Goal: Information Seeking & Learning: Learn about a topic

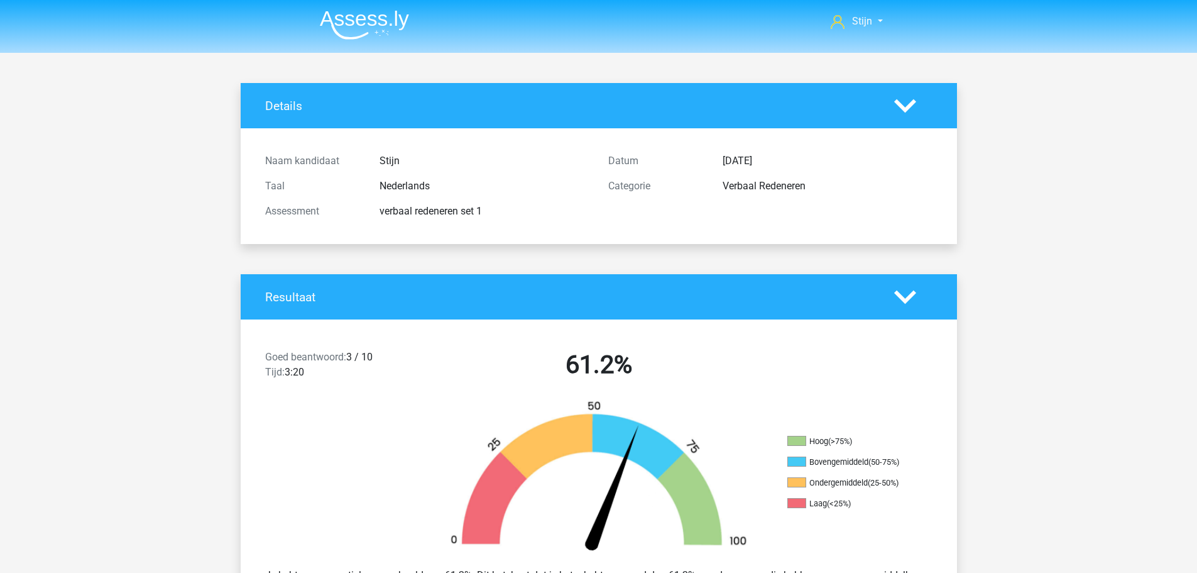
click at [376, 23] on img at bounding box center [364, 25] width 89 height 30
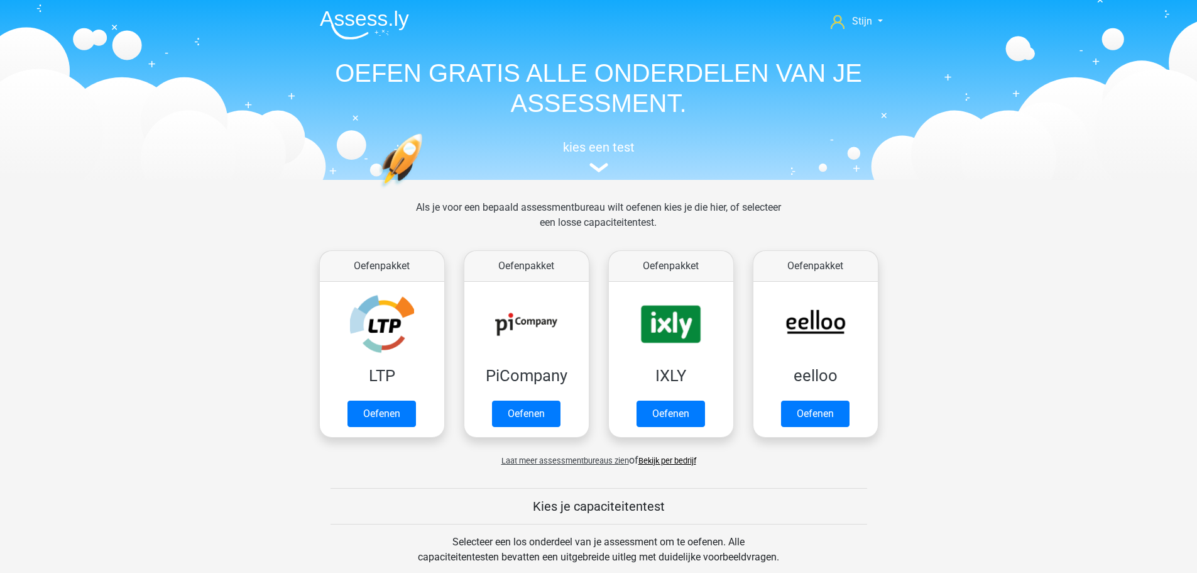
click at [602, 155] on div "kies een test" at bounding box center [599, 153] width 578 height 41
click at [616, 134] on div "kies een test" at bounding box center [599, 153] width 578 height 41
click at [605, 143] on h5 "kies een test" at bounding box center [599, 147] width 578 height 15
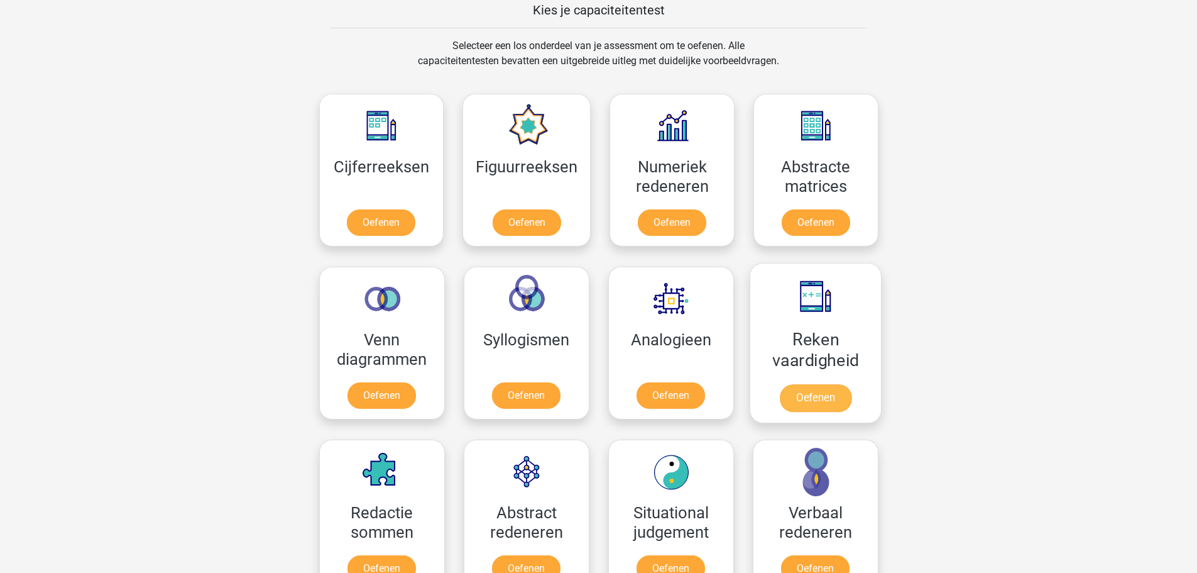
scroll to position [488, 0]
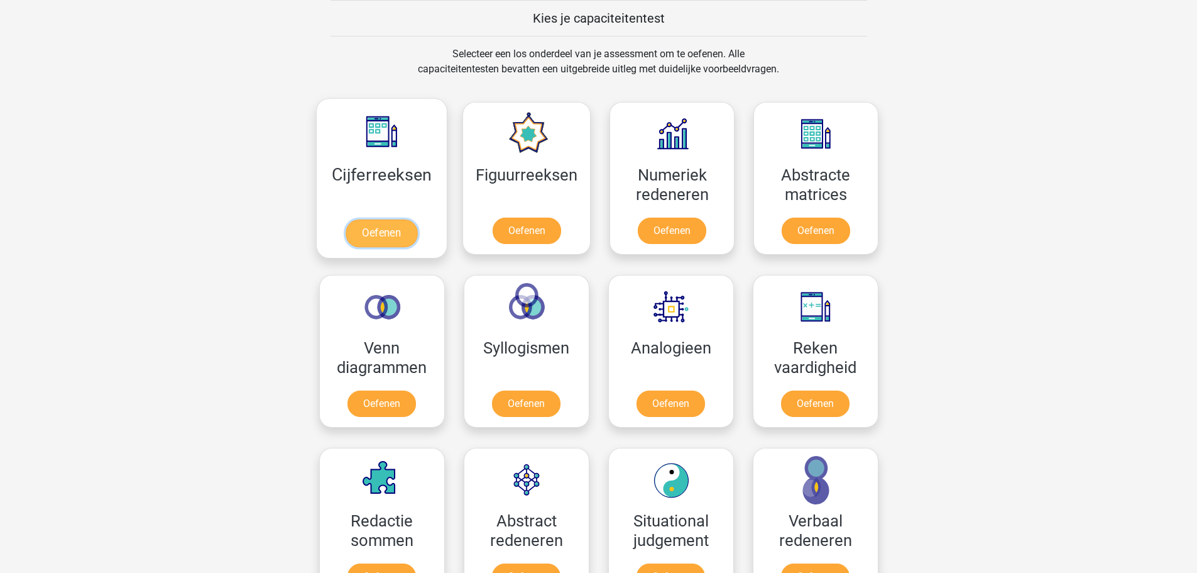
click at [380, 219] on link "Oefenen" at bounding box center [382, 233] width 72 height 28
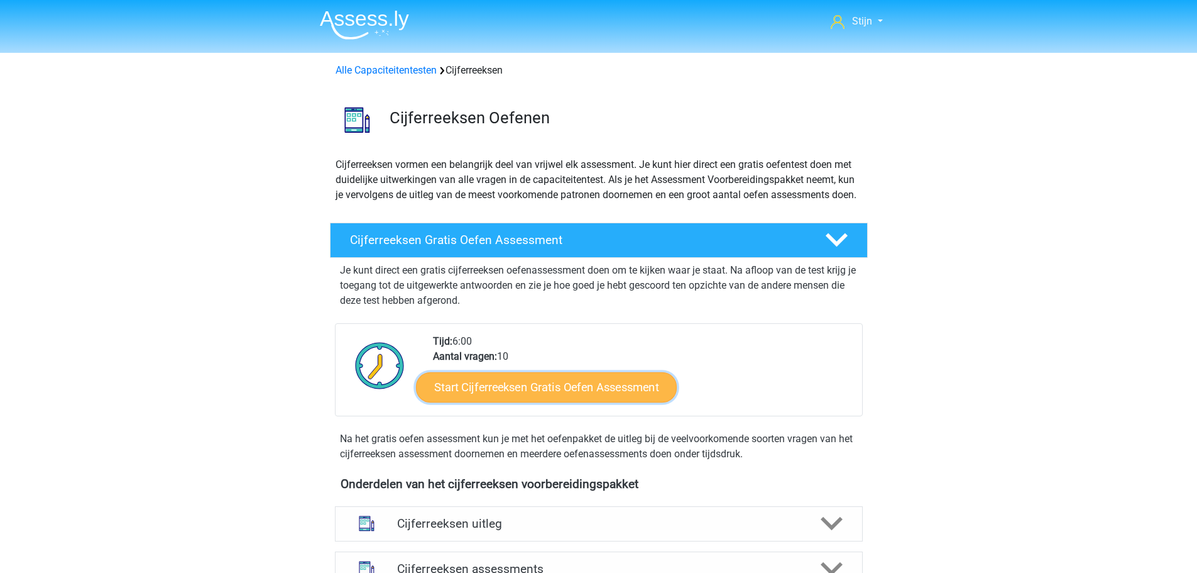
click at [618, 399] on link "Start Cijferreeksen Gratis Oefen Assessment" at bounding box center [546, 386] width 261 height 30
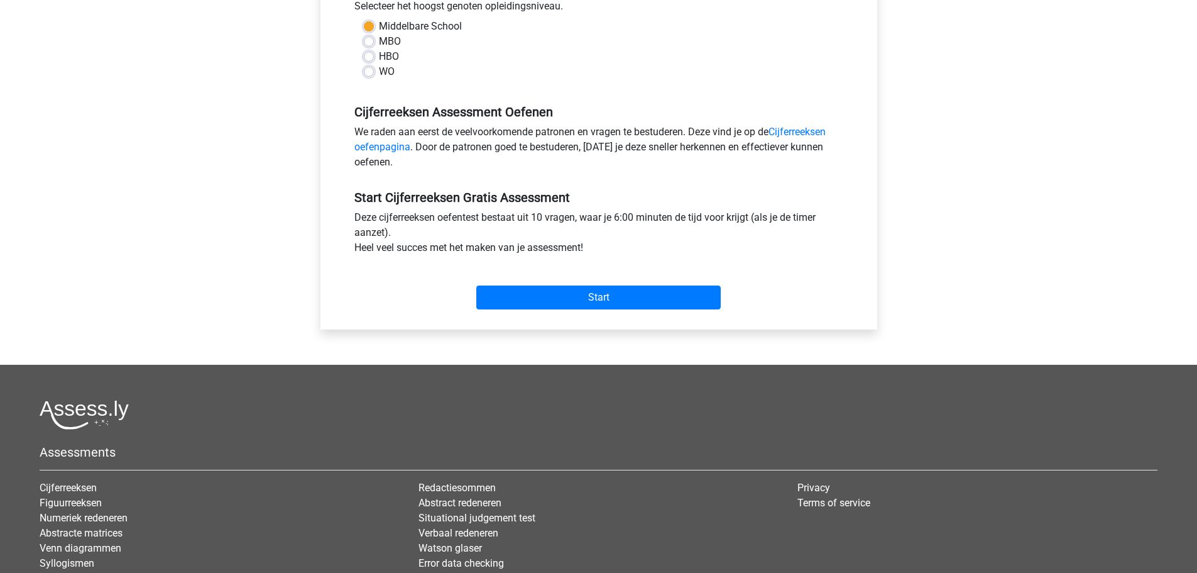
scroll to position [314, 0]
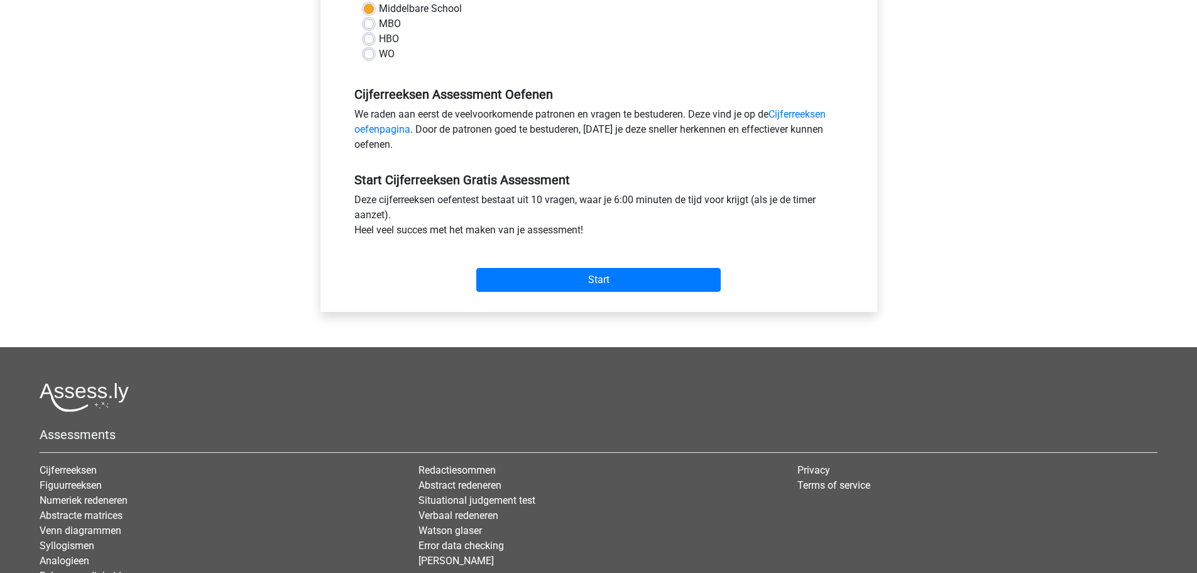
click at [582, 297] on div "Categorie: Cijferreeksen Tijd: 6:00 Aantal vragen: 10 Gemiddelde % correct: 59,…" at bounding box center [599, 73] width 538 height 478
click at [600, 277] on input "Start" at bounding box center [598, 280] width 245 height 24
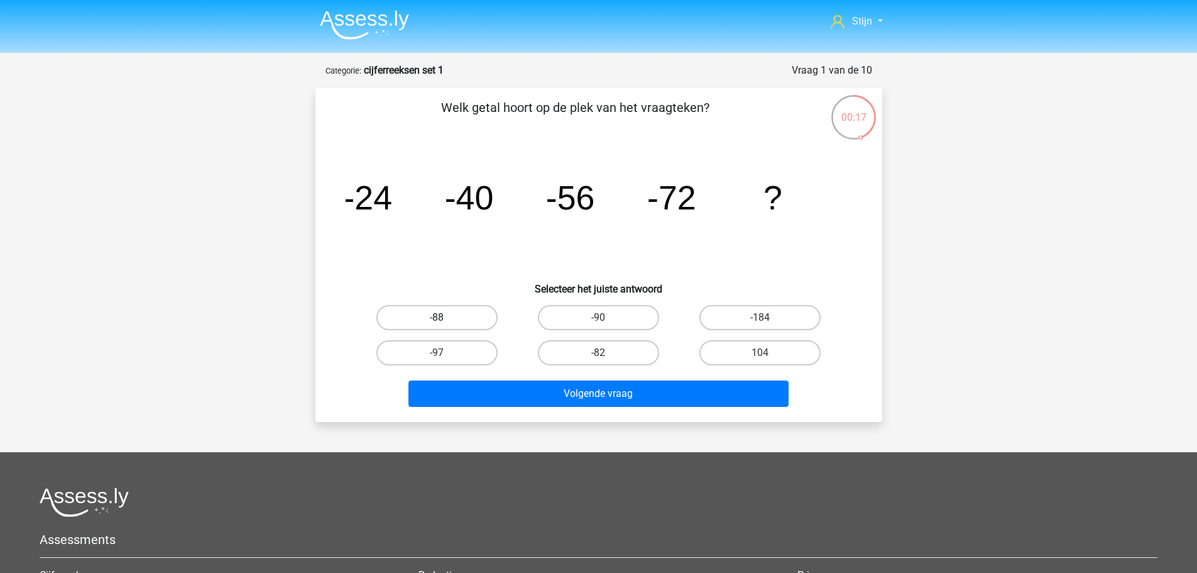
click at [448, 314] on label "-88" at bounding box center [436, 317] width 121 height 25
click at [445, 317] on input "-88" at bounding box center [441, 321] width 8 height 8
radio input "true"
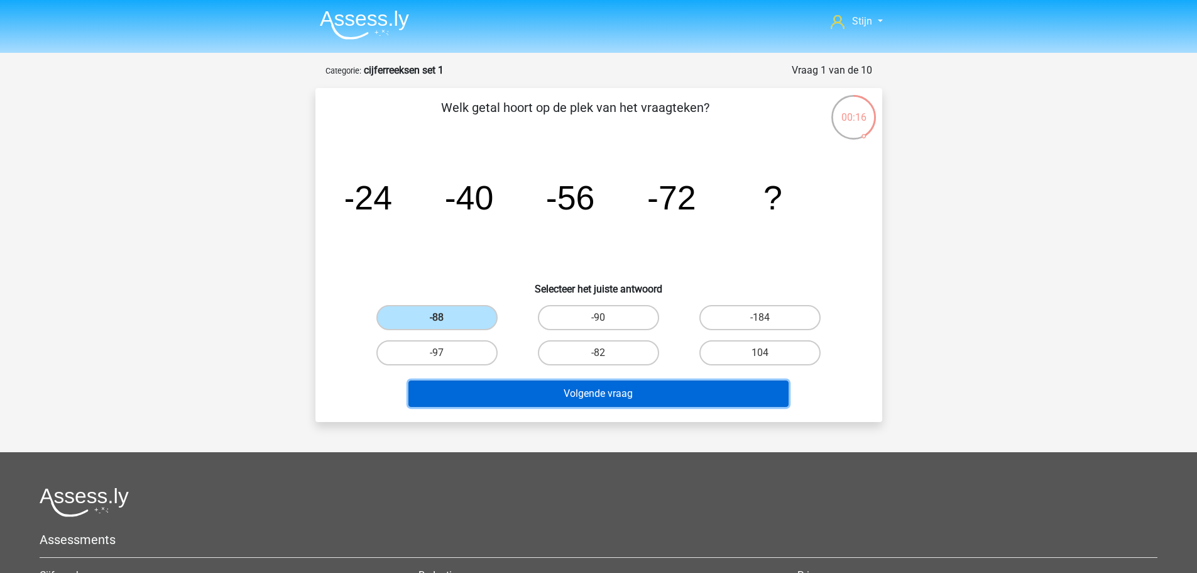
click at [637, 392] on button "Volgende vraag" at bounding box center [599, 393] width 380 height 26
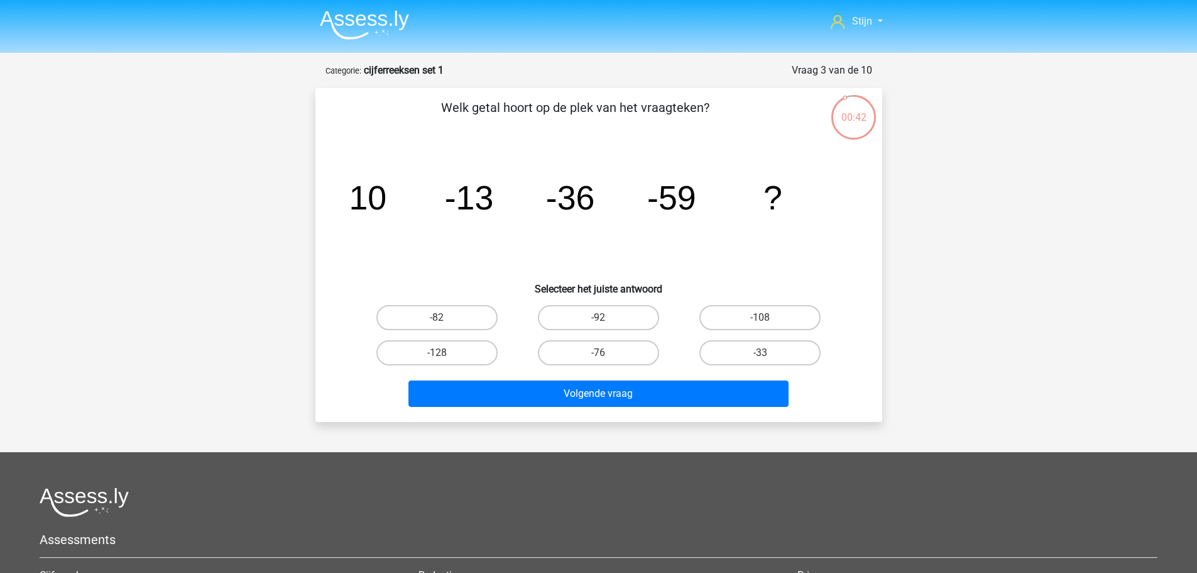
drag, startPoint x: 720, startPoint y: 317, endPoint x: 605, endPoint y: 368, distance: 125.2
click at [605, 368] on div "-82 -92 -108 -128 -76" at bounding box center [598, 335] width 485 height 70
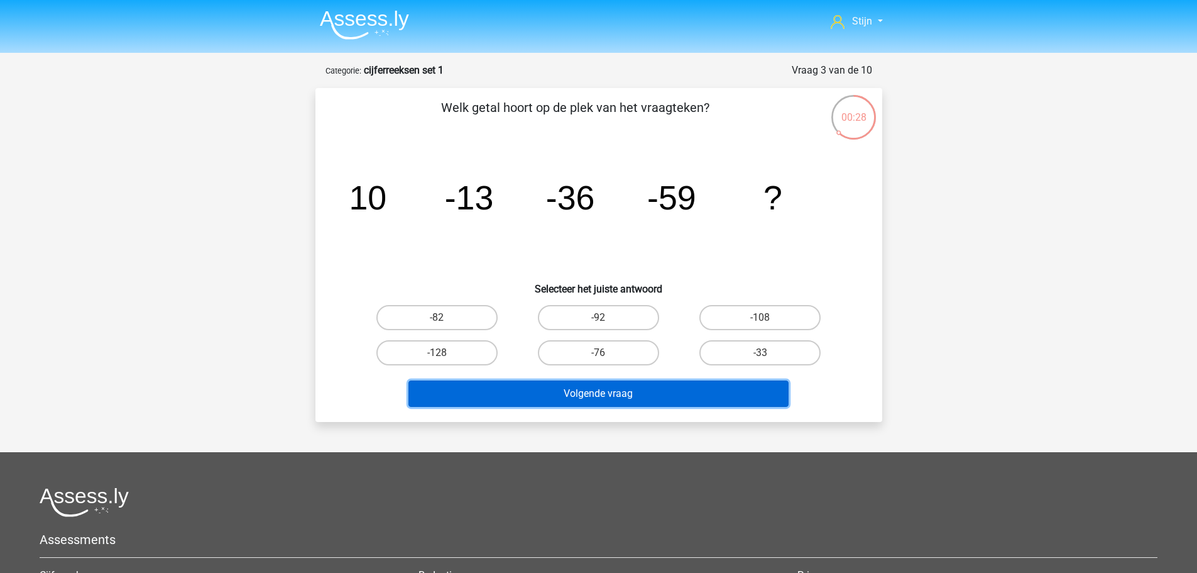
click at [656, 390] on button "Volgende vraag" at bounding box center [599, 393] width 380 height 26
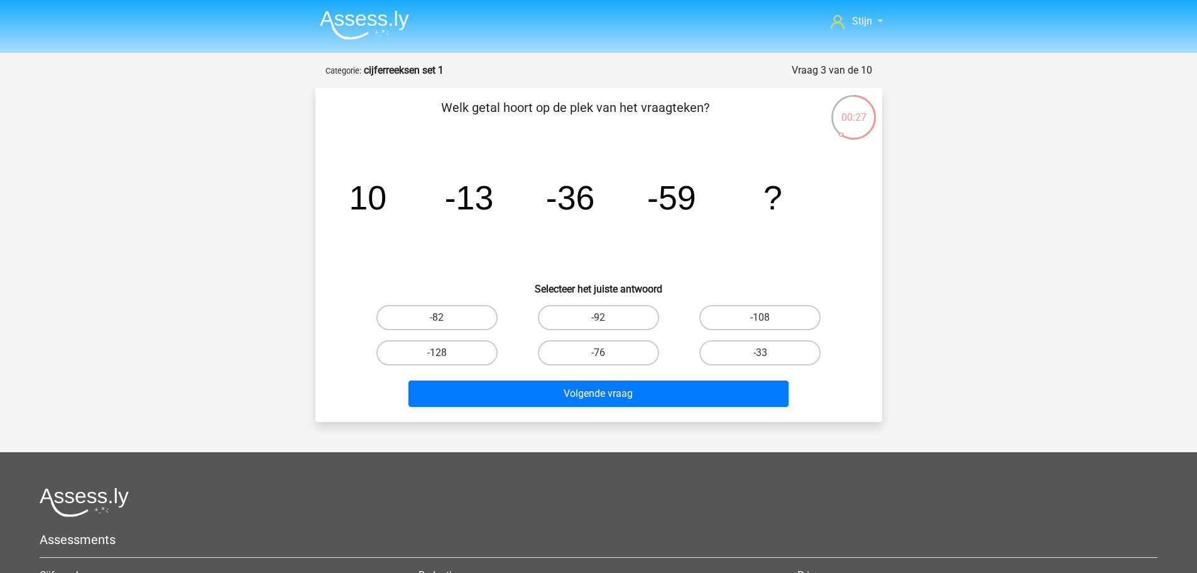
click at [527, 274] on h6 "Selecteer het juiste antwoord" at bounding box center [599, 284] width 527 height 22
click at [579, 311] on label "-92" at bounding box center [598, 317] width 121 height 25
click at [598, 317] on input "-92" at bounding box center [602, 321] width 8 height 8
radio input "true"
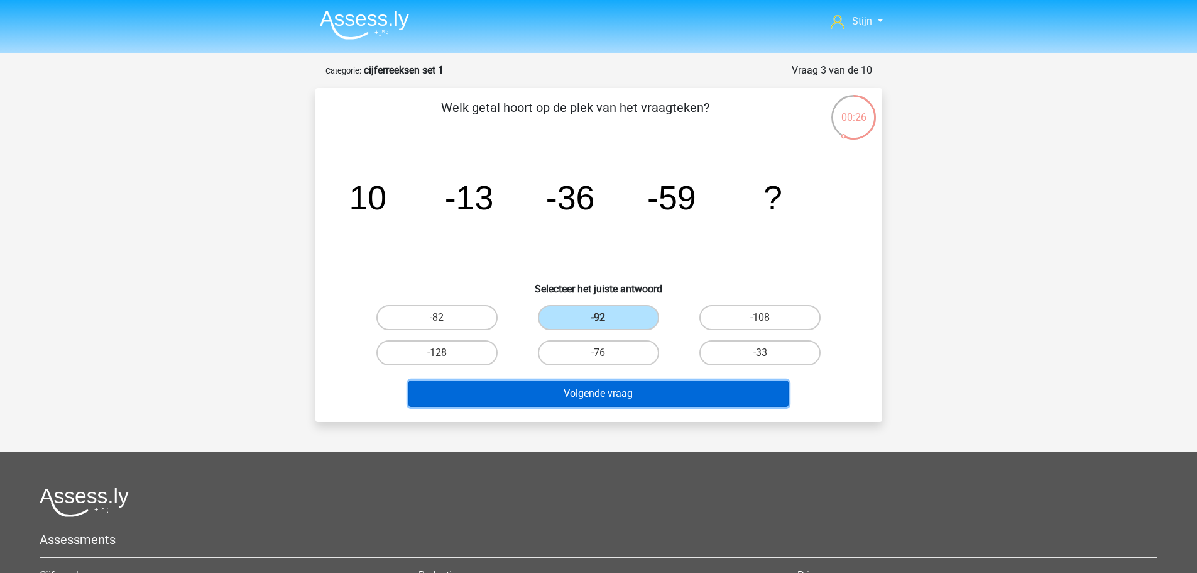
click at [592, 390] on button "Volgende vraag" at bounding box center [599, 393] width 380 height 26
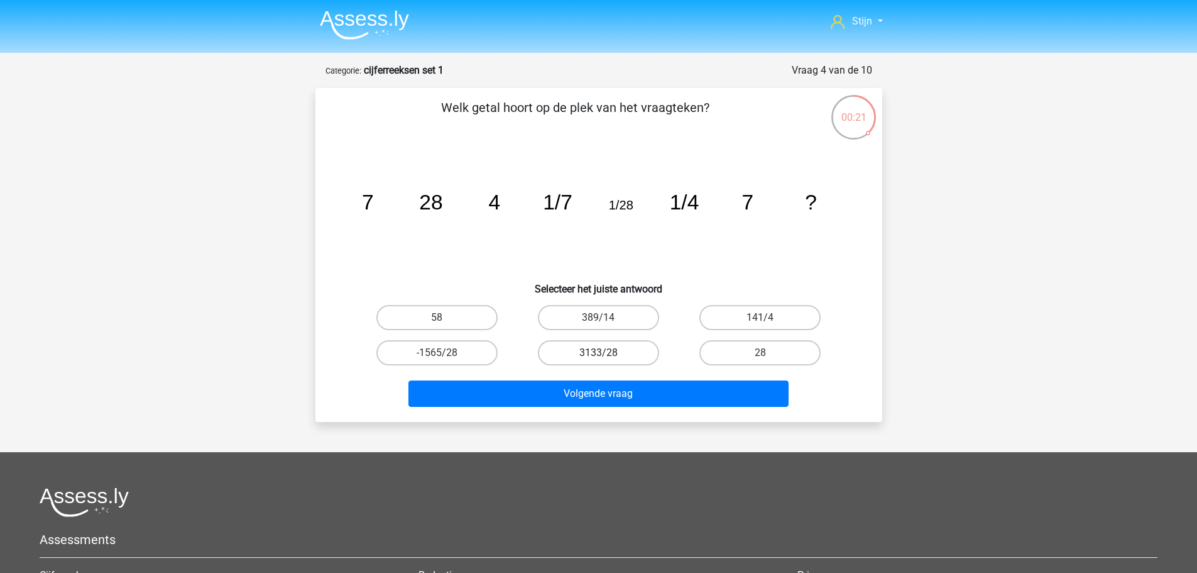
click at [630, 349] on label "3133/28" at bounding box center [598, 352] width 121 height 25
click at [607, 353] on input "3133/28" at bounding box center [602, 357] width 8 height 8
radio input "true"
click at [774, 348] on label "28" at bounding box center [760, 352] width 121 height 25
click at [769, 353] on input "28" at bounding box center [765, 357] width 8 height 8
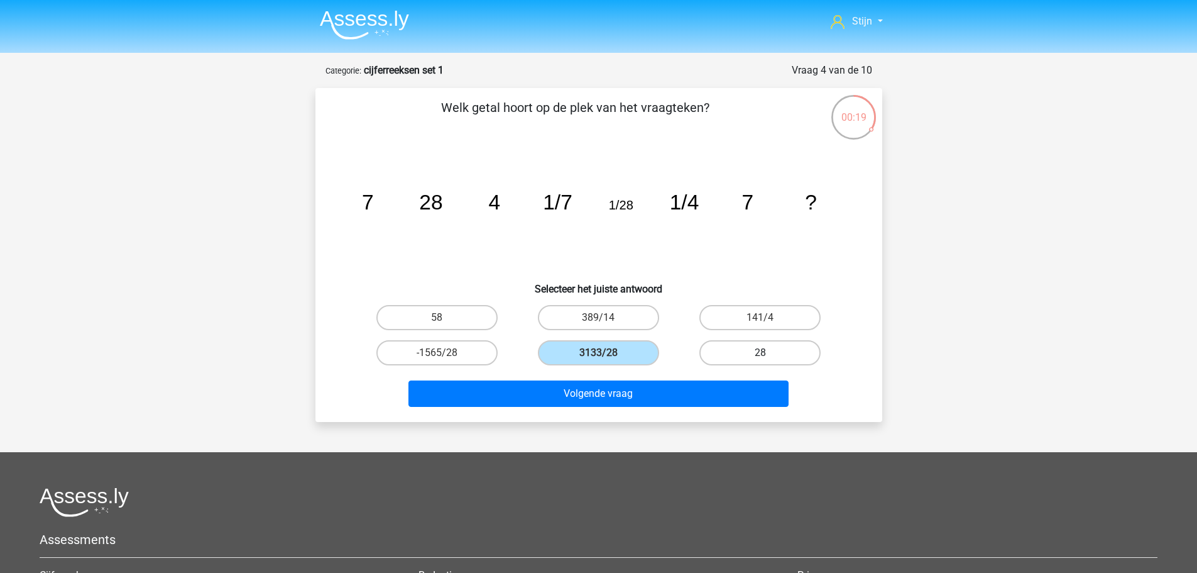
radio input "true"
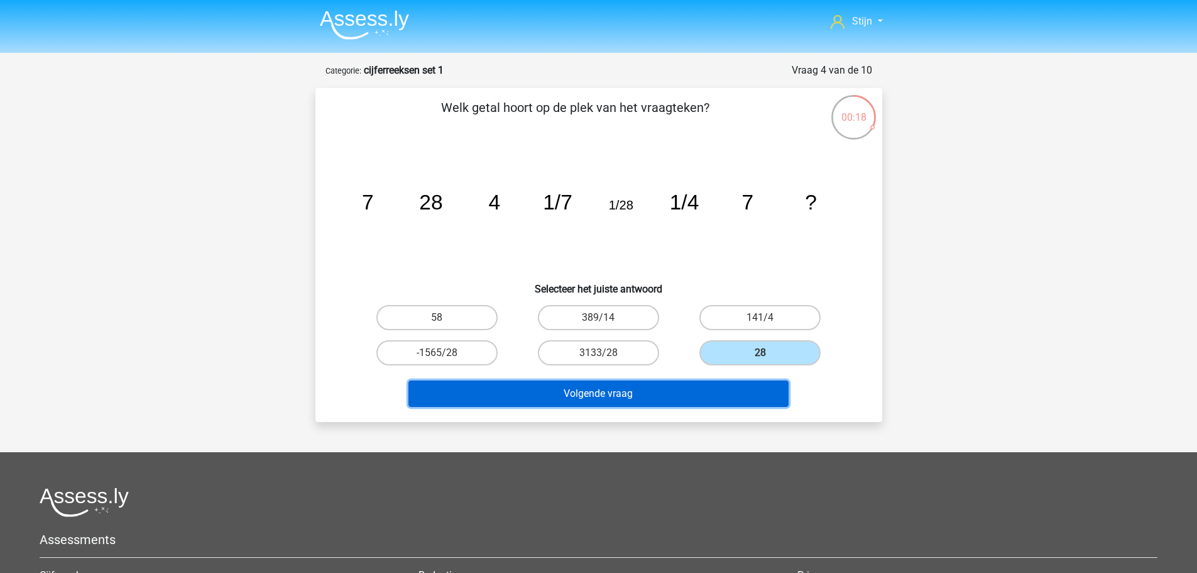
click at [679, 392] on button "Volgende vraag" at bounding box center [599, 393] width 380 height 26
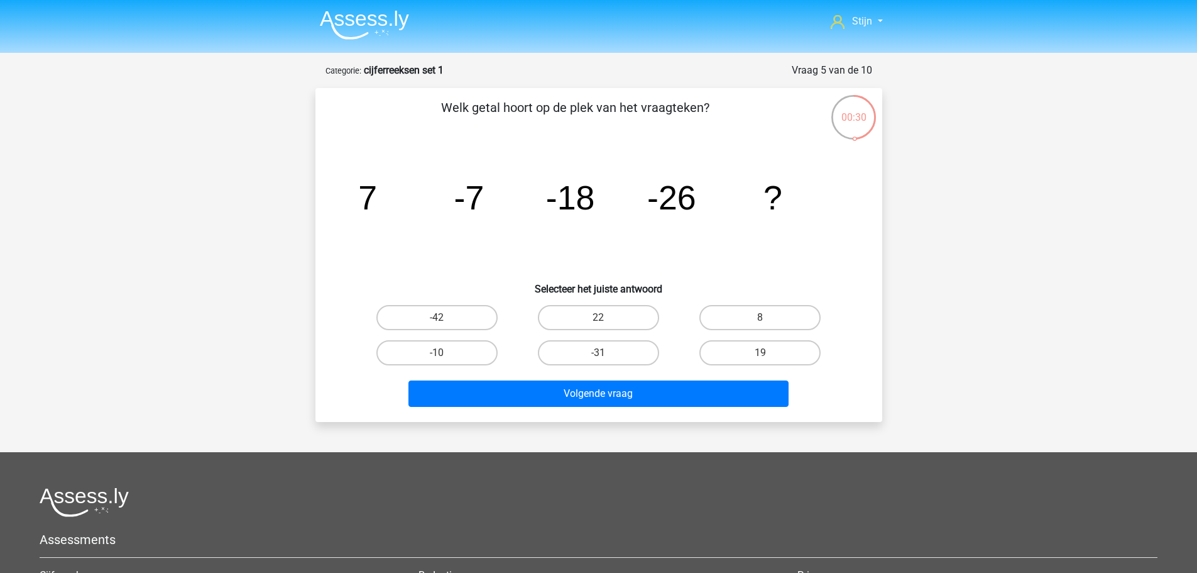
drag, startPoint x: 375, startPoint y: 214, endPoint x: 443, endPoint y: 194, distance: 70.8
click at [443, 194] on icon "image/svg+xml 7 -7 -18 -26 ?" at bounding box center [599, 209] width 507 height 127
click at [451, 319] on label "-42" at bounding box center [436, 317] width 121 height 25
click at [445, 319] on input "-42" at bounding box center [441, 321] width 8 height 8
radio input "true"
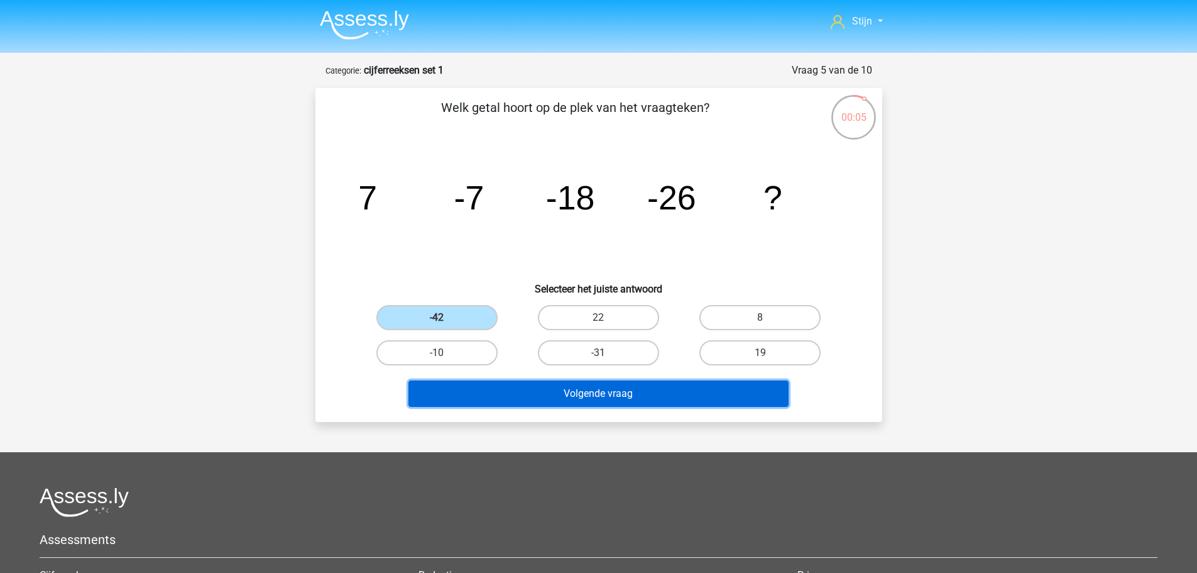
click at [517, 398] on button "Volgende vraag" at bounding box center [599, 393] width 380 height 26
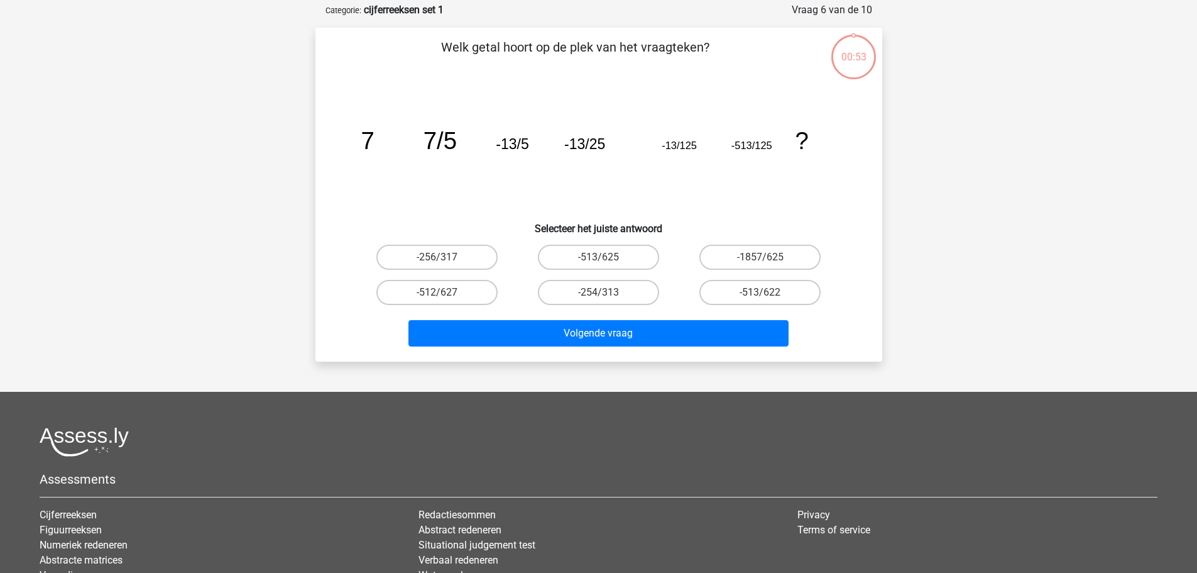
scroll to position [63, 0]
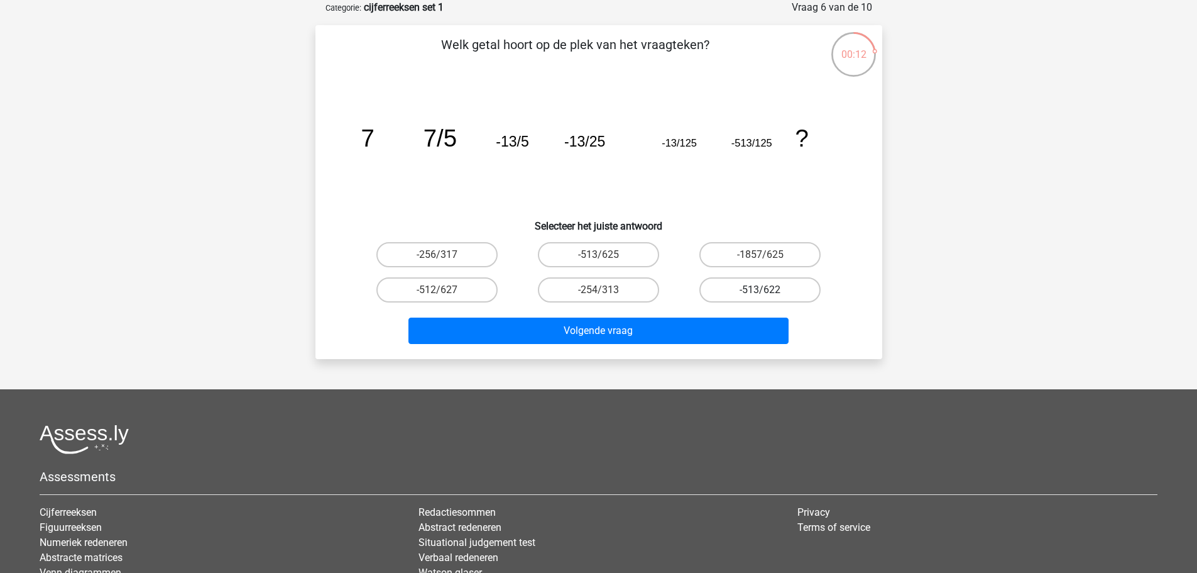
click at [761, 281] on label "-513/622" at bounding box center [760, 289] width 121 height 25
click at [761, 290] on input "-513/622" at bounding box center [765, 294] width 8 height 8
radio input "true"
click at [612, 286] on label "-254/313" at bounding box center [598, 289] width 121 height 25
click at [607, 290] on input "-254/313" at bounding box center [602, 294] width 8 height 8
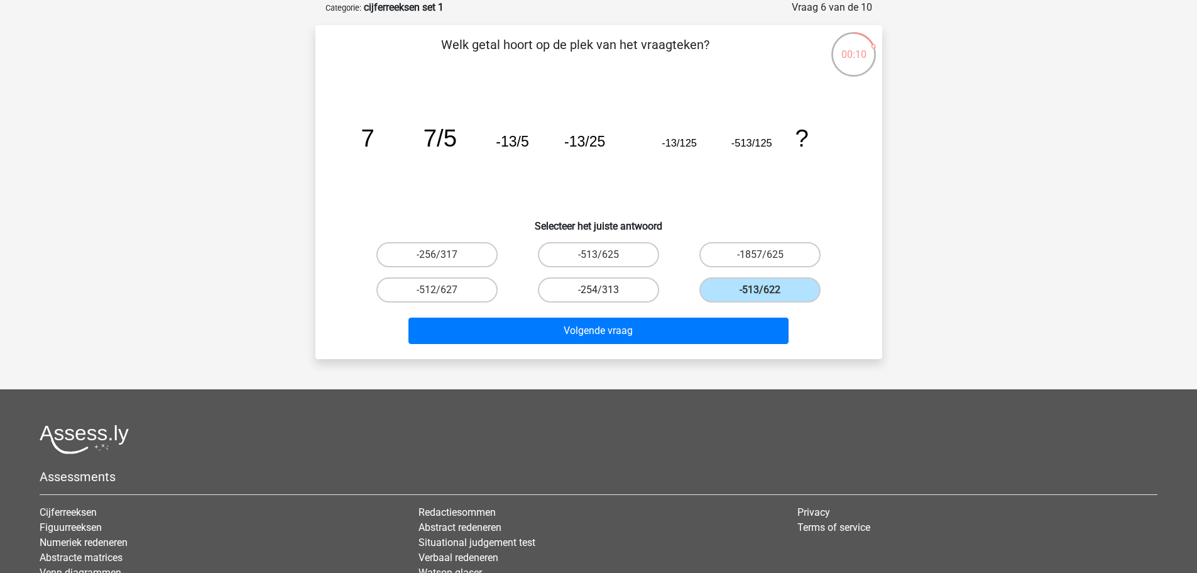
radio input "true"
click at [454, 294] on label "-512/627" at bounding box center [436, 289] width 121 height 25
click at [445, 294] on input "-512/627" at bounding box center [441, 294] width 8 height 8
radio input "true"
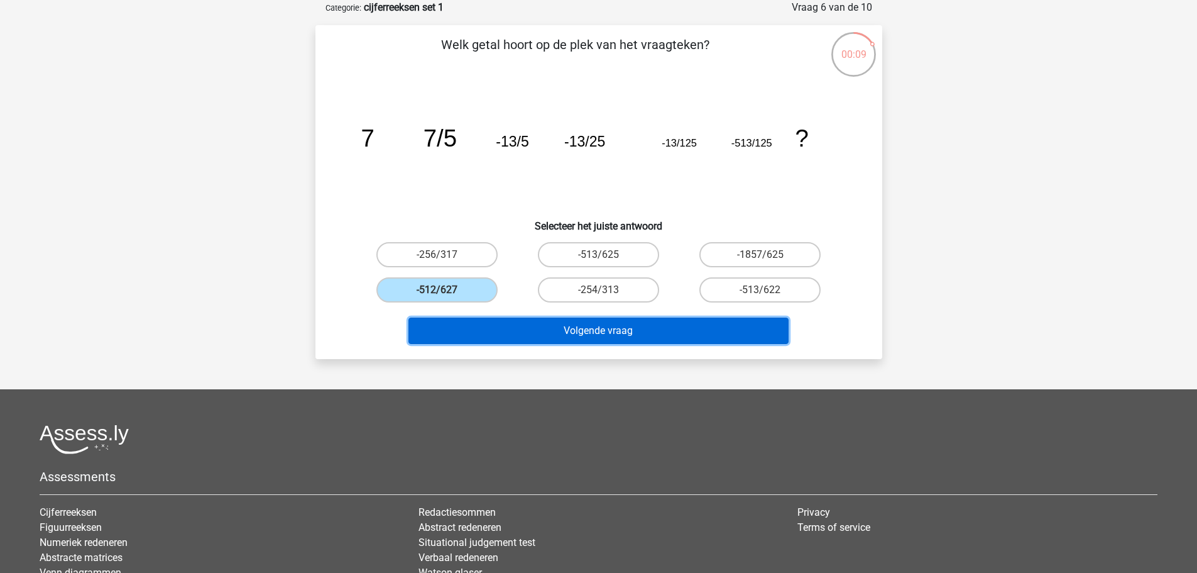
click at [515, 325] on button "Volgende vraag" at bounding box center [599, 330] width 380 height 26
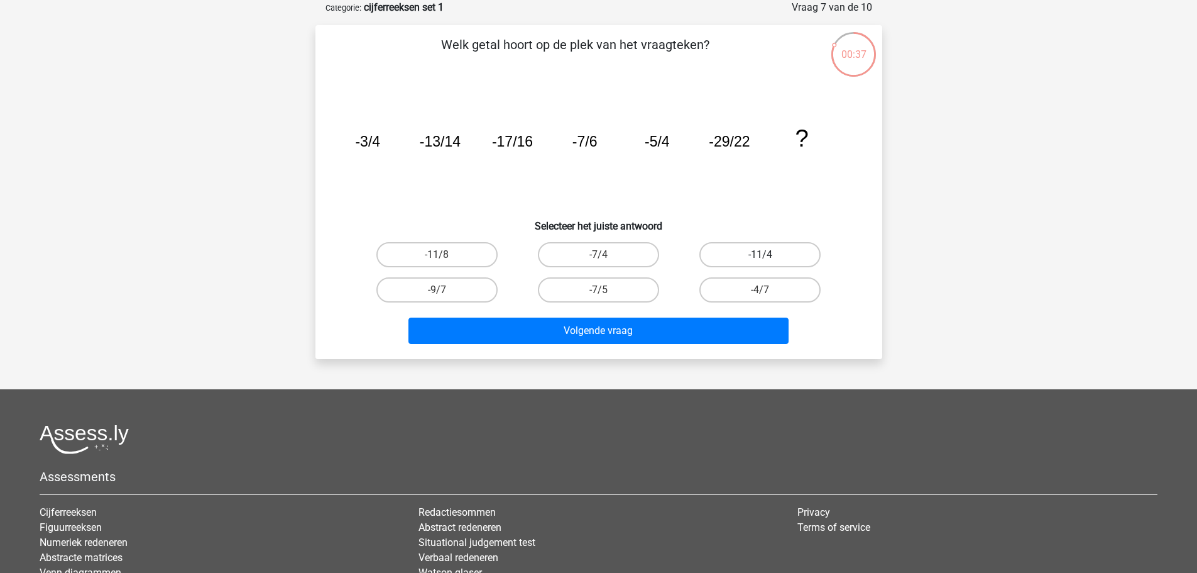
click at [725, 264] on label "-11/4" at bounding box center [760, 254] width 121 height 25
click at [761, 263] on input "-11/4" at bounding box center [765, 259] width 8 height 8
radio input "true"
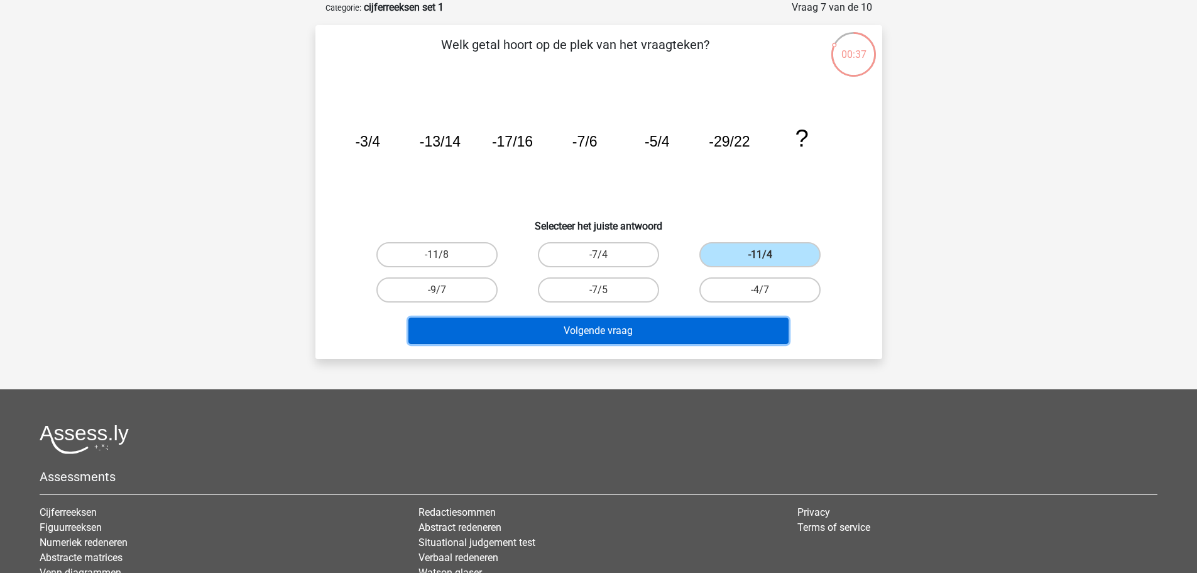
click at [717, 319] on button "Volgende vraag" at bounding box center [599, 330] width 380 height 26
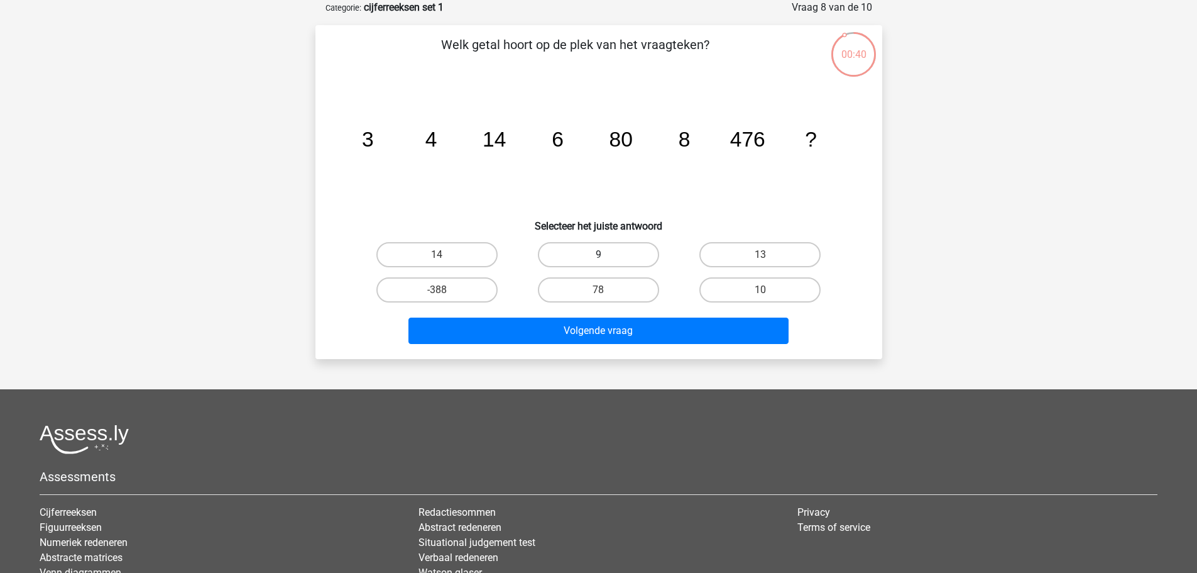
click at [579, 263] on label "9" at bounding box center [598, 254] width 121 height 25
click at [598, 263] on input "9" at bounding box center [602, 259] width 8 height 8
radio input "true"
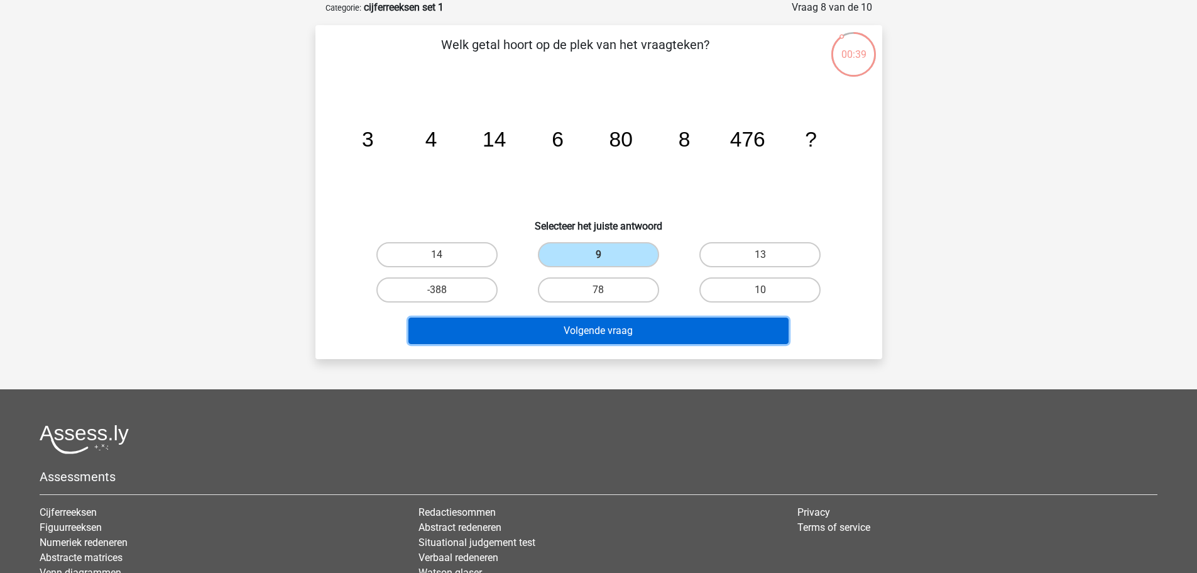
click at [575, 333] on button "Volgende vraag" at bounding box center [599, 330] width 380 height 26
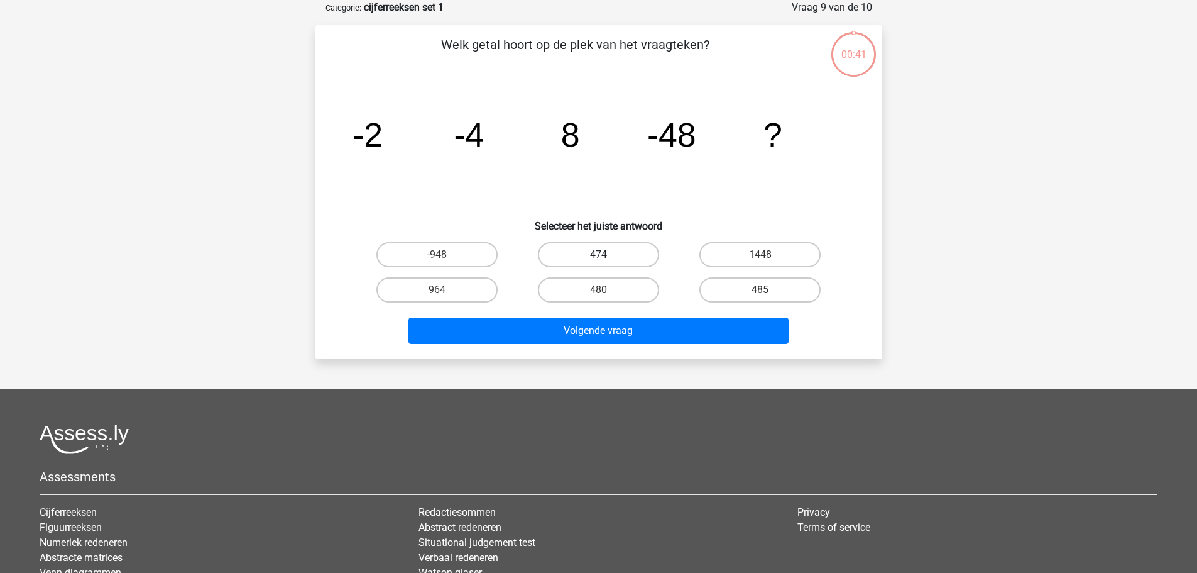
click at [614, 258] on label "474" at bounding box center [598, 254] width 121 height 25
click at [607, 258] on input "474" at bounding box center [602, 259] width 8 height 8
radio input "true"
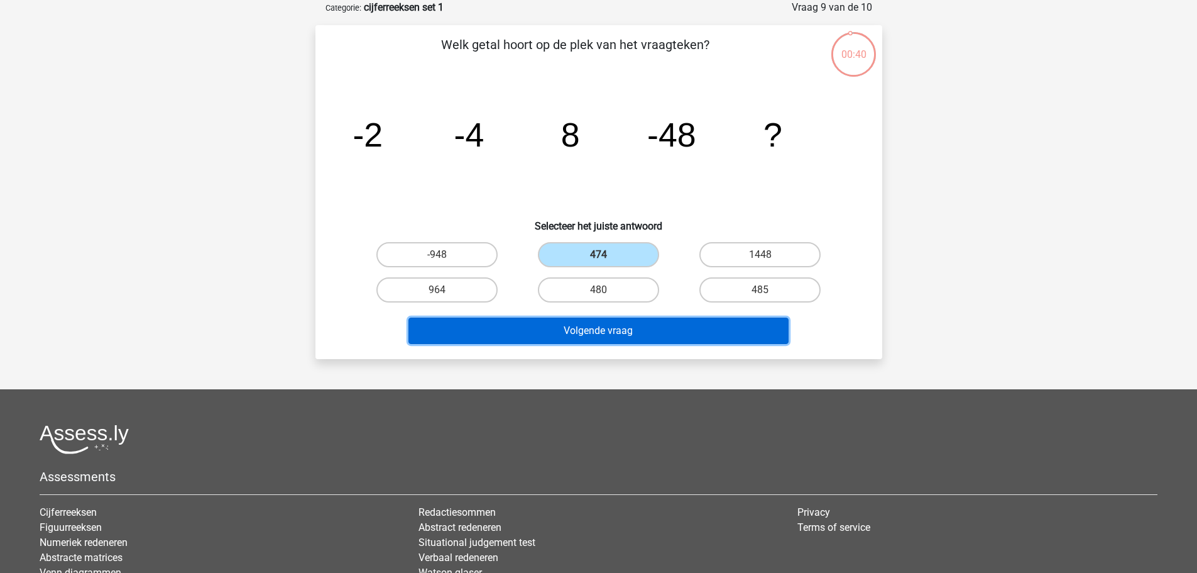
click at [610, 327] on button "Volgende vraag" at bounding box center [599, 330] width 380 height 26
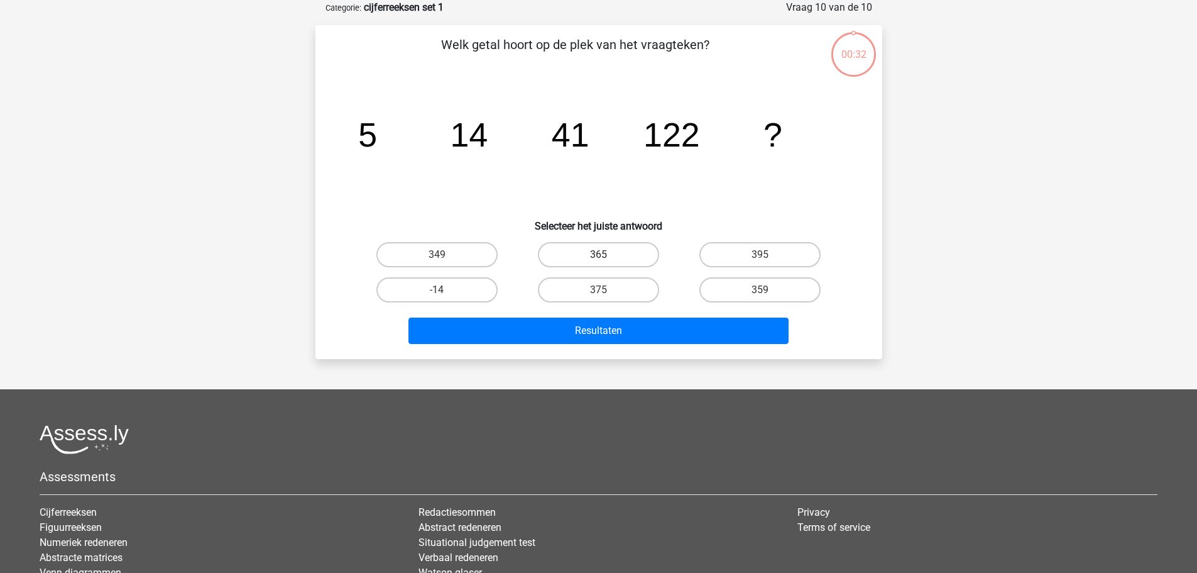
click at [610, 255] on label "365" at bounding box center [598, 254] width 121 height 25
click at [607, 255] on input "365" at bounding box center [602, 259] width 8 height 8
radio input "true"
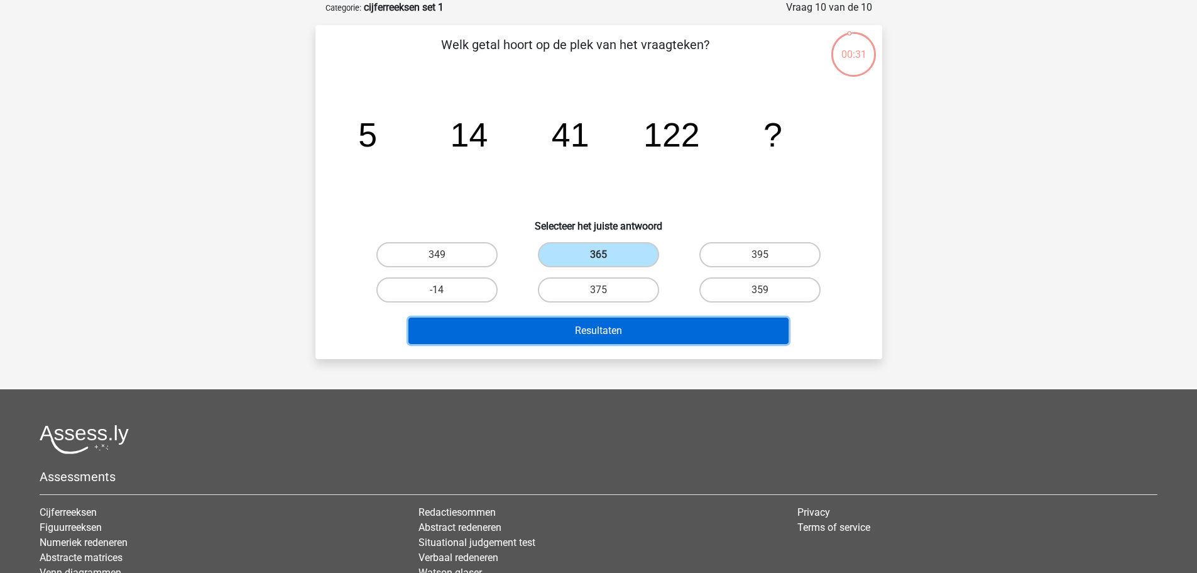
click at [601, 322] on button "Resultaten" at bounding box center [599, 330] width 380 height 26
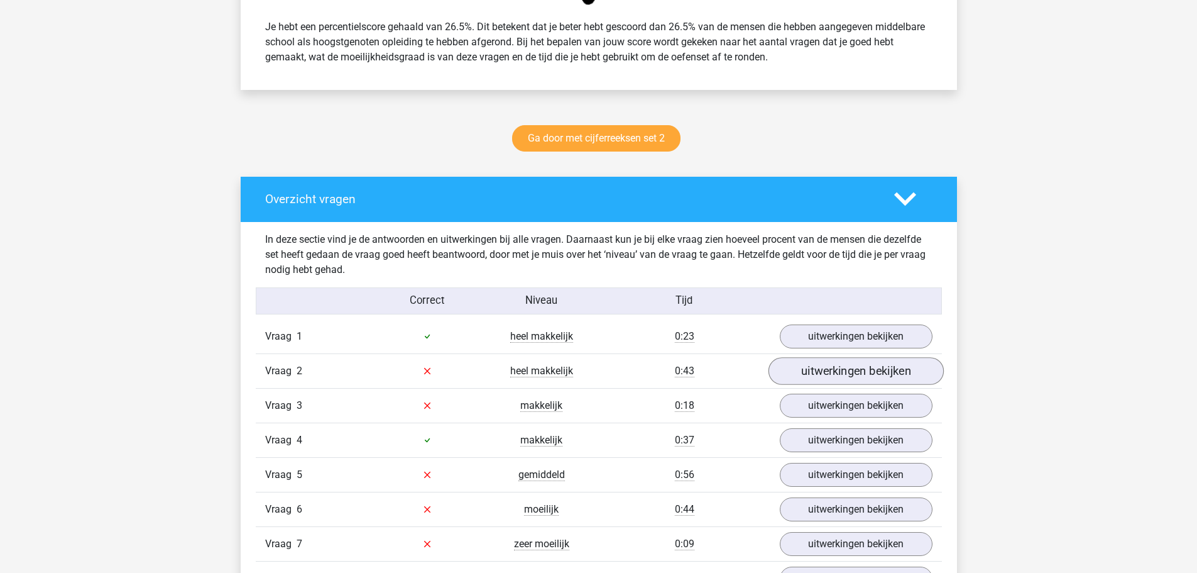
scroll to position [566, 0]
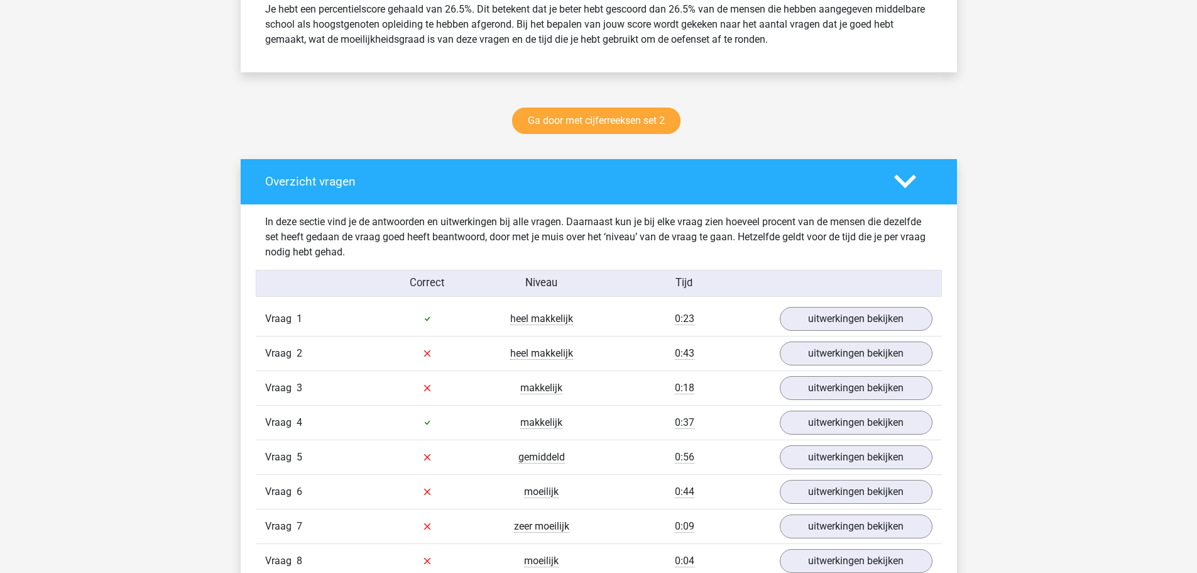
click at [859, 336] on div "Vraag 2 heel makkelijk 0:43 uitwerkingen bekijken" at bounding box center [599, 353] width 686 height 35
click at [860, 333] on div "Vraag 1 heel makkelijk 0:23 uitwerkingen bekijken" at bounding box center [599, 319] width 686 height 34
click at [871, 325] on link "uitwerkingen bekijken" at bounding box center [855, 319] width 175 height 28
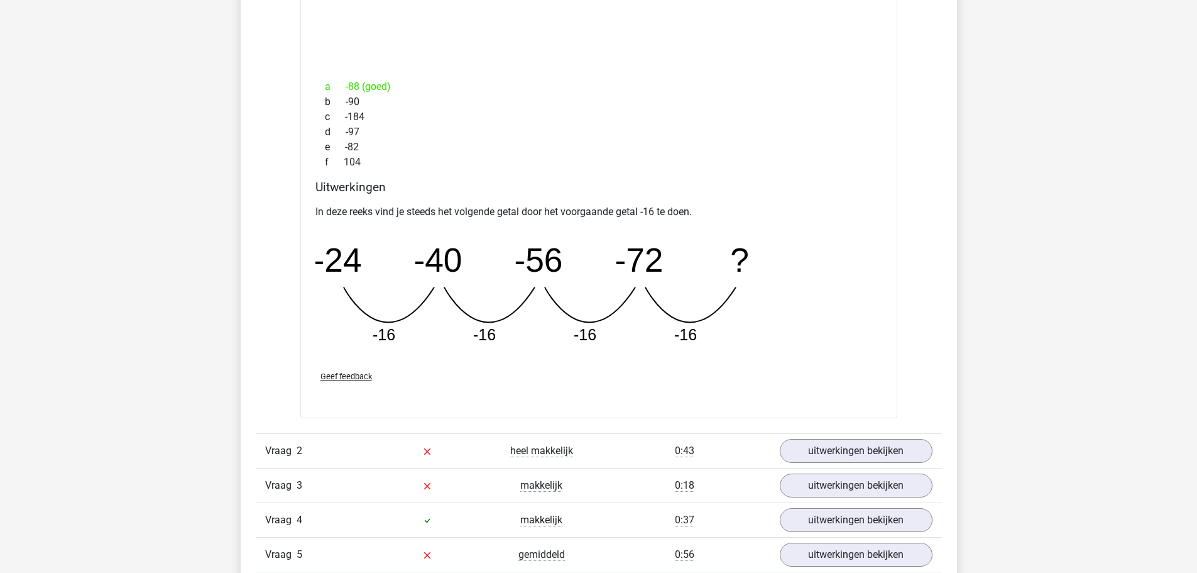
scroll to position [1006, 0]
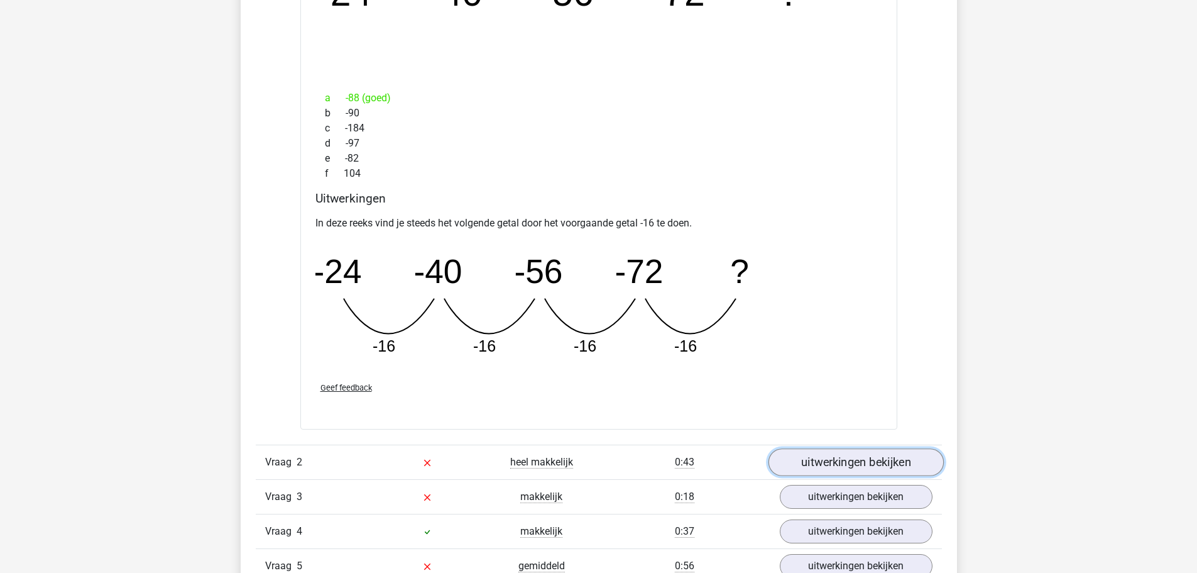
click at [871, 452] on link "uitwerkingen bekijken" at bounding box center [855, 463] width 175 height 28
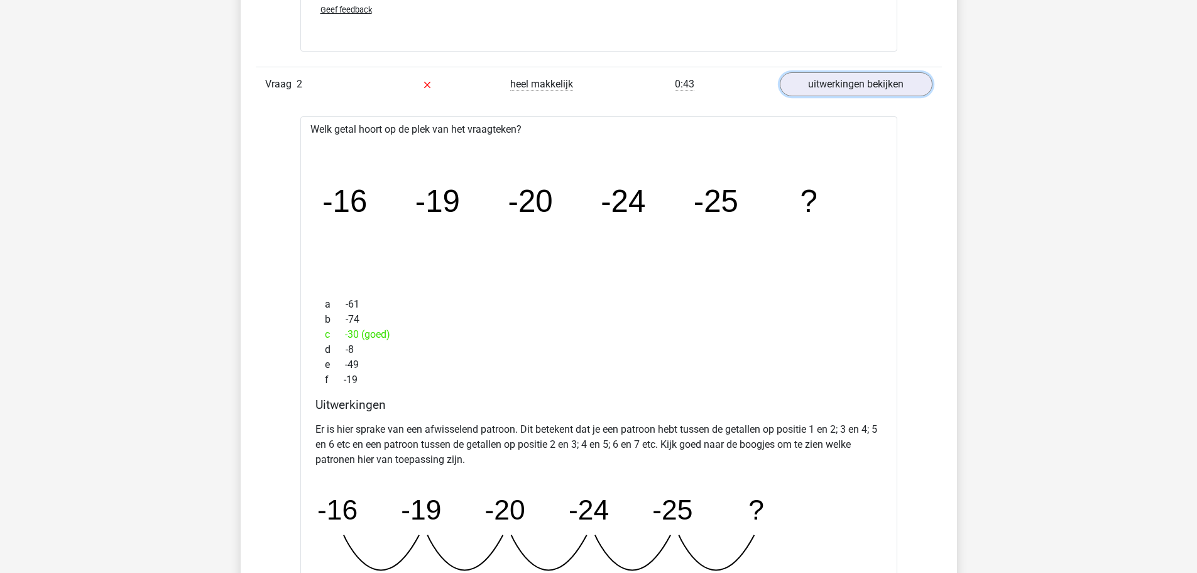
scroll to position [1383, 0]
click at [514, 233] on icon "image/svg+xml -16 -19 -20 -24 -25 ?" at bounding box center [599, 213] width 557 height 140
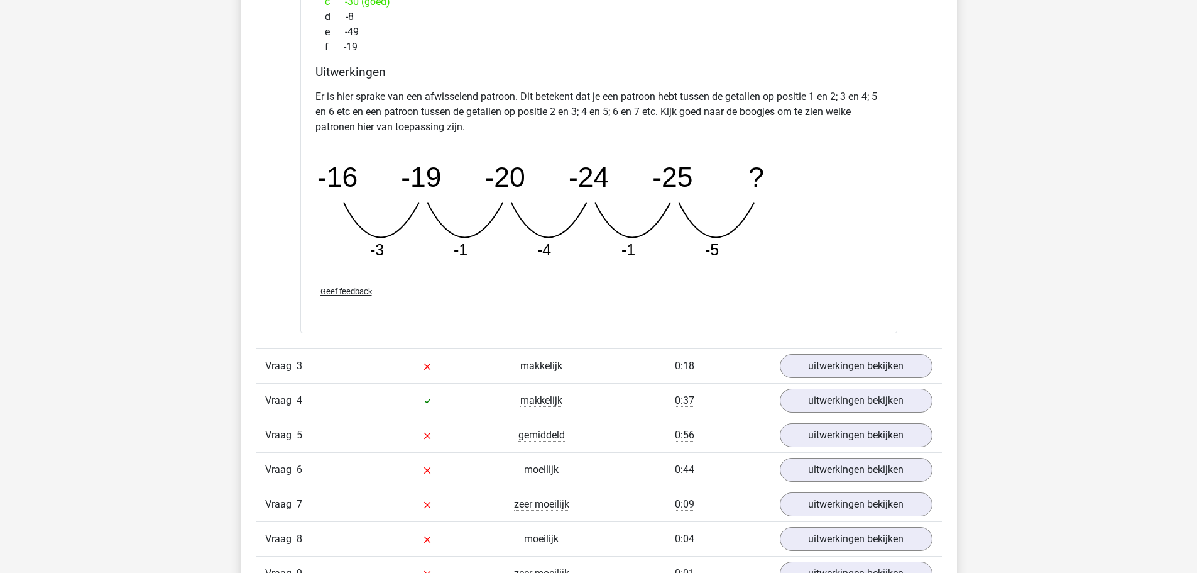
scroll to position [1760, 0]
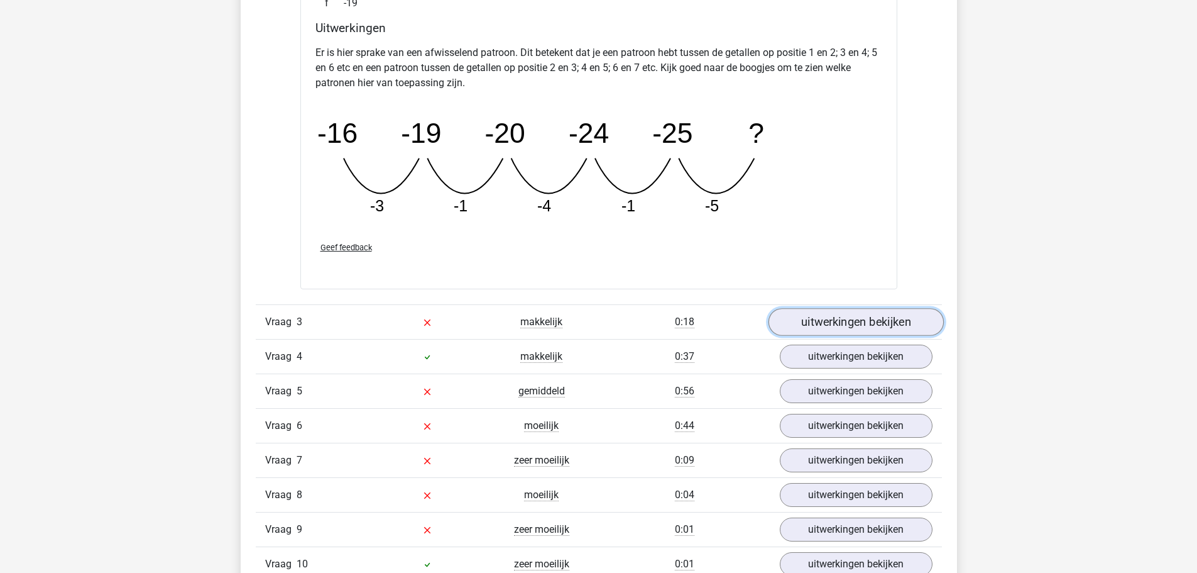
click at [806, 319] on link "uitwerkingen bekijken" at bounding box center [855, 322] width 175 height 28
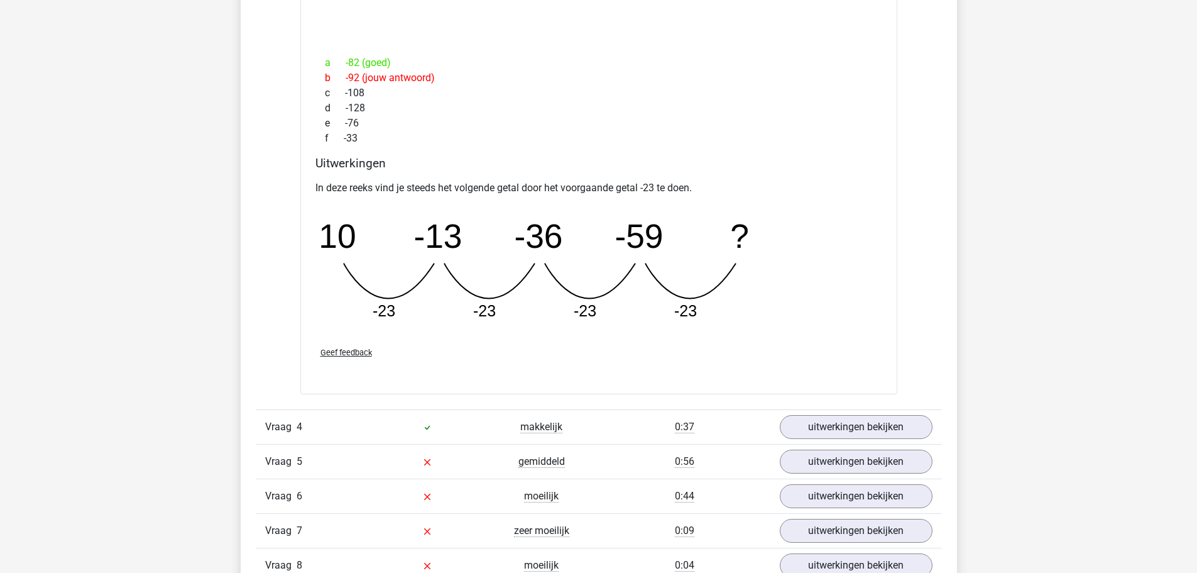
scroll to position [2263, 0]
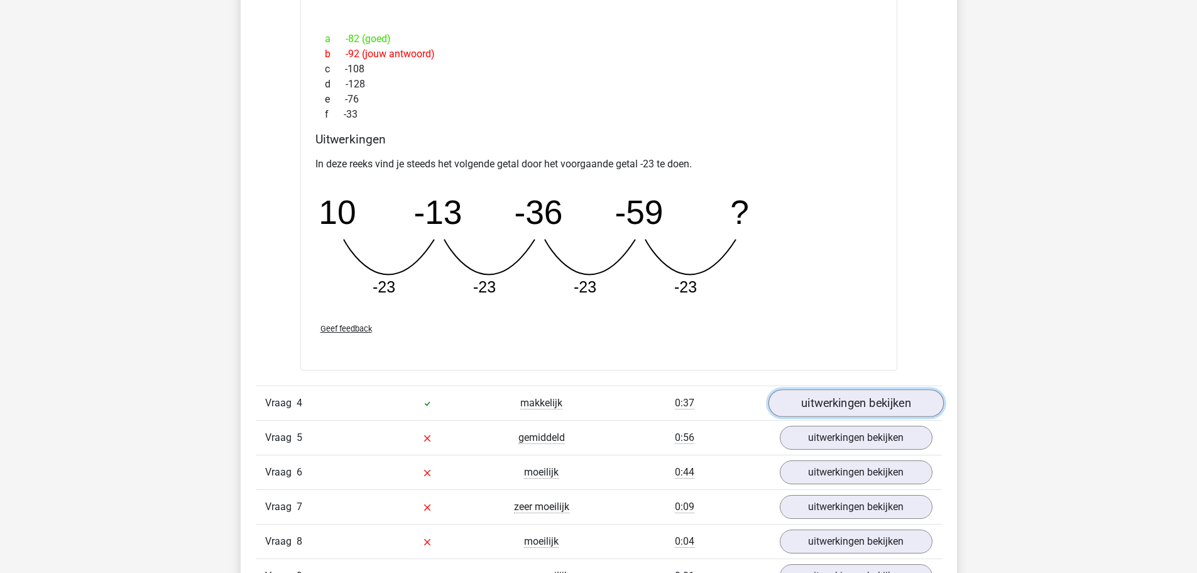
click at [815, 402] on link "uitwerkingen bekijken" at bounding box center [855, 403] width 175 height 28
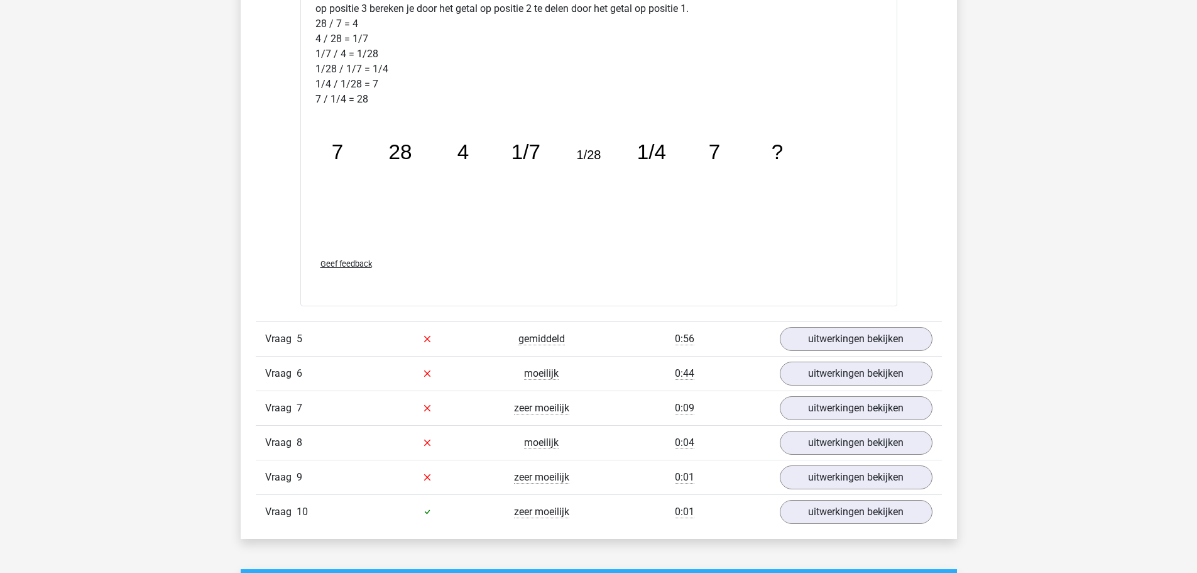
scroll to position [3017, 0]
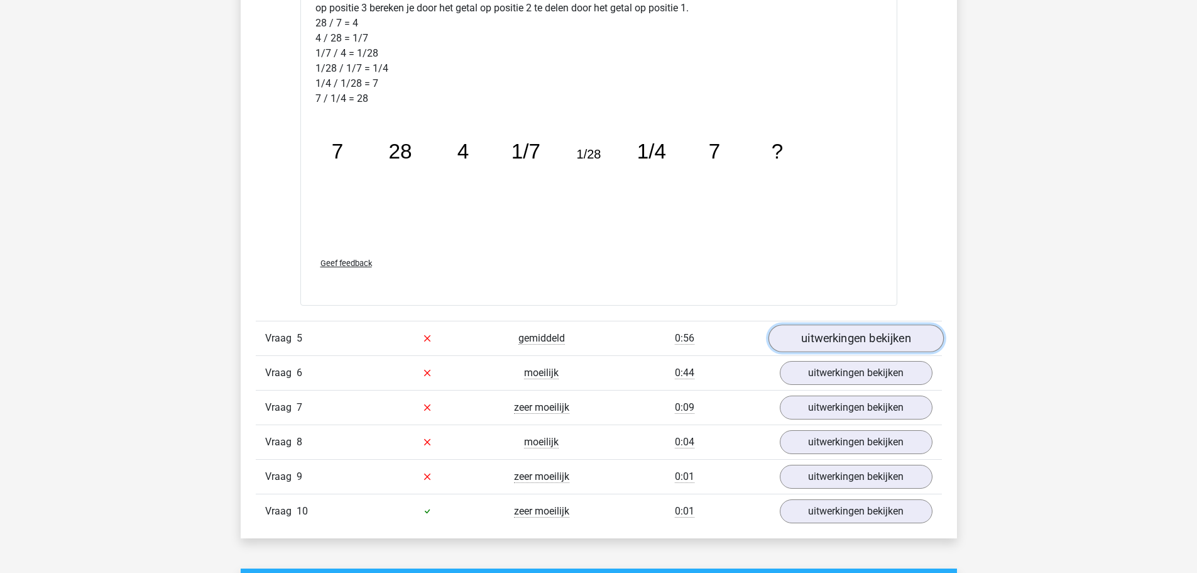
click at [799, 343] on link "uitwerkingen bekijken" at bounding box center [855, 338] width 175 height 28
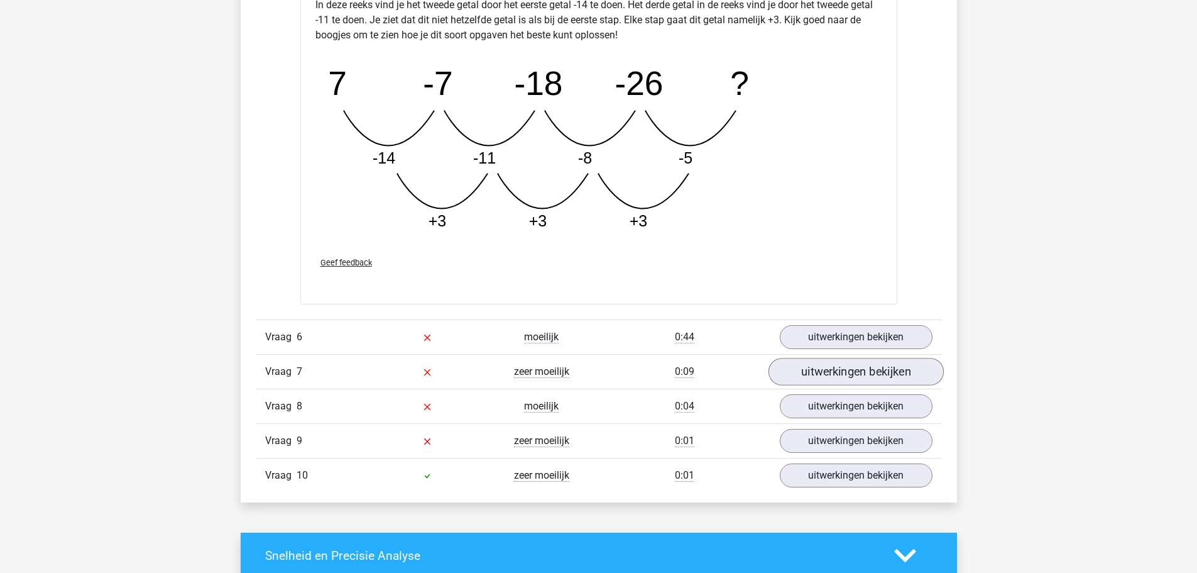
scroll to position [3708, 0]
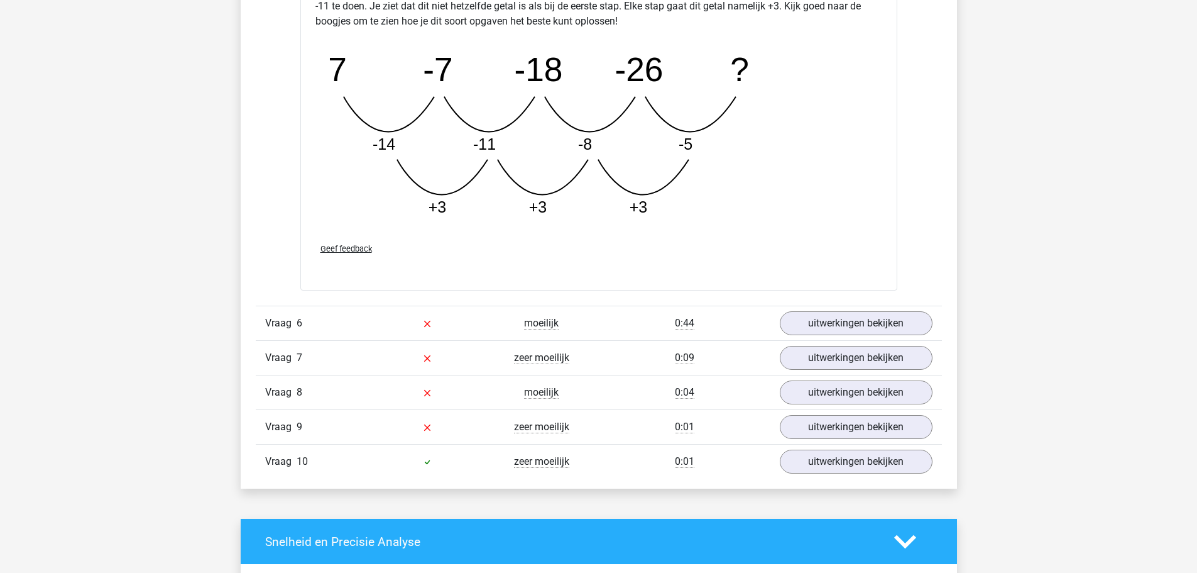
click at [833, 338] on div "Vraag 6 moeilijk 0:44 uitwerkingen bekijken" at bounding box center [599, 322] width 686 height 35
click at [850, 315] on link "uitwerkingen bekijken" at bounding box center [855, 323] width 175 height 28
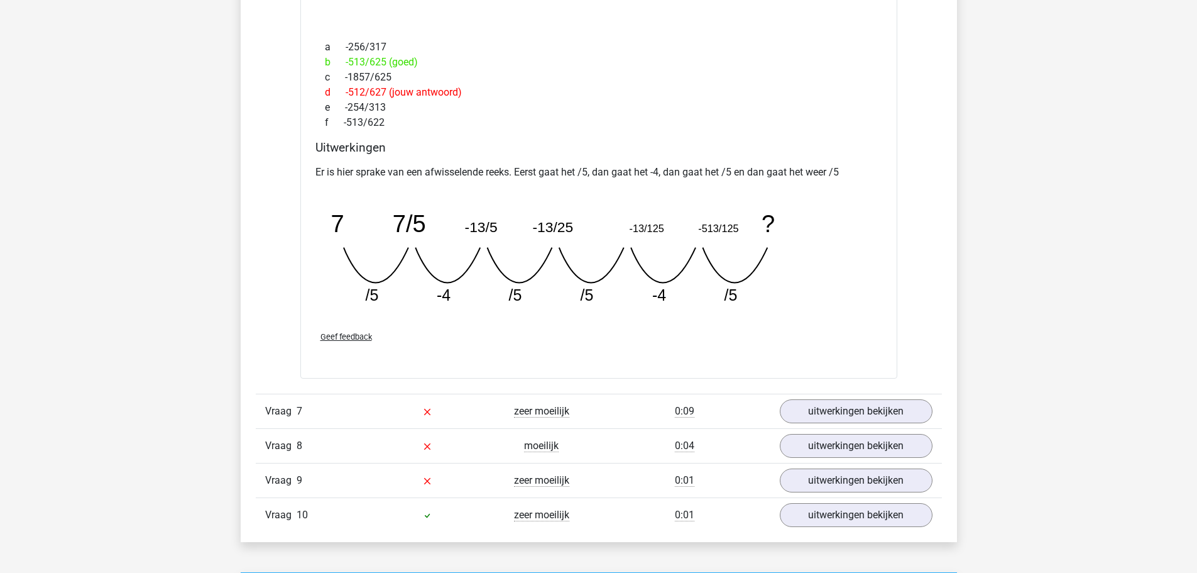
scroll to position [4211, 0]
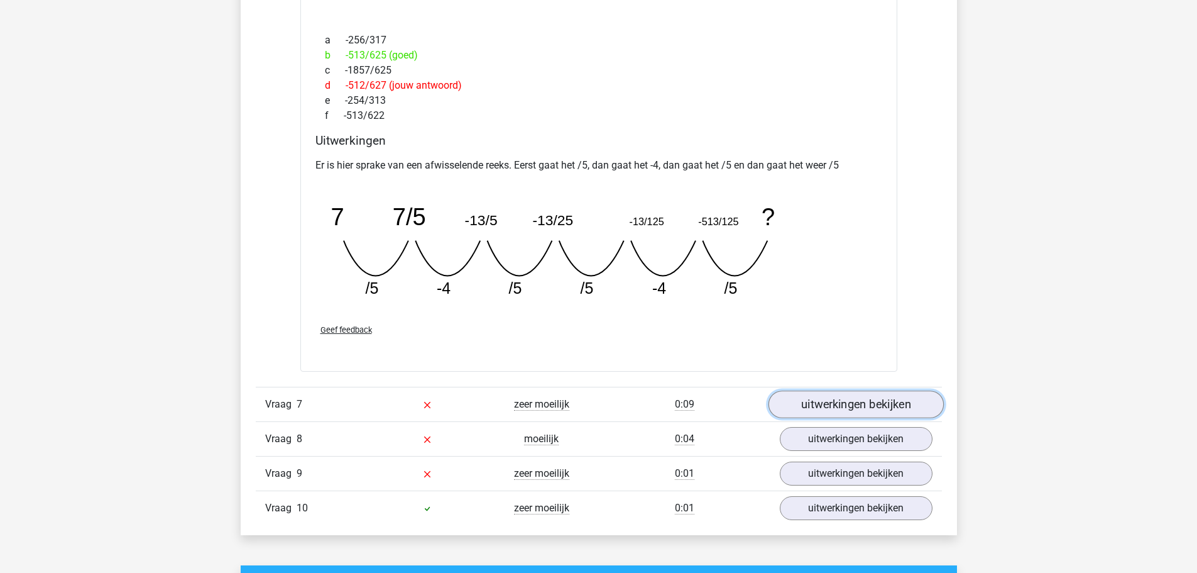
click at [806, 414] on link "uitwerkingen bekijken" at bounding box center [855, 404] width 175 height 28
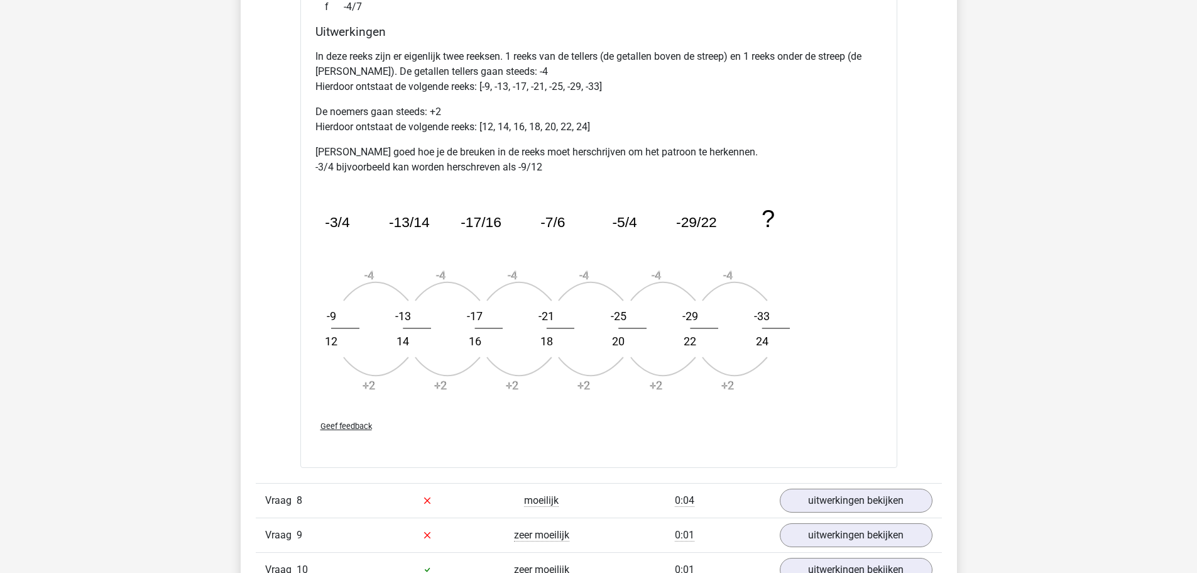
scroll to position [4903, 0]
click at [855, 498] on link "uitwerkingen bekijken" at bounding box center [855, 502] width 175 height 28
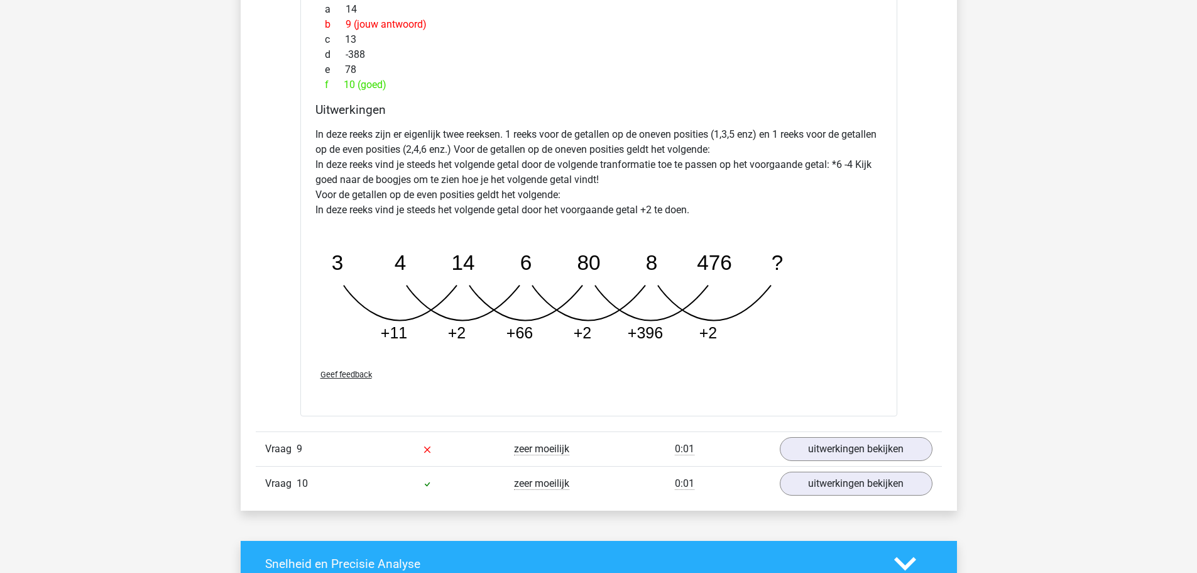
scroll to position [5594, 0]
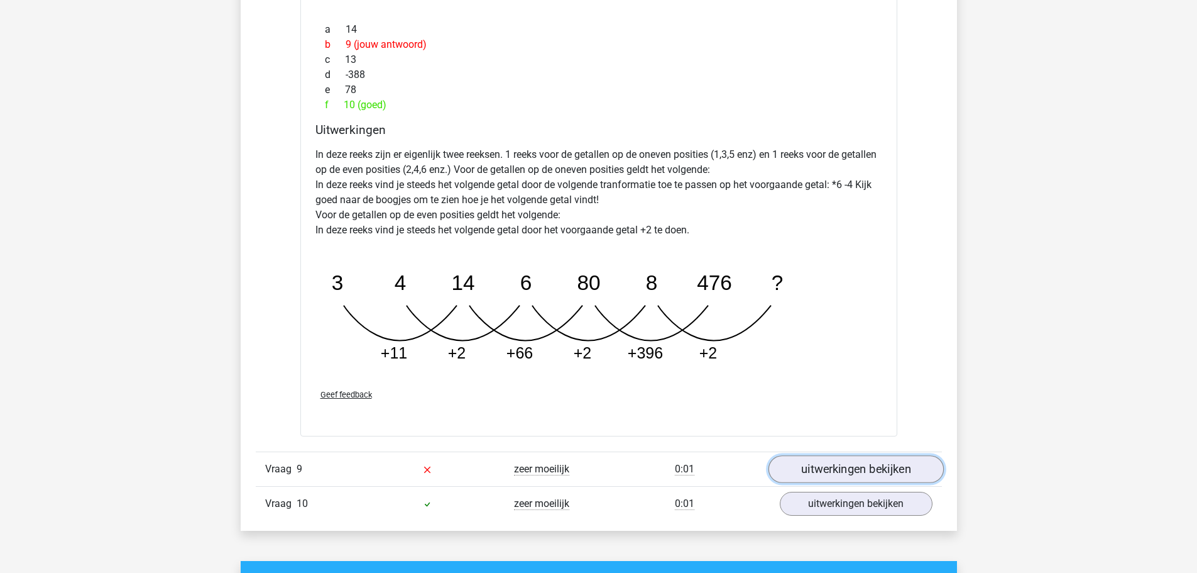
click at [815, 461] on link "uitwerkingen bekijken" at bounding box center [855, 470] width 175 height 28
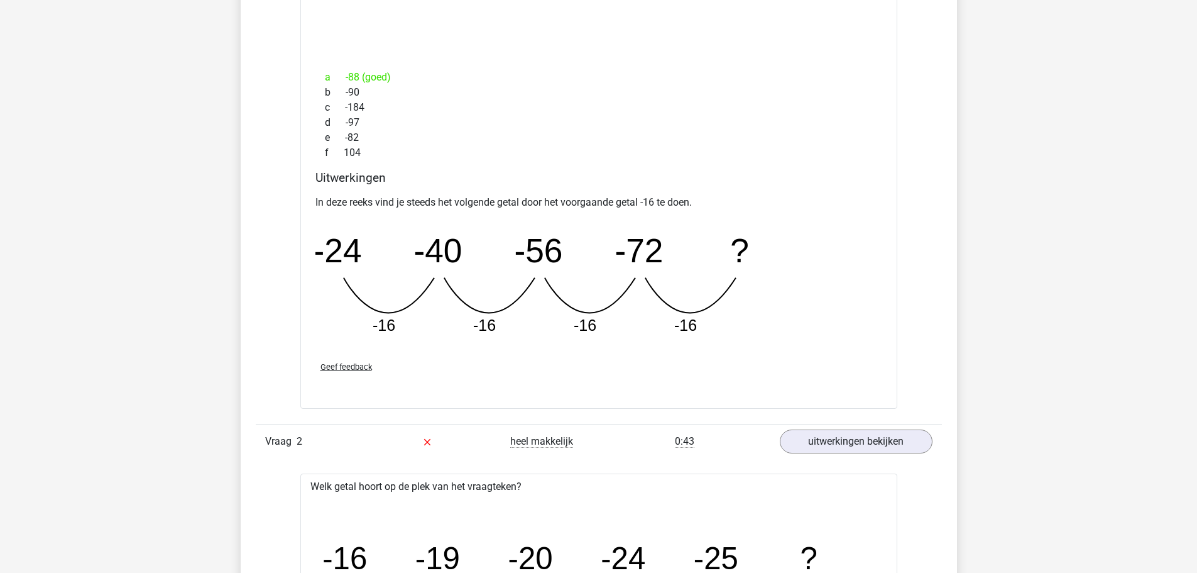
scroll to position [0, 0]
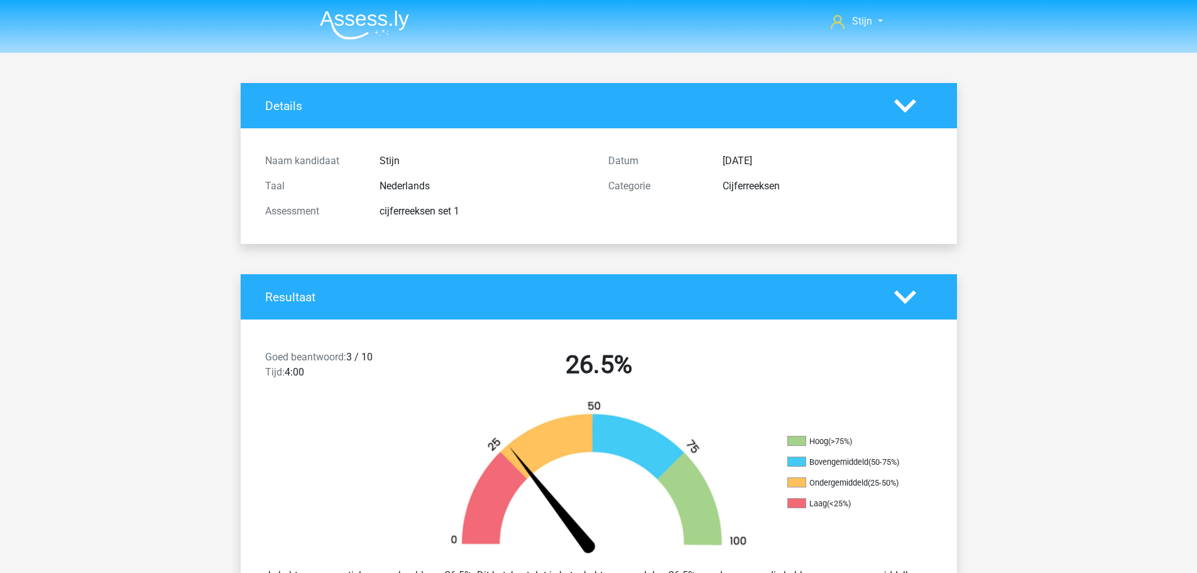
click at [287, 99] on h4 "Details" at bounding box center [570, 106] width 610 height 14
click at [263, 97] on div "Details" at bounding box center [599, 105] width 717 height 45
click at [386, 16] on img at bounding box center [364, 25] width 89 height 30
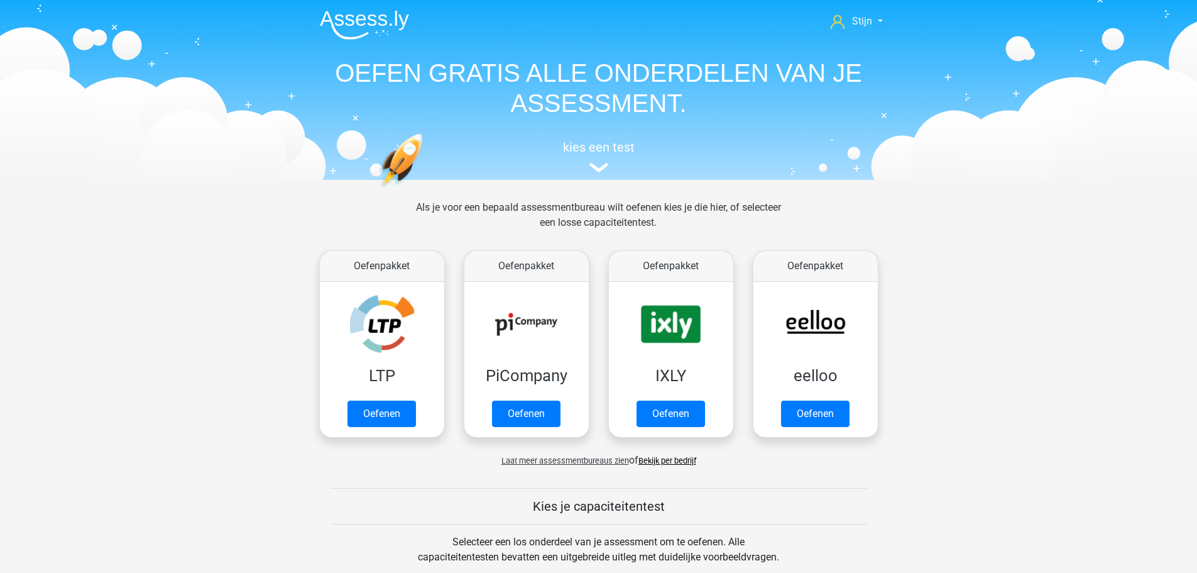
click at [564, 162] on div "kies een test" at bounding box center [599, 153] width 578 height 41
click at [586, 152] on h5 "kies een test" at bounding box center [599, 147] width 578 height 15
click at [608, 151] on h5 "kies een test" at bounding box center [599, 147] width 578 height 15
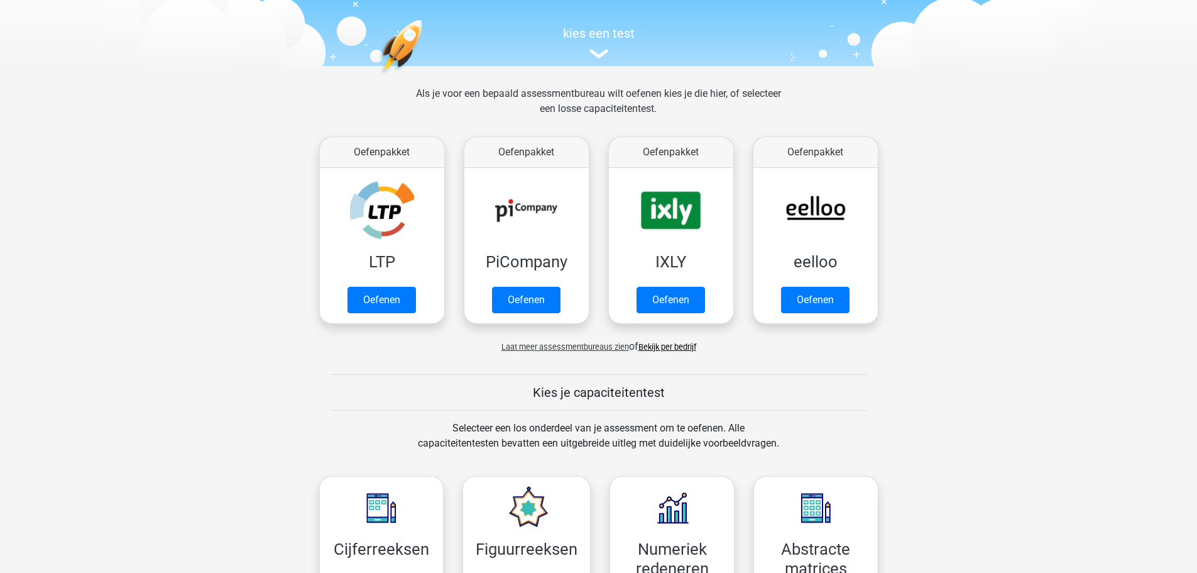
scroll to position [111, 0]
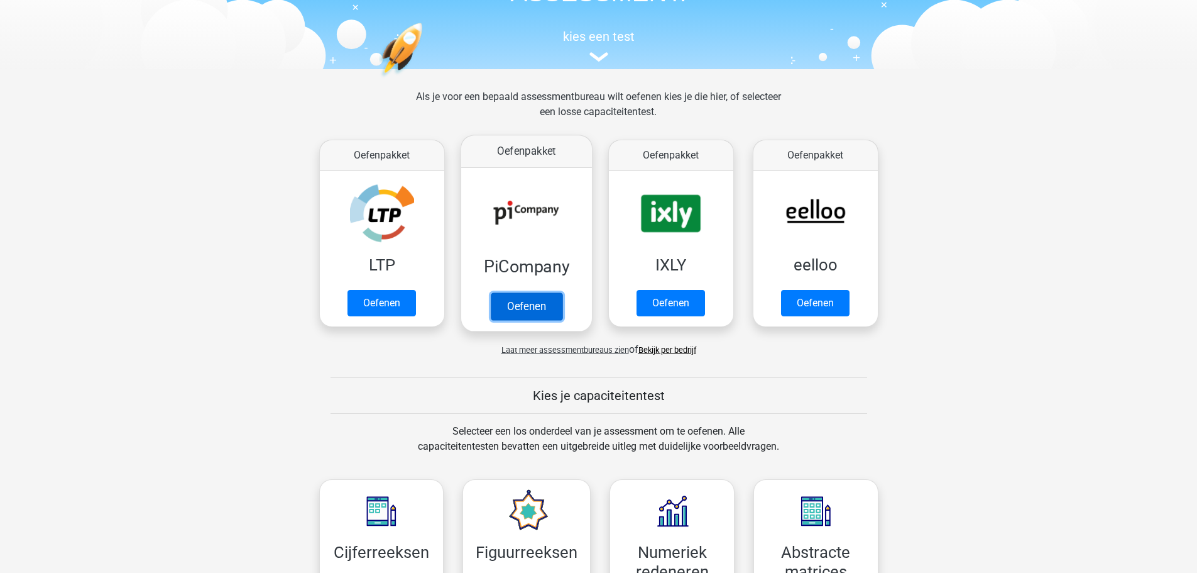
click at [535, 318] on link "Oefenen" at bounding box center [526, 306] width 72 height 28
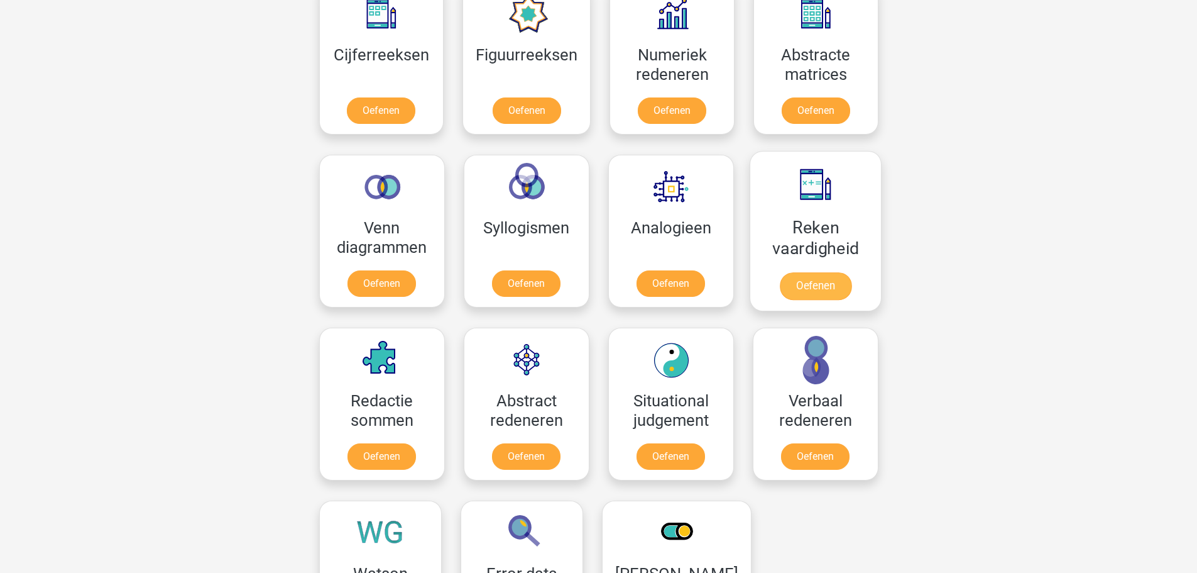
scroll to position [613, 0]
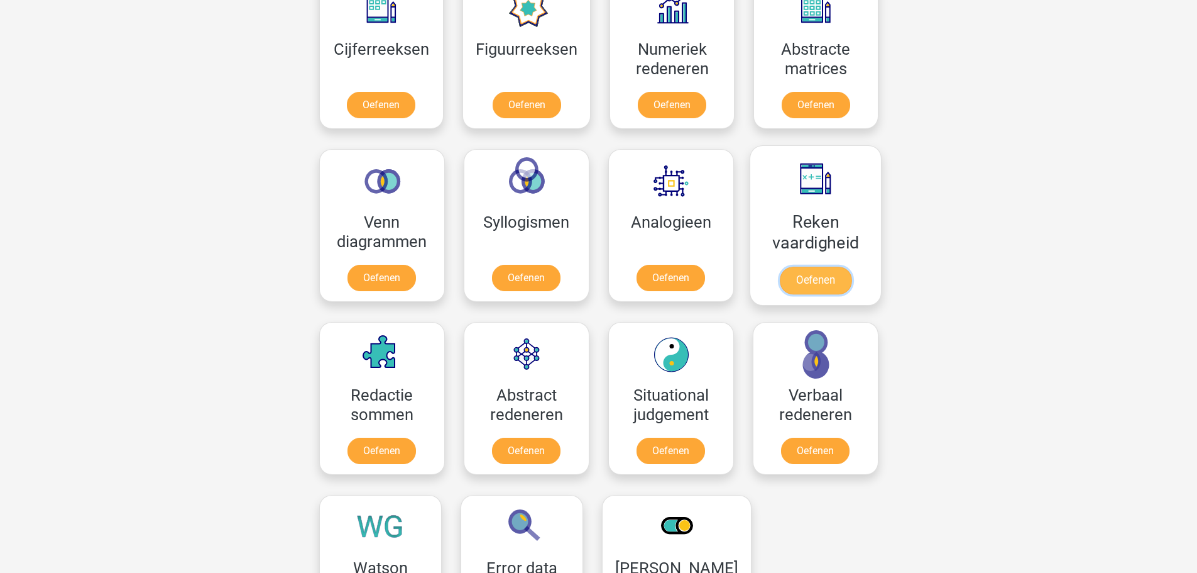
click at [848, 267] on link "Oefenen" at bounding box center [815, 281] width 72 height 28
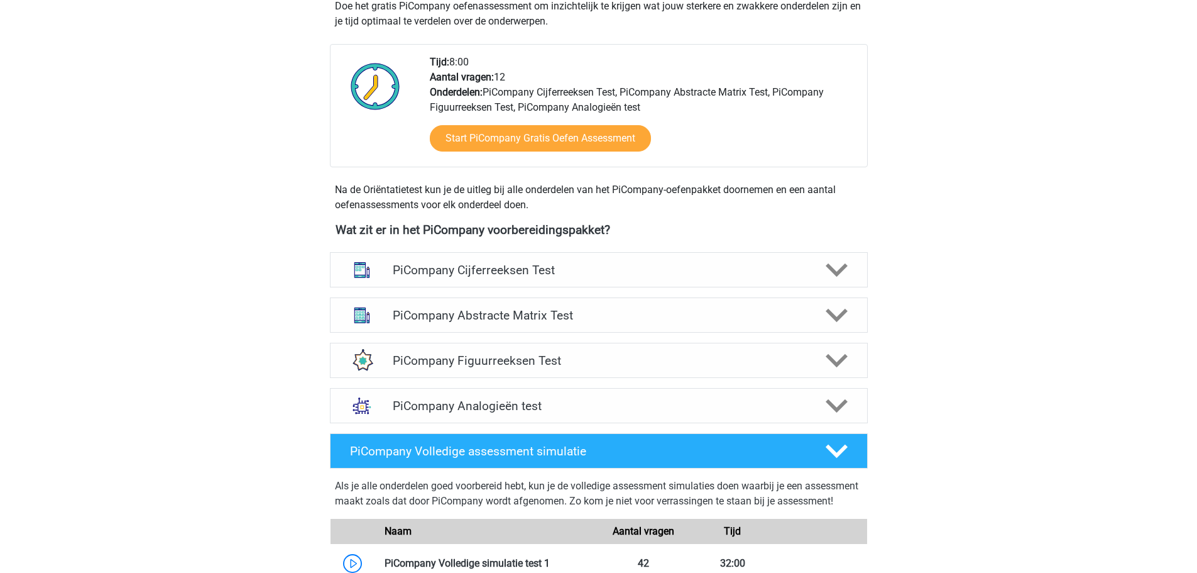
scroll to position [314, 0]
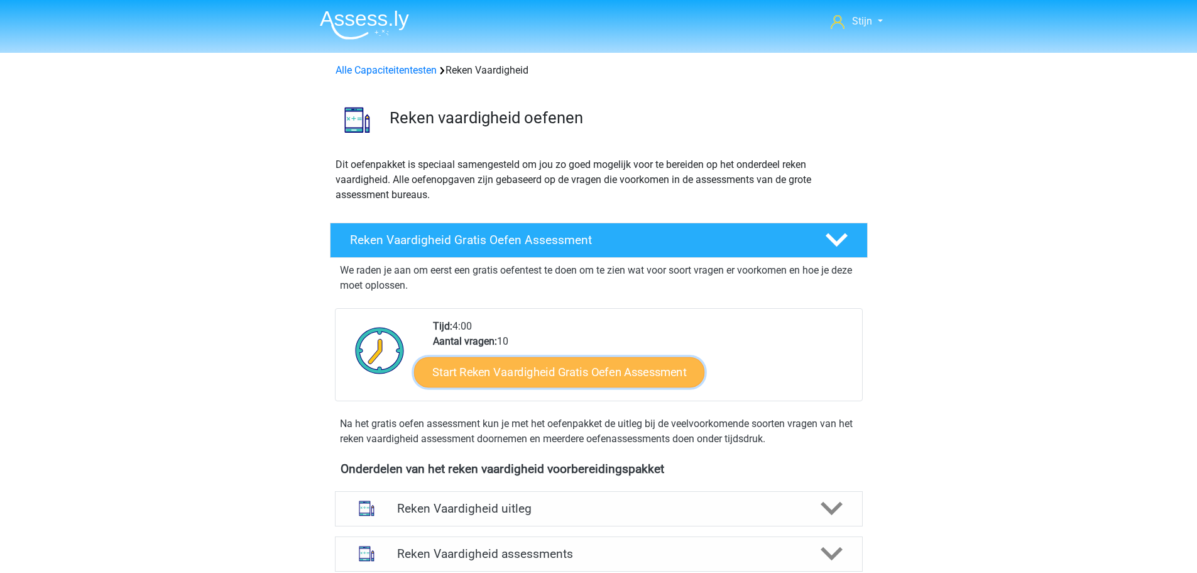
click at [522, 383] on link "Start Reken Vaardigheid Gratis Oefen Assessment" at bounding box center [559, 371] width 290 height 30
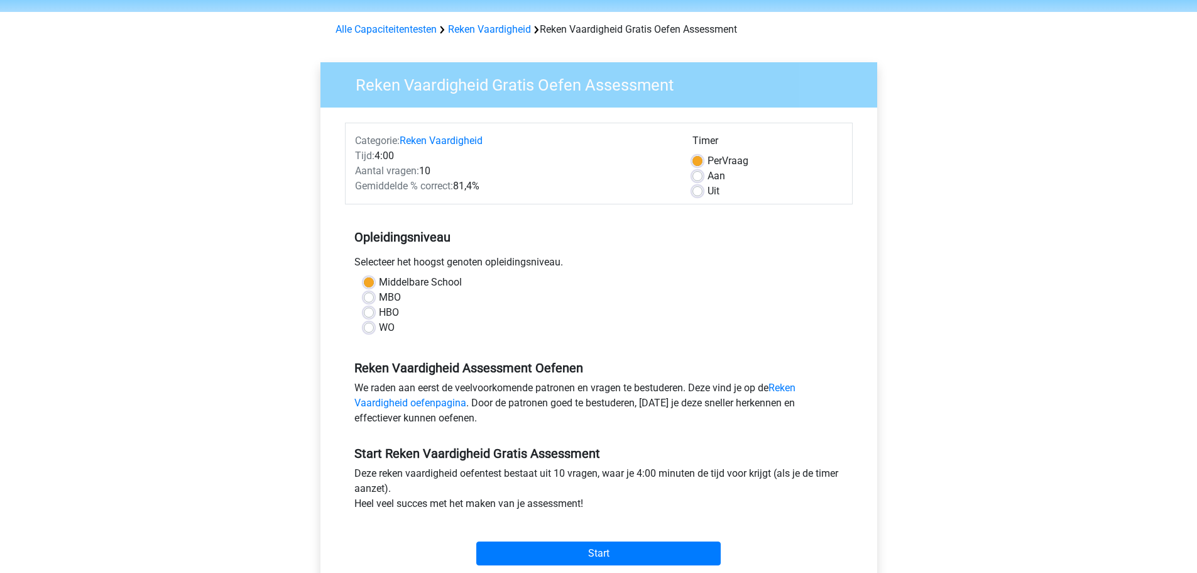
scroll to position [63, 0]
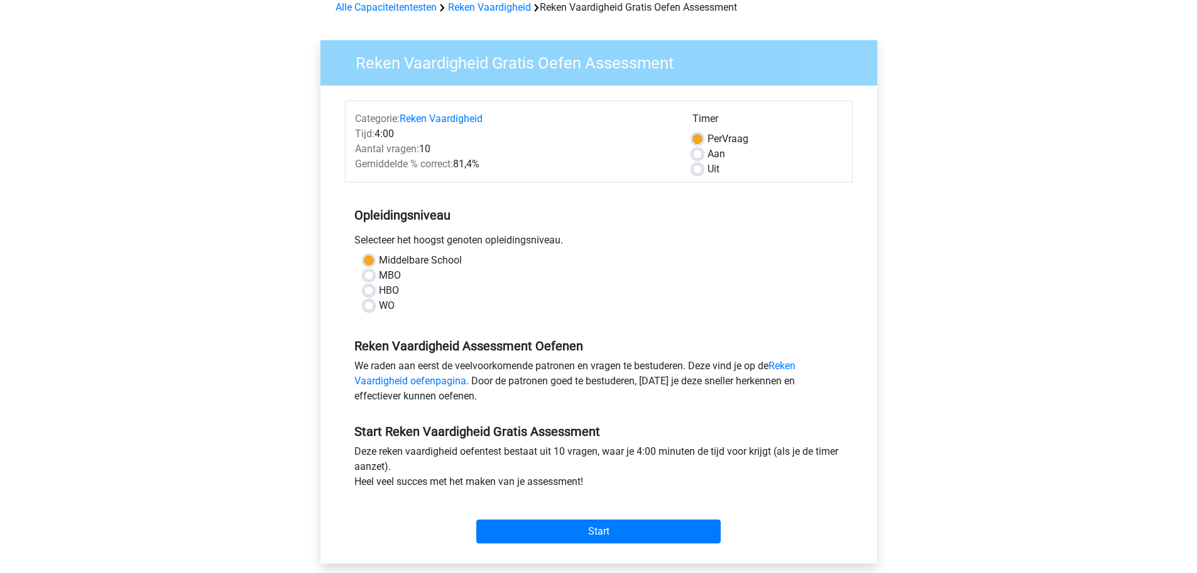
click at [568, 518] on div "Start" at bounding box center [599, 521] width 508 height 44
click at [379, 287] on label "HBO" at bounding box center [389, 290] width 20 height 15
click at [373, 287] on input "HBO" at bounding box center [369, 289] width 10 height 13
radio input "true"
click at [591, 522] on input "Start" at bounding box center [598, 531] width 245 height 24
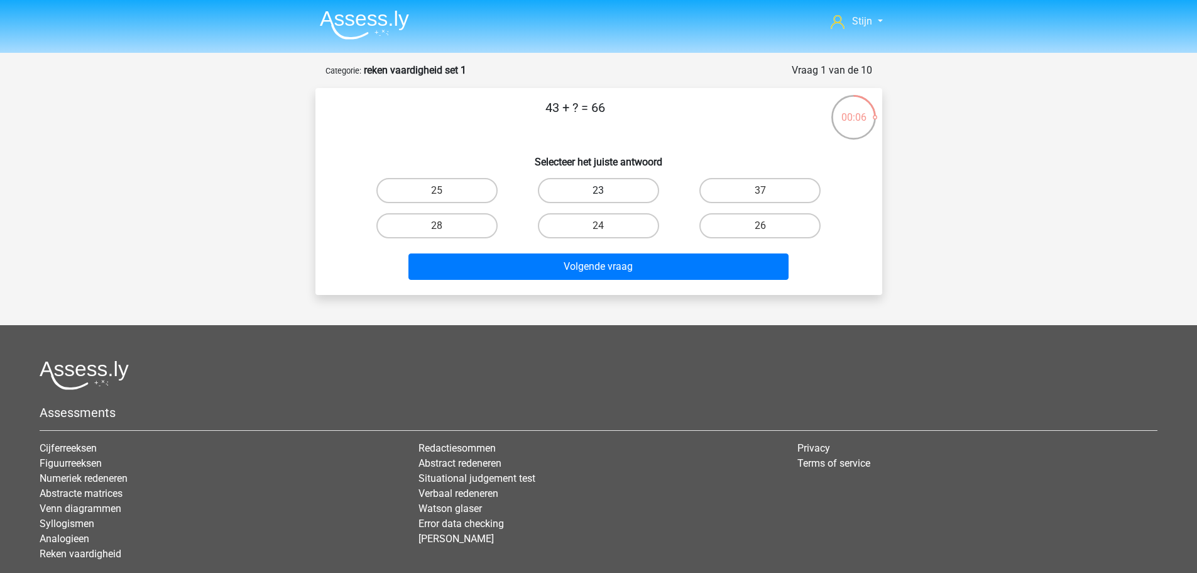
click at [587, 189] on label "23" at bounding box center [598, 190] width 121 height 25
click at [598, 190] on input "23" at bounding box center [602, 194] width 8 height 8
radio input "true"
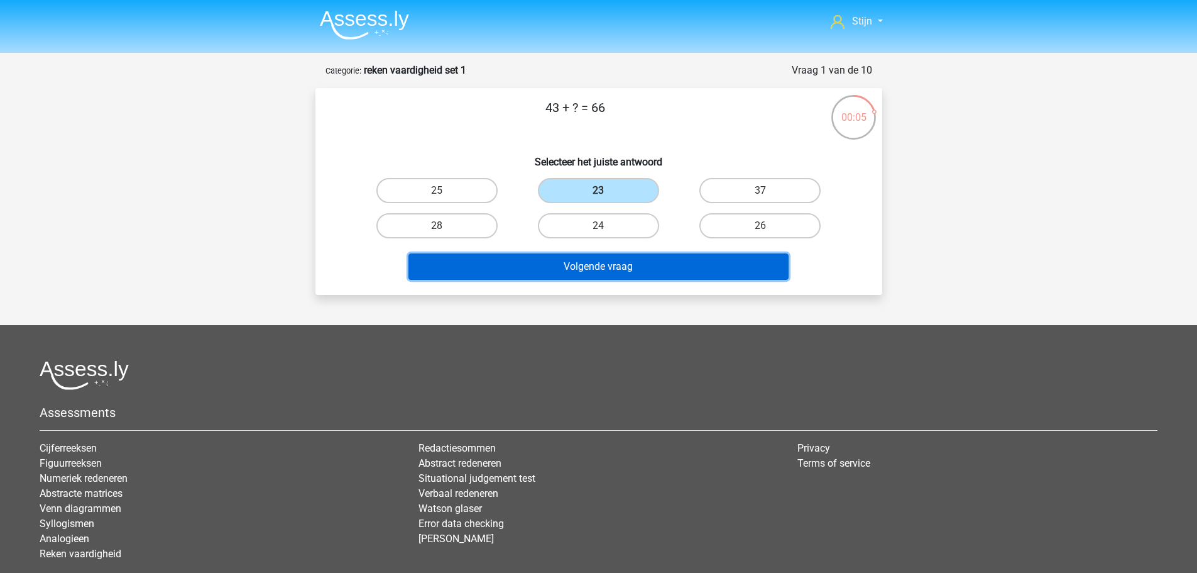
click at [576, 258] on button "Volgende vraag" at bounding box center [599, 266] width 380 height 26
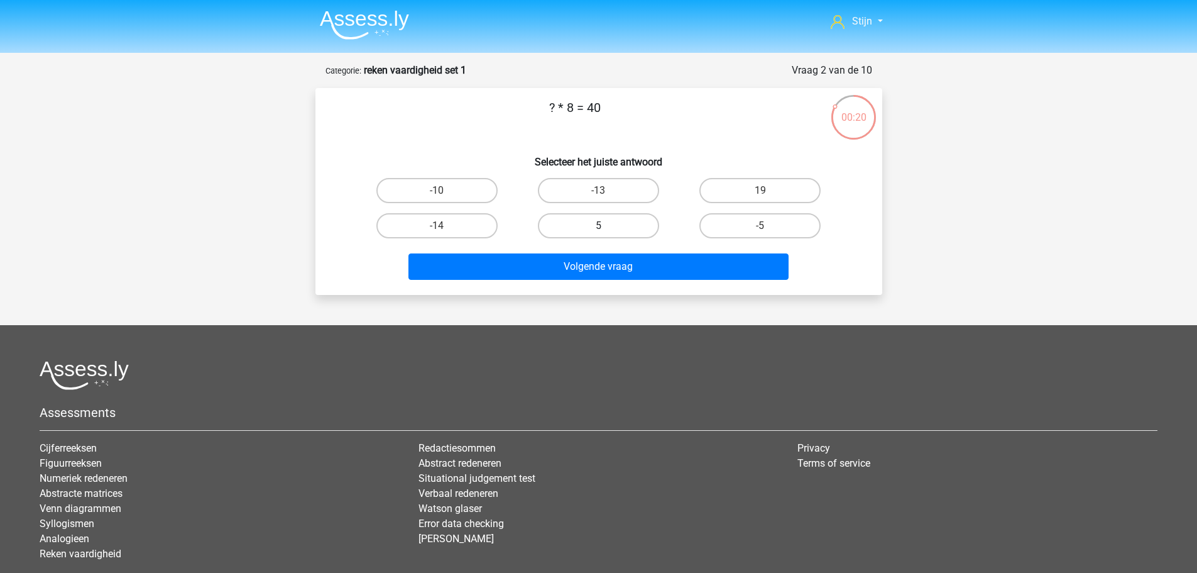
click at [643, 226] on label "5" at bounding box center [598, 225] width 121 height 25
click at [607, 226] on input "5" at bounding box center [602, 230] width 8 height 8
radio input "true"
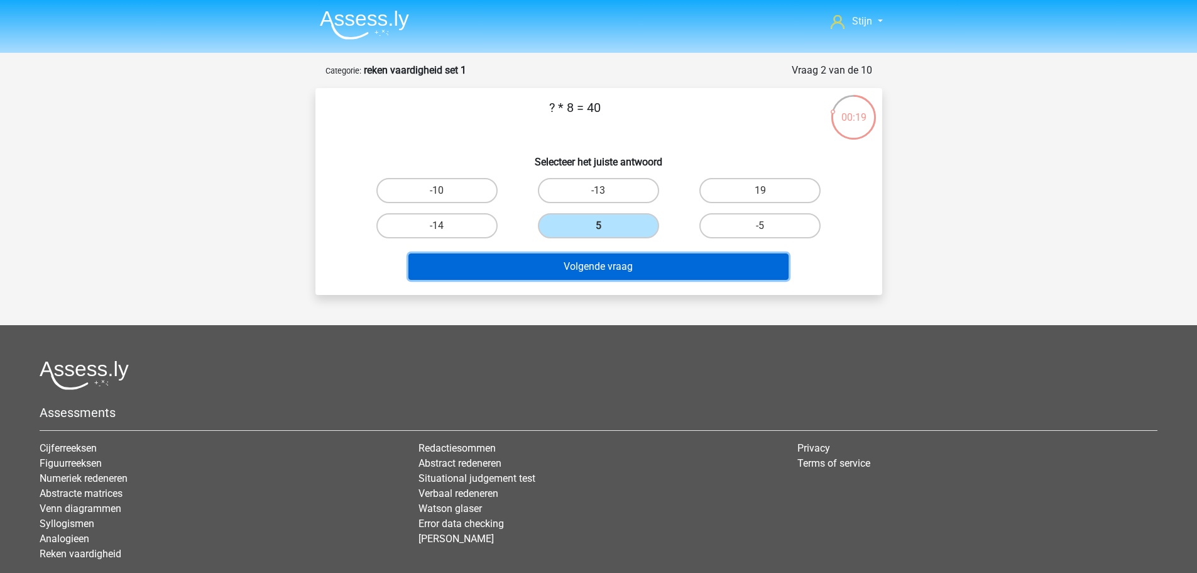
click at [635, 259] on button "Volgende vraag" at bounding box center [599, 266] width 380 height 26
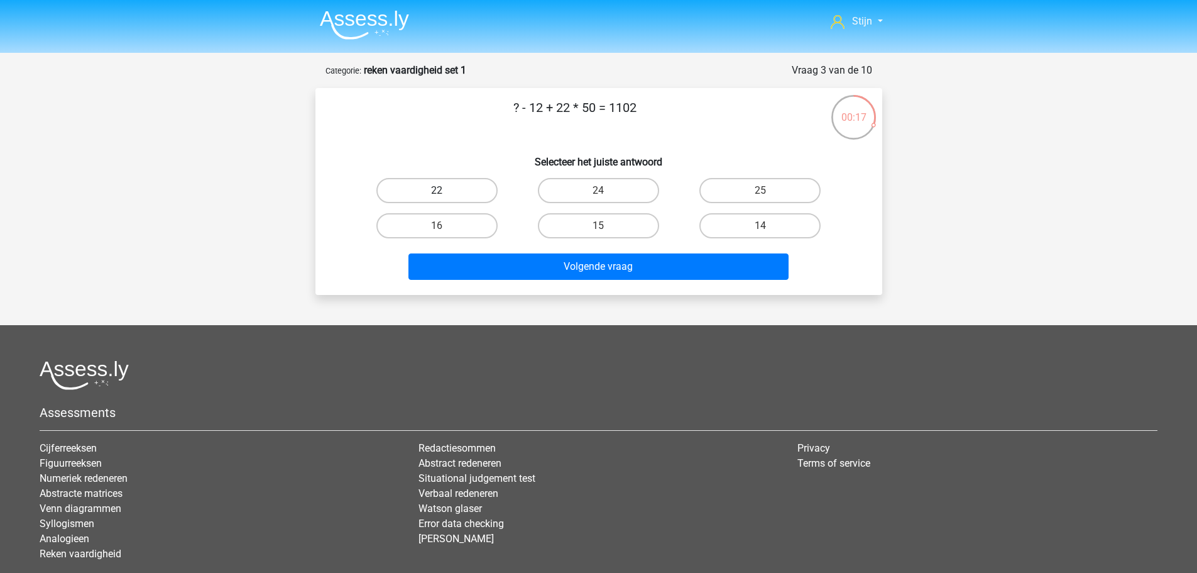
click at [466, 191] on label "22" at bounding box center [436, 190] width 121 height 25
click at [445, 191] on input "22" at bounding box center [441, 194] width 8 height 8
radio input "true"
click at [514, 143] on div "? - 12 + 22 * 50 = 1102 Selecteer het juiste antwoord 22 24 25 16" at bounding box center [599, 191] width 557 height 187
click at [742, 222] on label "14" at bounding box center [760, 225] width 121 height 25
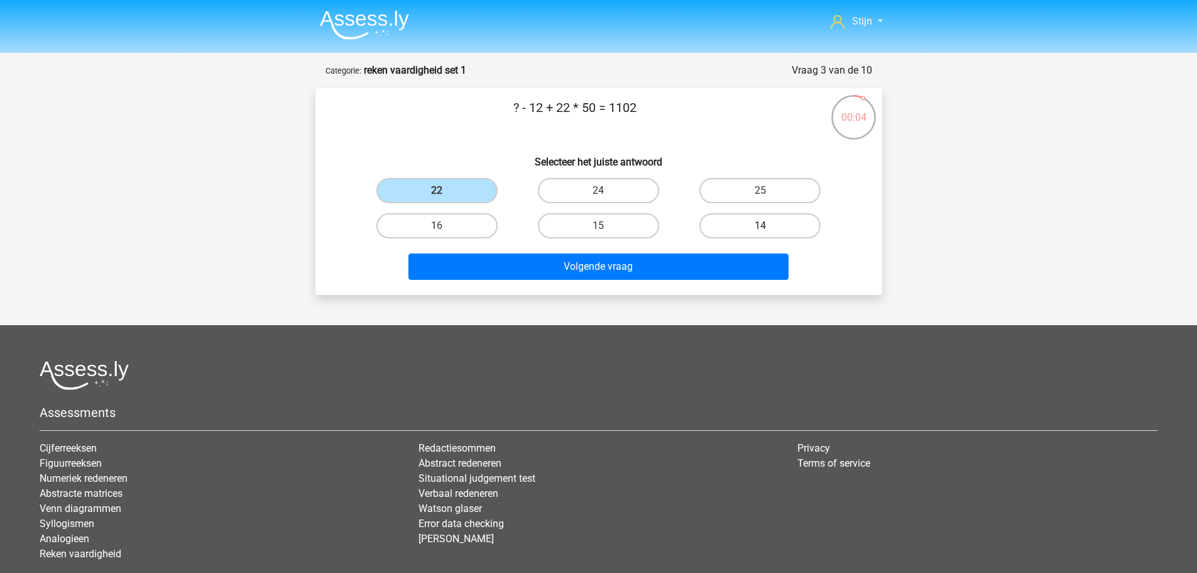
click at [761, 226] on input "14" at bounding box center [765, 230] width 8 height 8
radio input "true"
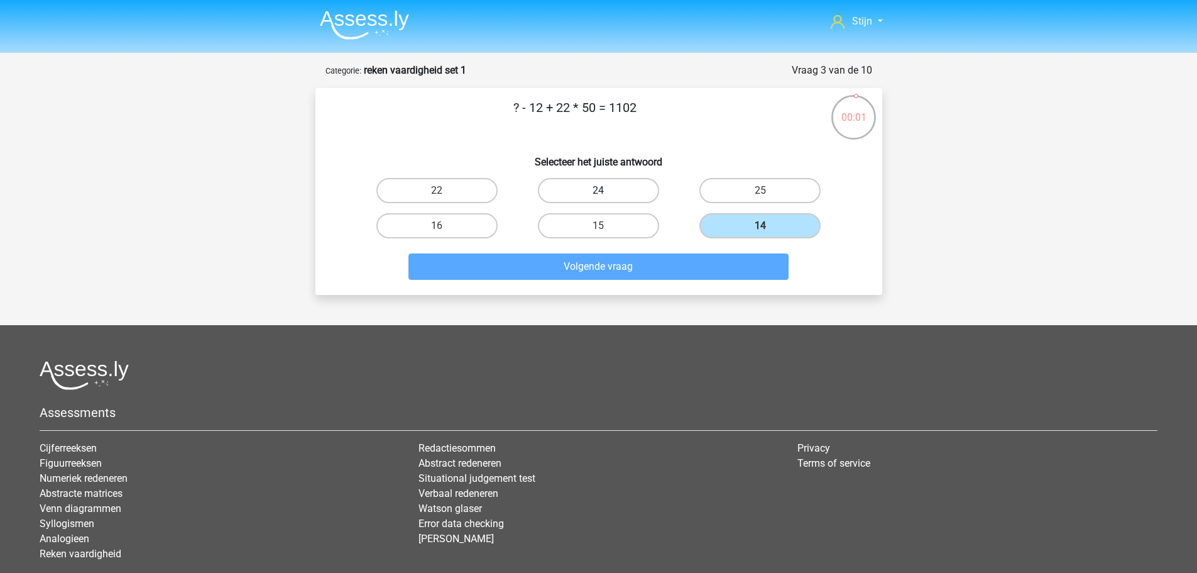
click at [617, 198] on label "24" at bounding box center [598, 190] width 121 height 25
click at [607, 198] on input "24" at bounding box center [602, 194] width 8 height 8
radio input "true"
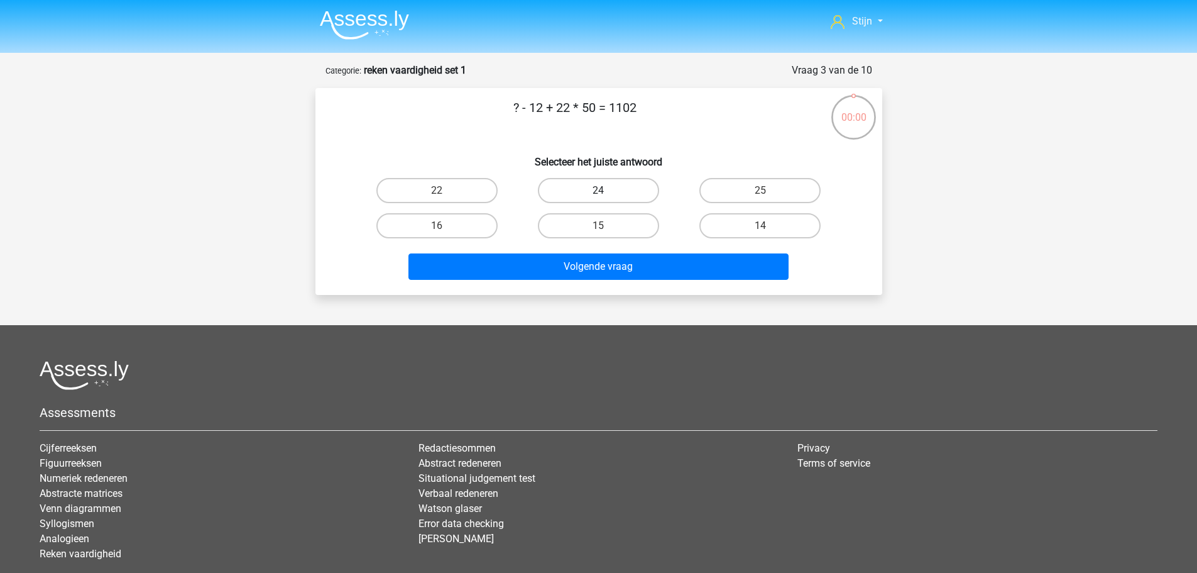
click at [600, 202] on label "24" at bounding box center [598, 190] width 121 height 25
click at [600, 199] on input "24" at bounding box center [602, 194] width 8 height 8
radio input "true"
click at [633, 184] on label "23" at bounding box center [598, 190] width 121 height 25
click at [607, 190] on input "23" at bounding box center [602, 194] width 8 height 8
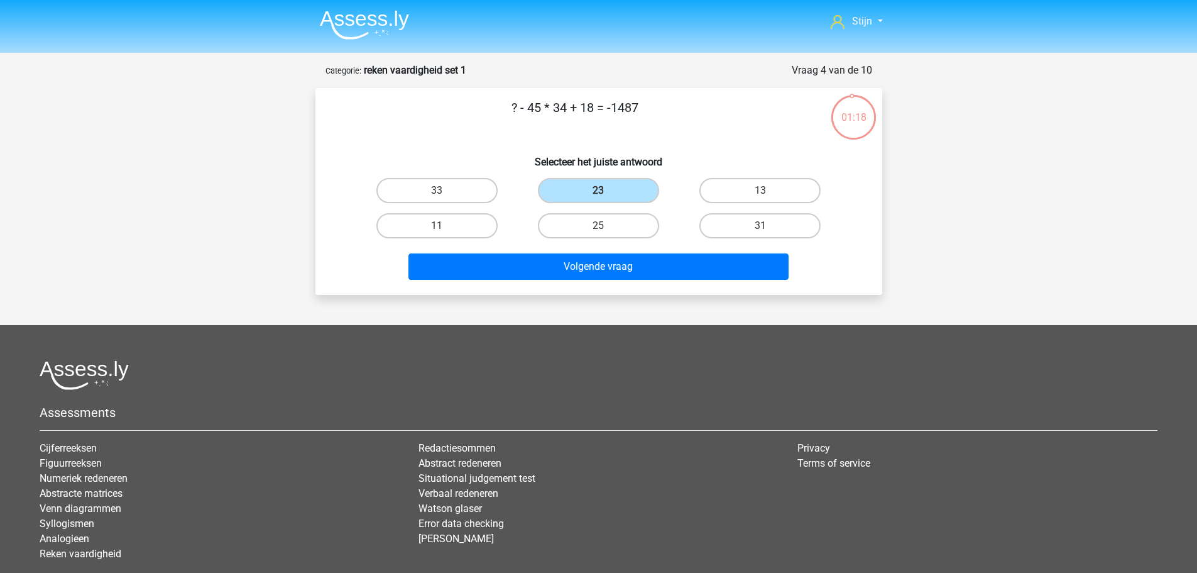
click at [711, 141] on div "? - 45 * 34 + 18 = -1487 Selecteer het juiste antwoord 33 23 13 11" at bounding box center [599, 191] width 557 height 187
click at [734, 184] on label "13" at bounding box center [760, 190] width 121 height 25
click at [761, 190] on input "13" at bounding box center [765, 194] width 8 height 8
radio input "true"
drag, startPoint x: 712, startPoint y: 127, endPoint x: 612, endPoint y: 128, distance: 100.6
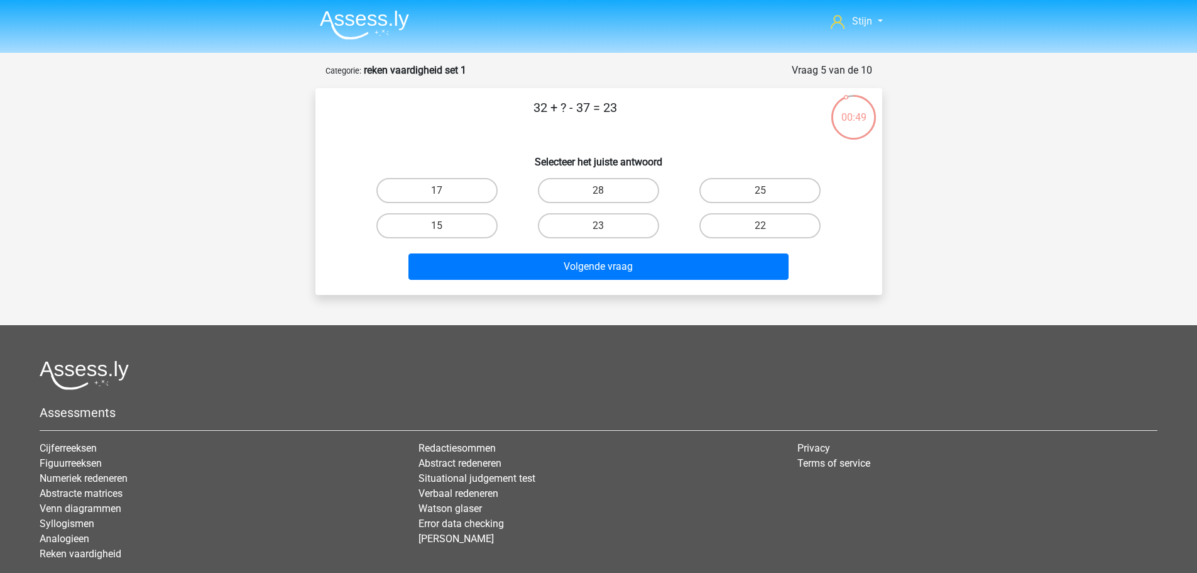
click at [712, 128] on p "32 + ? - 37 = 23" at bounding box center [576, 117] width 480 height 38
click at [593, 193] on label "28" at bounding box center [598, 190] width 121 height 25
click at [598, 193] on input "28" at bounding box center [602, 194] width 8 height 8
radio input "true"
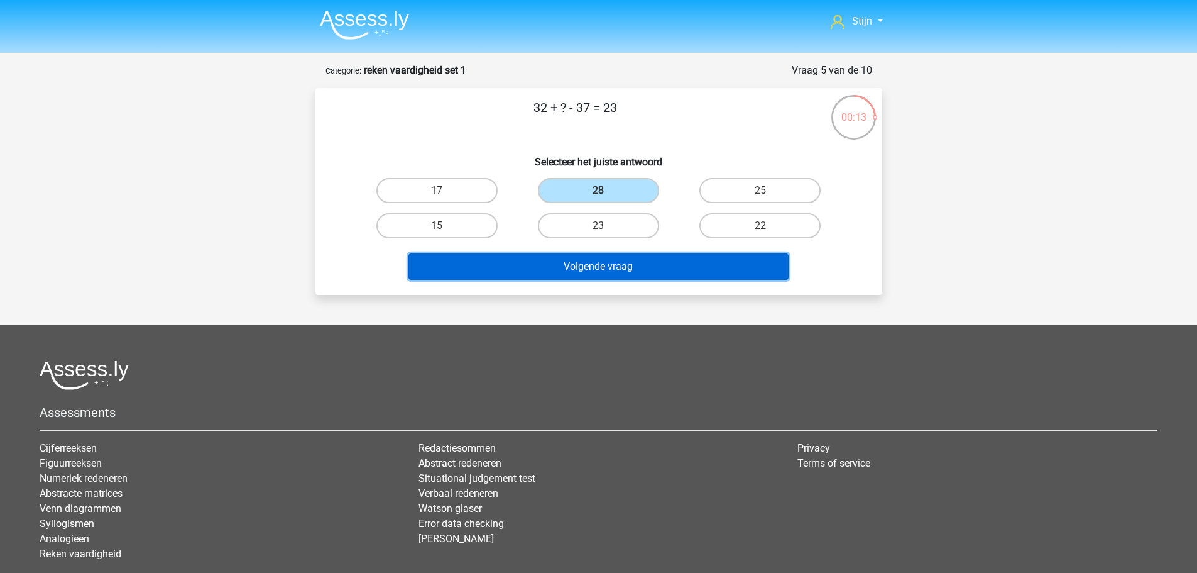
click at [588, 263] on button "Volgende vraag" at bounding box center [599, 266] width 380 height 26
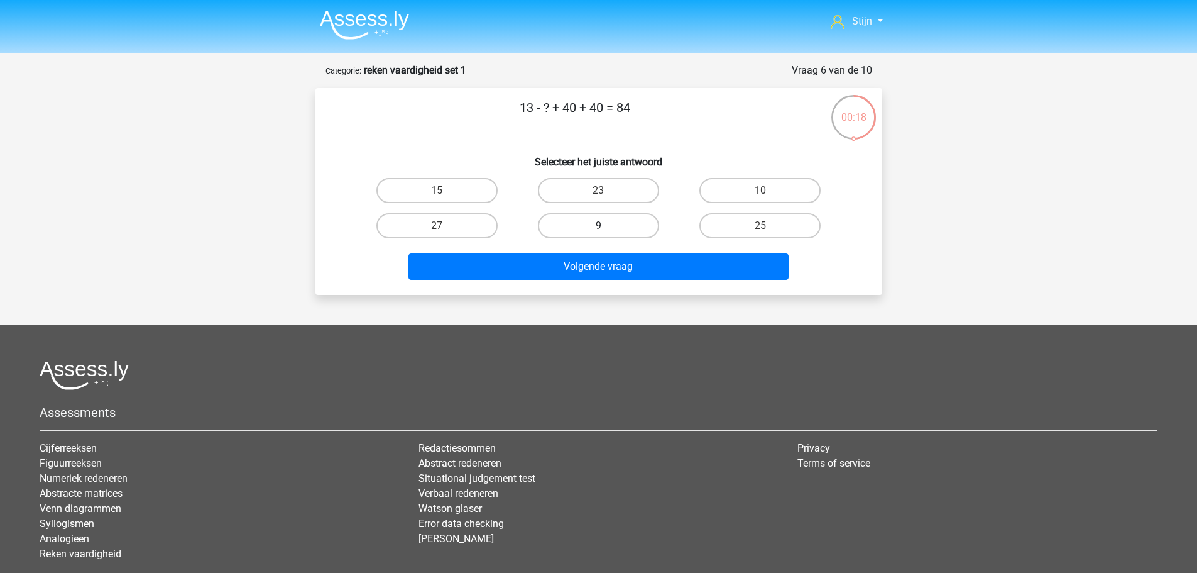
click at [597, 224] on label "9" at bounding box center [598, 225] width 121 height 25
click at [598, 226] on input "9" at bounding box center [602, 230] width 8 height 8
radio input "true"
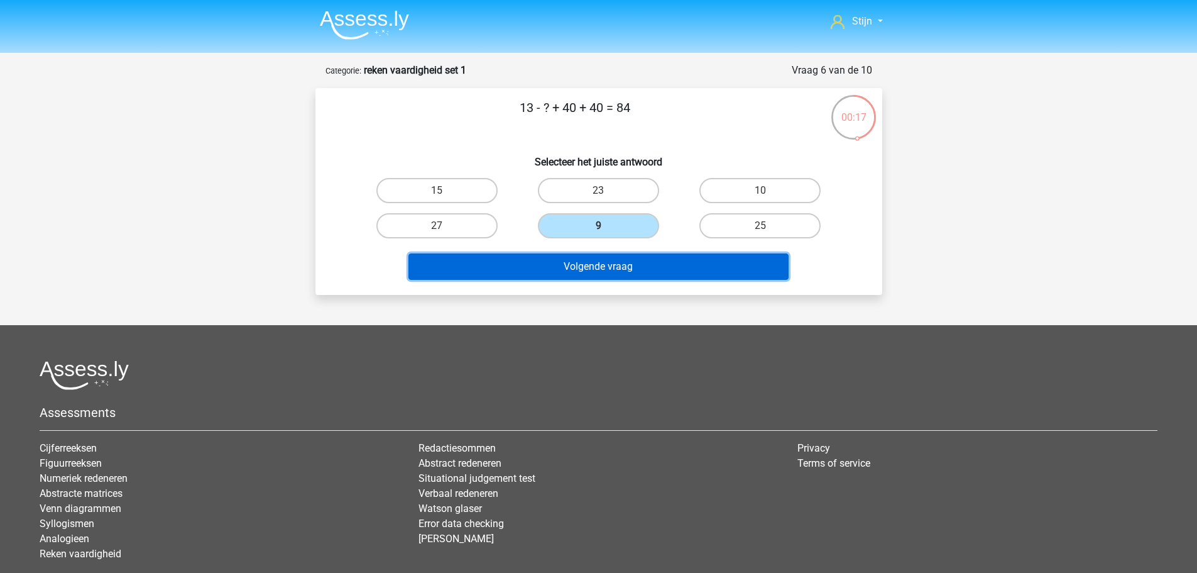
click at [601, 257] on button "Volgende vraag" at bounding box center [599, 266] width 380 height 26
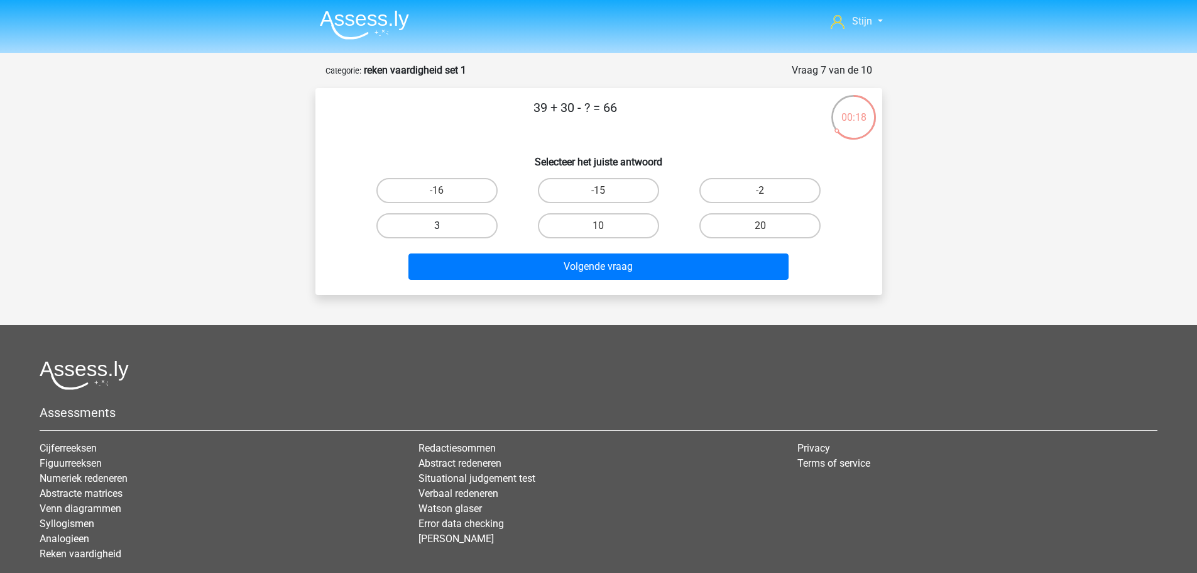
click at [446, 216] on label "3" at bounding box center [436, 225] width 121 height 25
click at [445, 226] on input "3" at bounding box center [441, 230] width 8 height 8
radio input "true"
click at [556, 284] on div "Volgende vraag" at bounding box center [598, 268] width 485 height 31
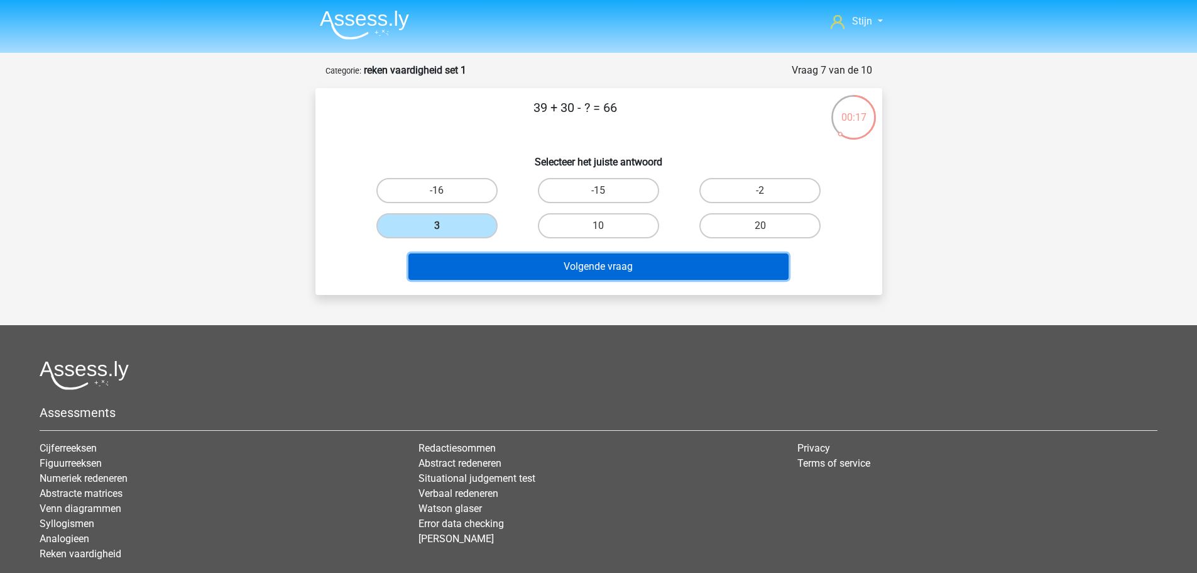
click at [549, 272] on button "Volgende vraag" at bounding box center [599, 266] width 380 height 26
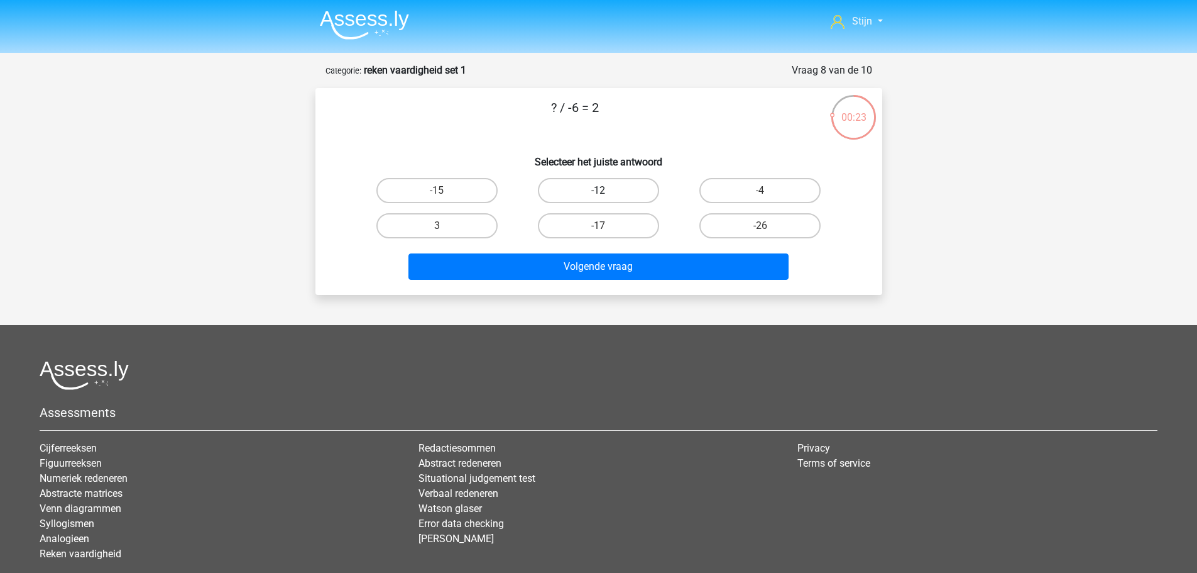
click at [635, 197] on label "-12" at bounding box center [598, 190] width 121 height 25
click at [607, 197] on input "-12" at bounding box center [602, 194] width 8 height 8
radio input "true"
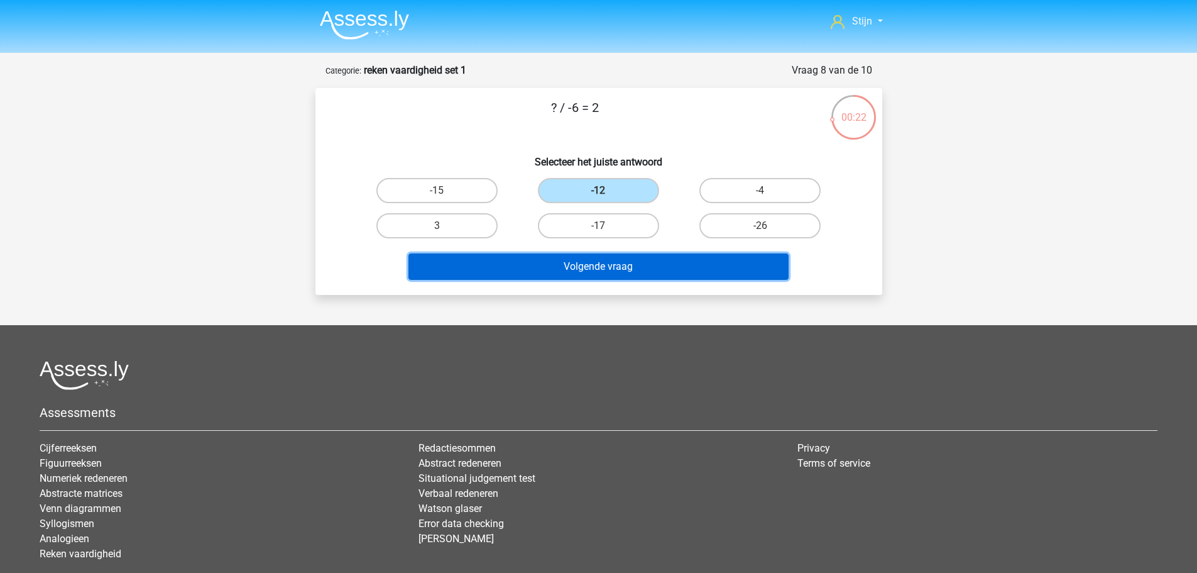
click at [598, 268] on button "Volgende vraag" at bounding box center [599, 266] width 380 height 26
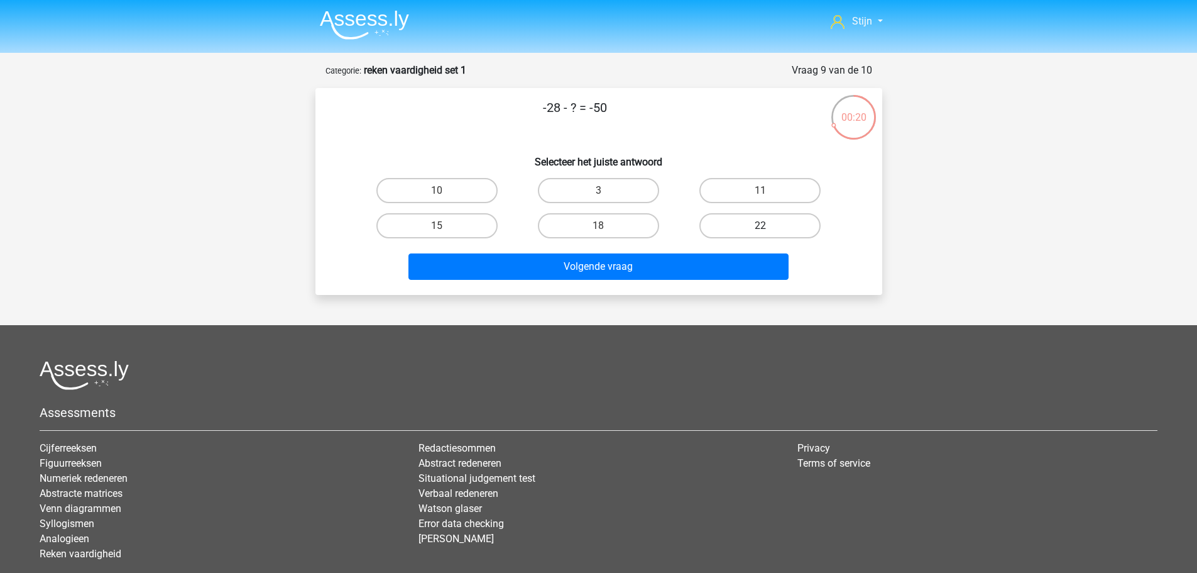
click at [741, 220] on label "22" at bounding box center [760, 225] width 121 height 25
click at [761, 226] on input "22" at bounding box center [765, 230] width 8 height 8
radio input "true"
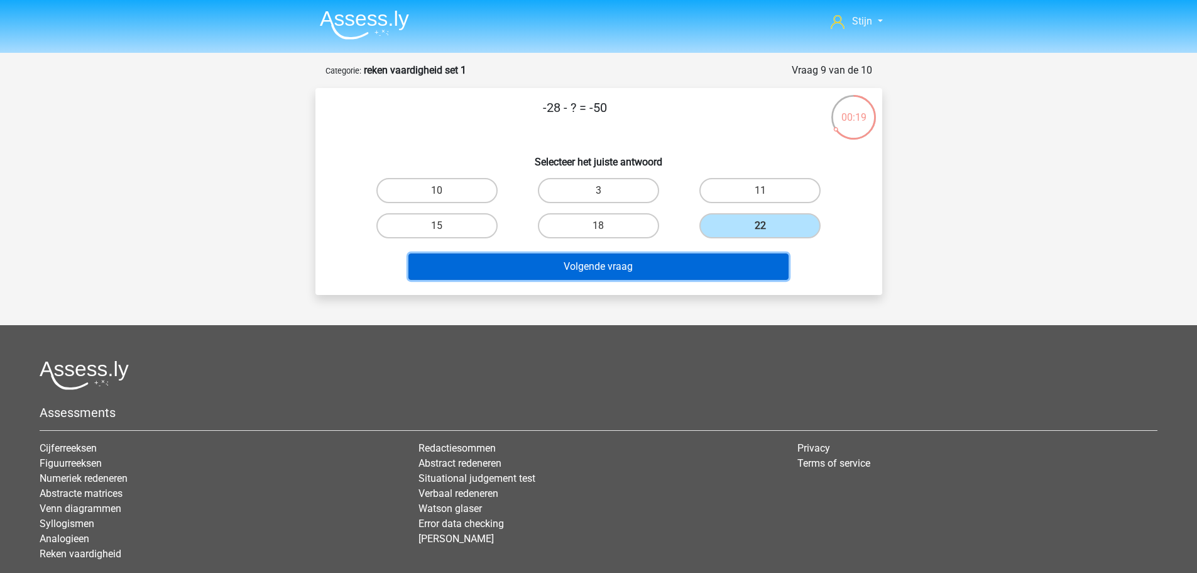
click at [709, 267] on button "Volgende vraag" at bounding box center [599, 266] width 380 height 26
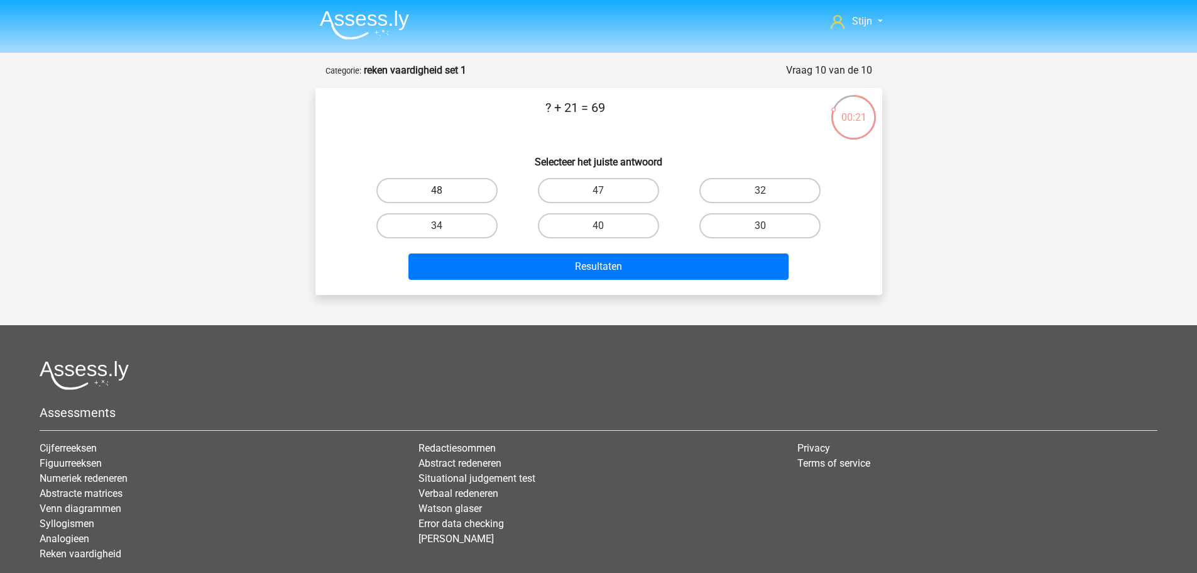
click at [430, 190] on label "48" at bounding box center [436, 190] width 121 height 25
click at [437, 190] on input "48" at bounding box center [441, 194] width 8 height 8
radio input "true"
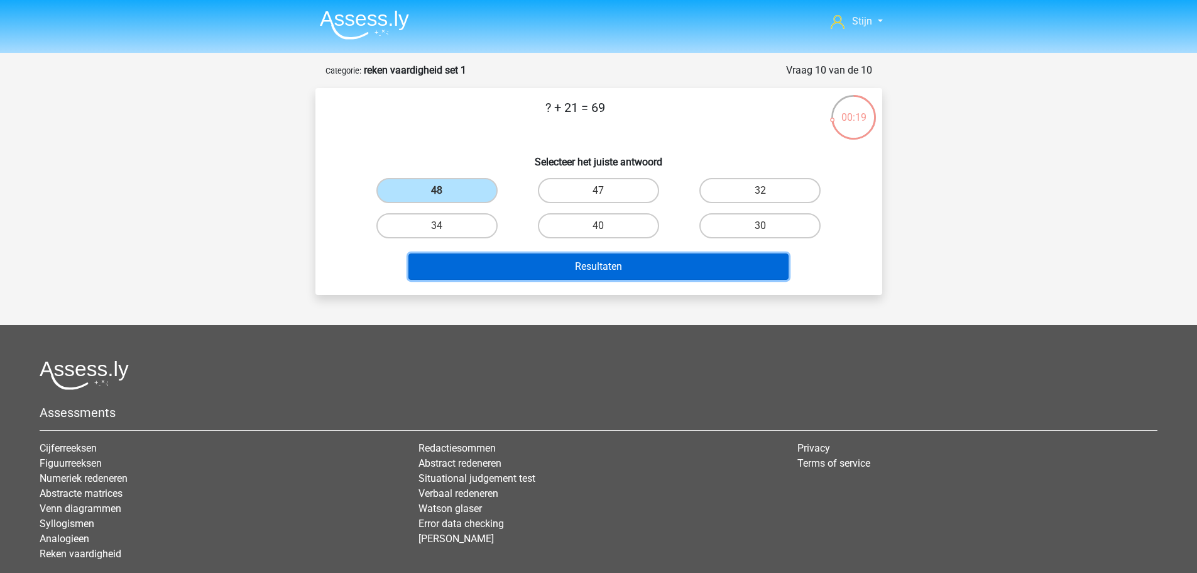
click at [510, 265] on button "Resultaten" at bounding box center [599, 266] width 380 height 26
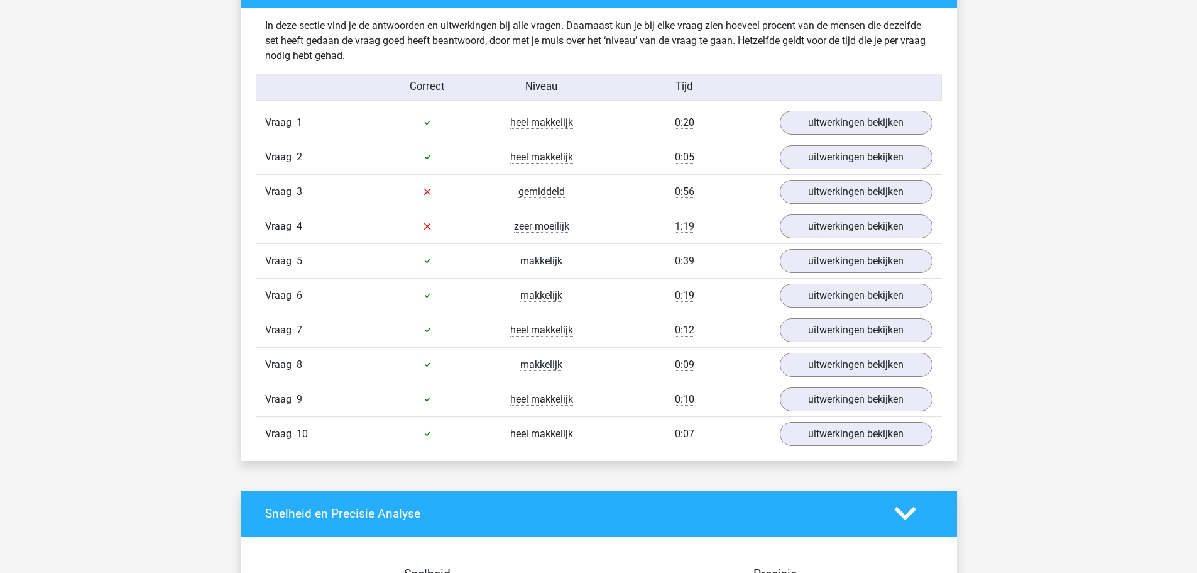
scroll to position [754, 0]
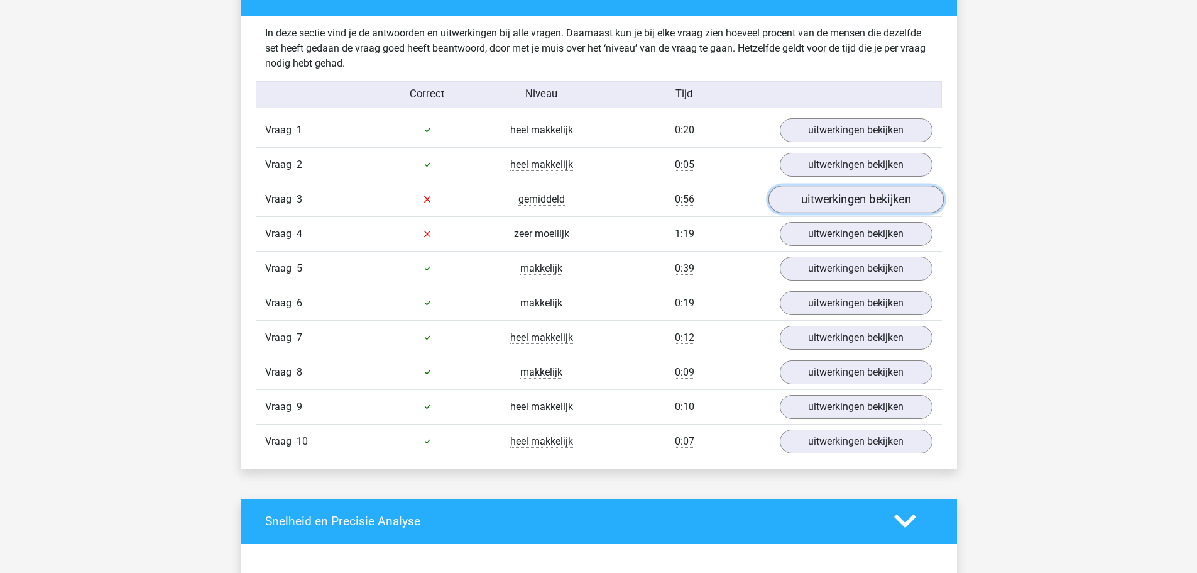
click at [806, 202] on link "uitwerkingen bekijken" at bounding box center [855, 199] width 175 height 28
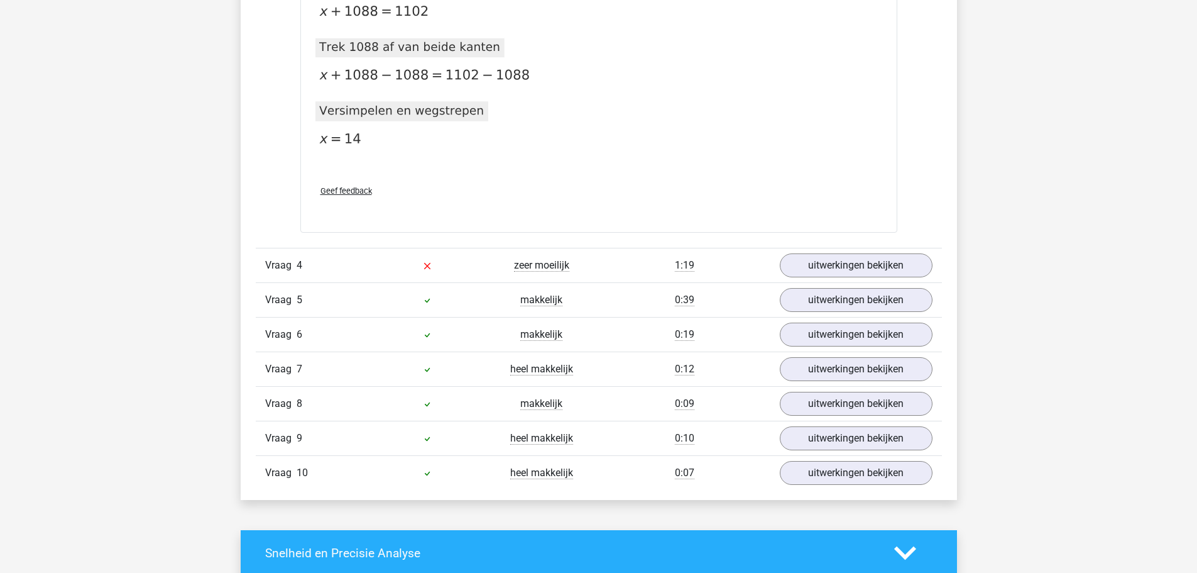
scroll to position [1320, 0]
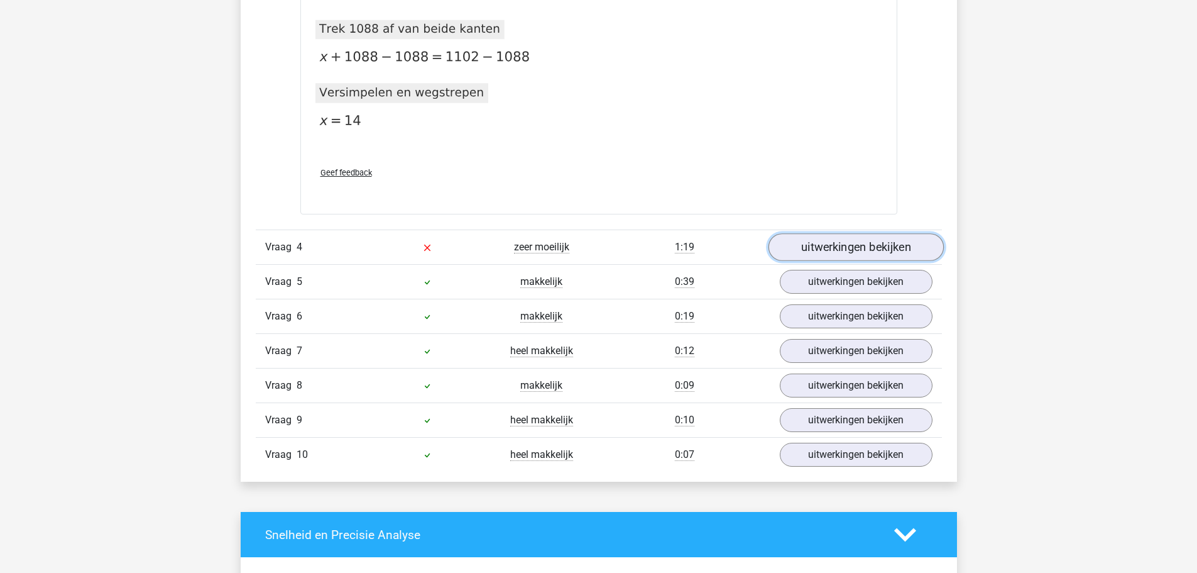
click at [838, 256] on link "uitwerkingen bekijken" at bounding box center [855, 247] width 175 height 28
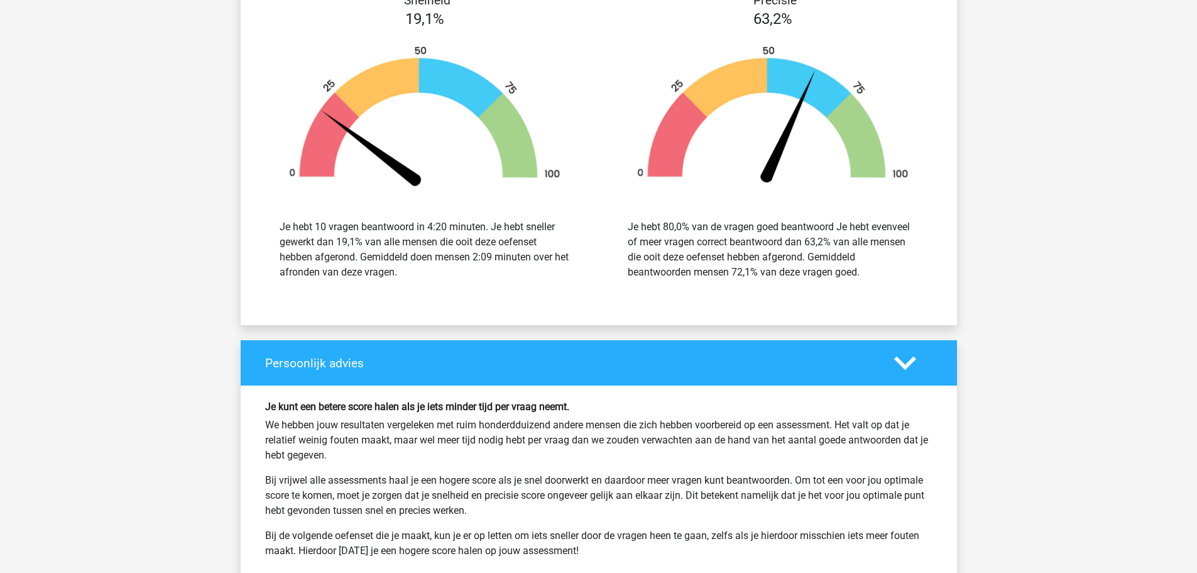
scroll to position [2766, 0]
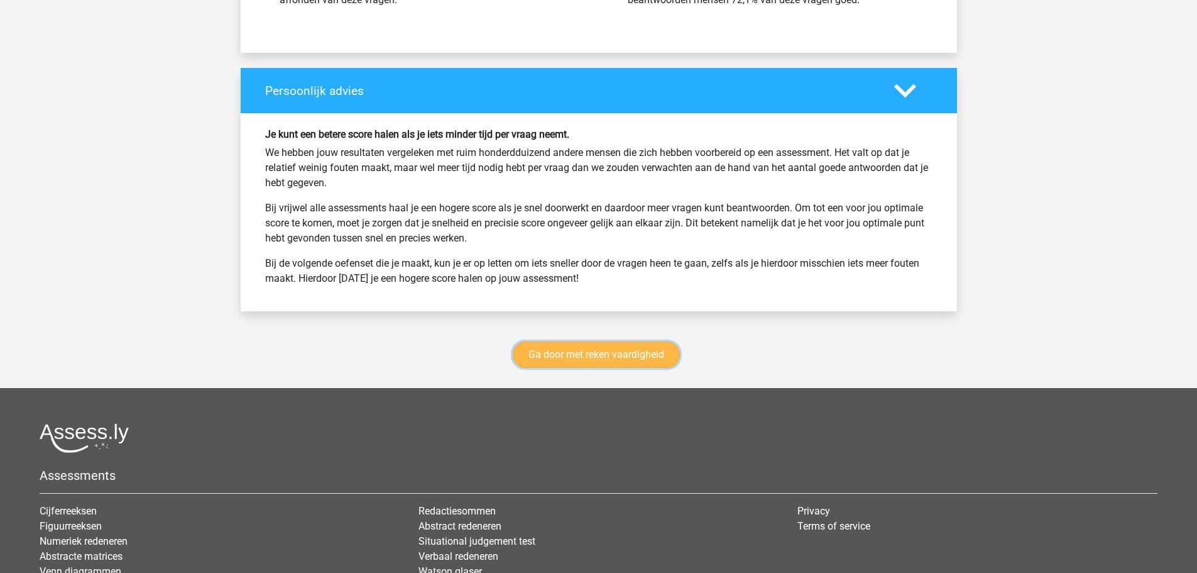
click at [629, 357] on link "Ga door met reken vaardigheid" at bounding box center [596, 354] width 167 height 26
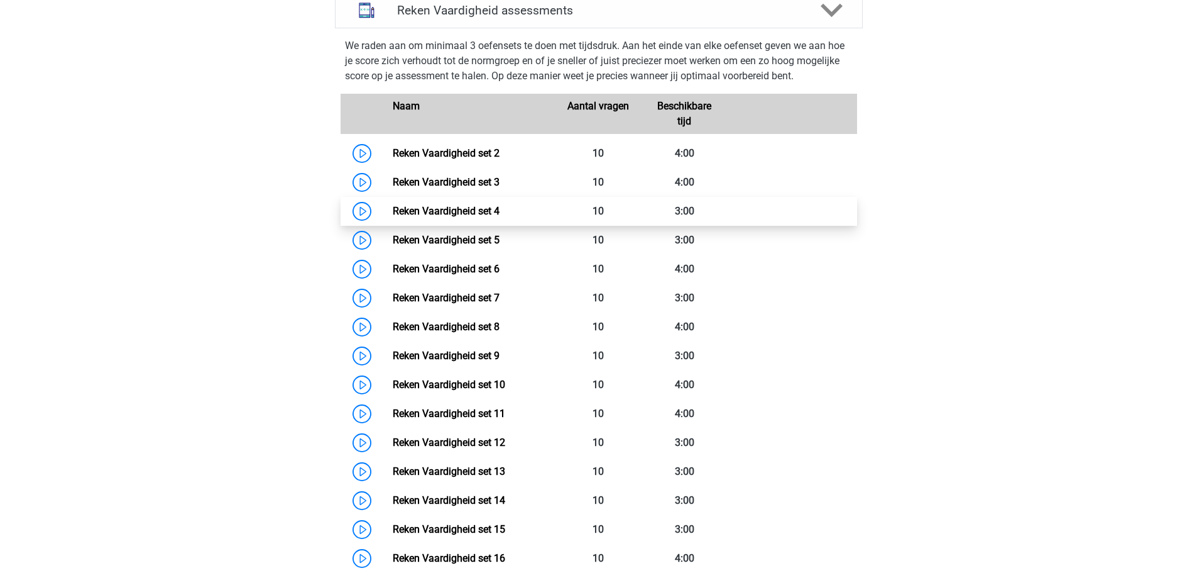
scroll to position [542, 0]
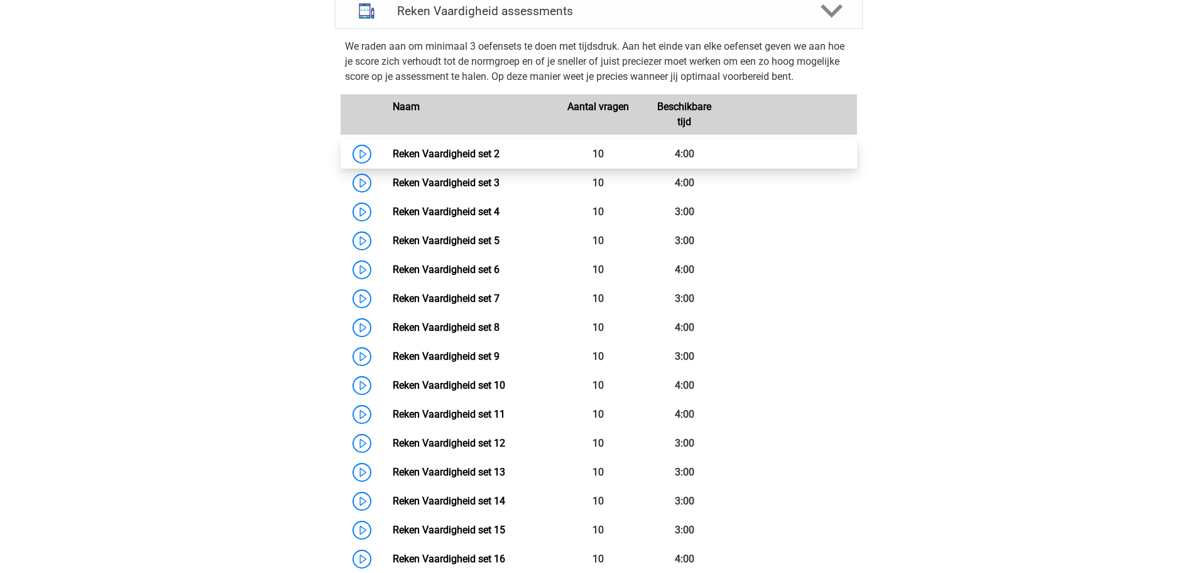
click at [498, 158] on link "Reken Vaardigheid set 2" at bounding box center [446, 154] width 107 height 12
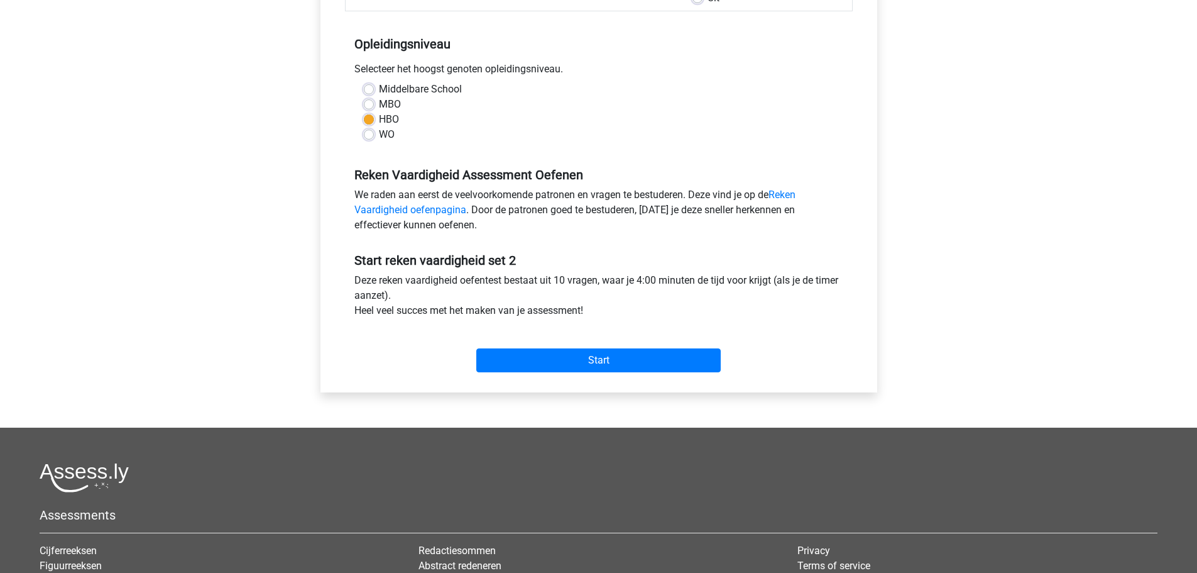
scroll to position [314, 0]
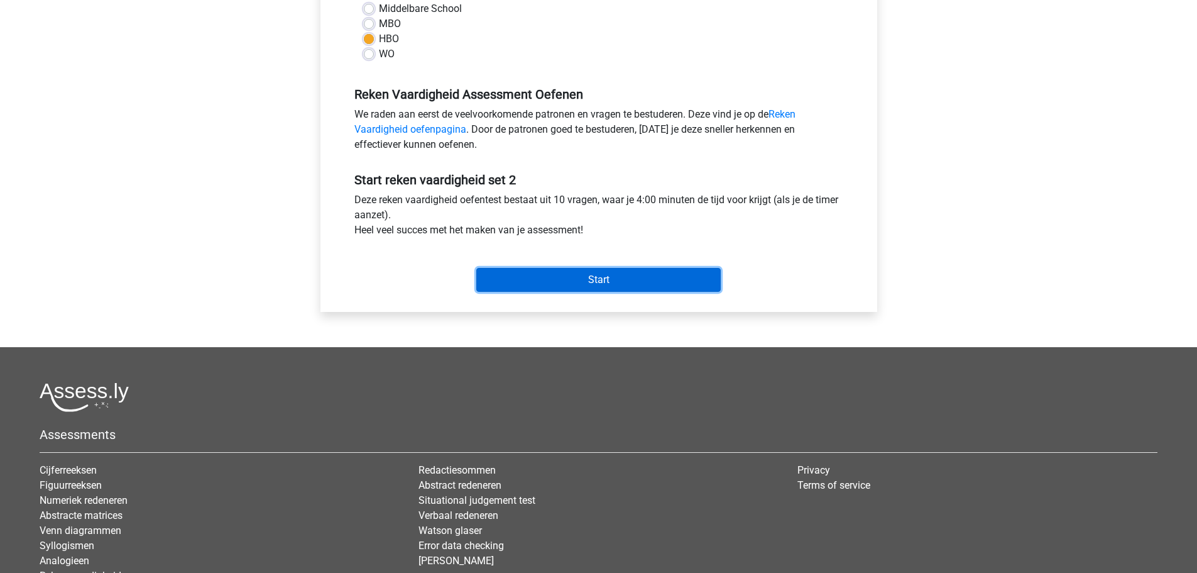
click at [628, 282] on input "Start" at bounding box center [598, 280] width 245 height 24
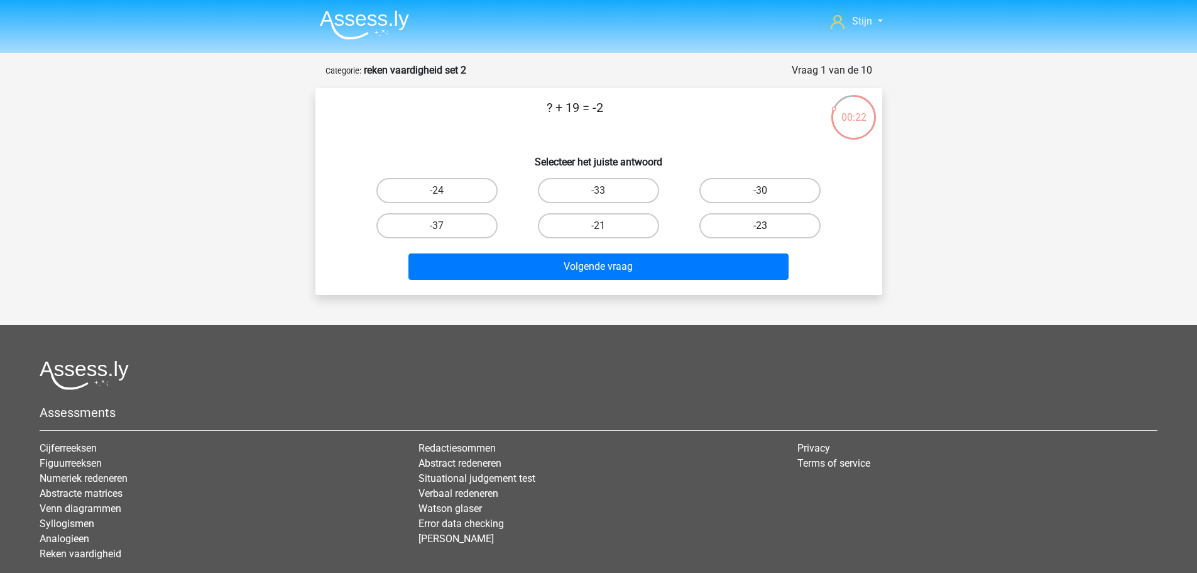
click at [727, 226] on label "-23" at bounding box center [760, 225] width 121 height 25
click at [761, 226] on input "-23" at bounding box center [765, 230] width 8 height 8
radio input "true"
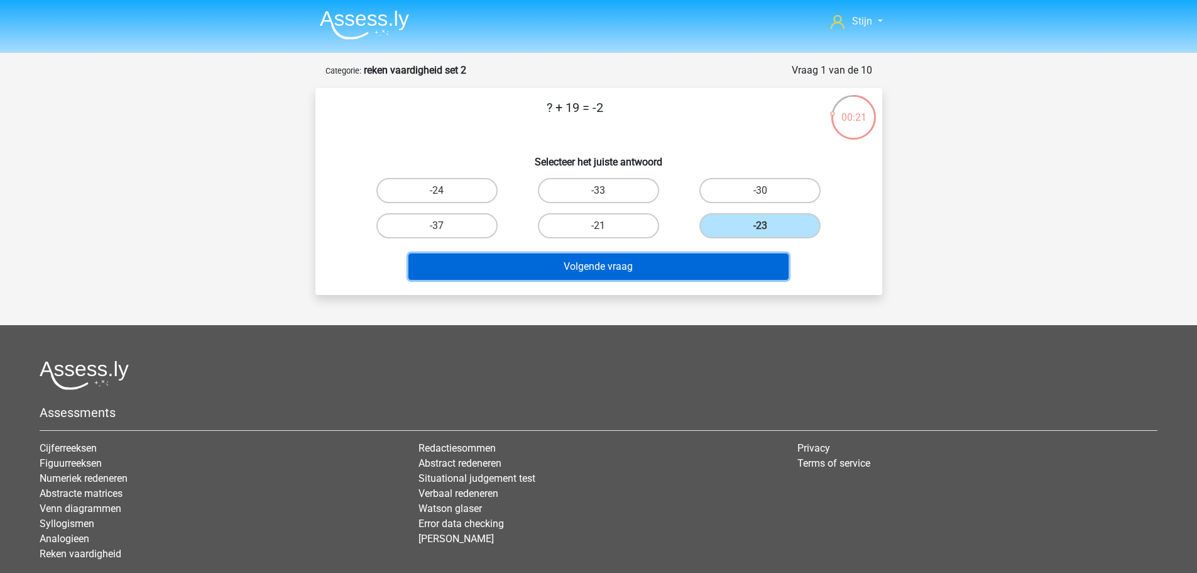
click at [693, 261] on button "Volgende vraag" at bounding box center [599, 266] width 380 height 26
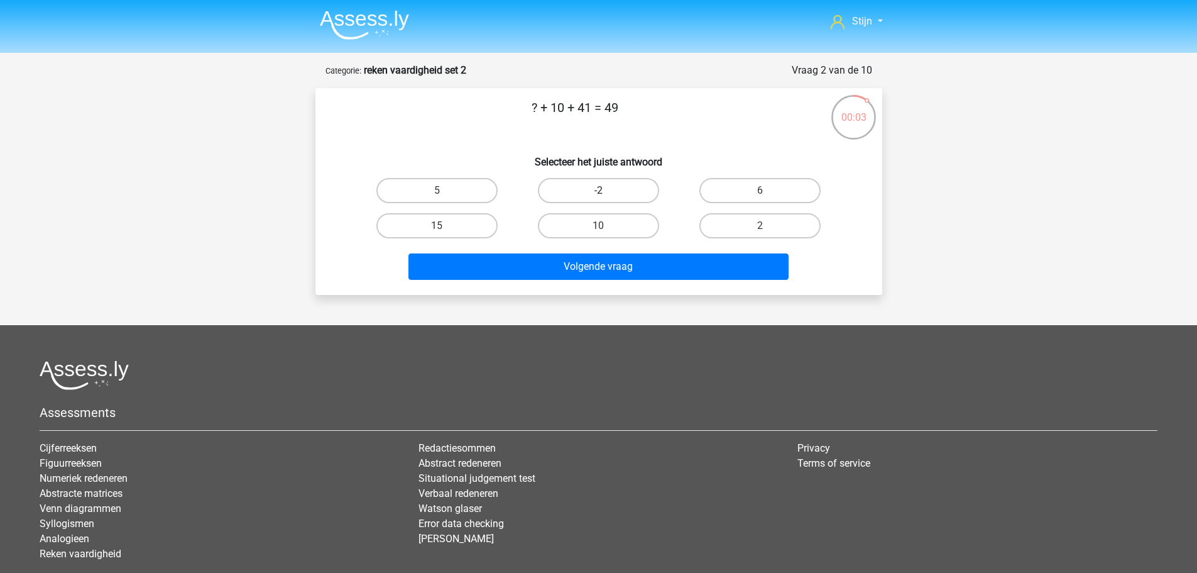
click at [571, 185] on label "-2" at bounding box center [598, 190] width 121 height 25
click at [598, 190] on input "-2" at bounding box center [602, 194] width 8 height 8
radio input "true"
click at [745, 188] on label "32" at bounding box center [760, 190] width 121 height 25
click at [761, 190] on input "32" at bounding box center [765, 194] width 8 height 8
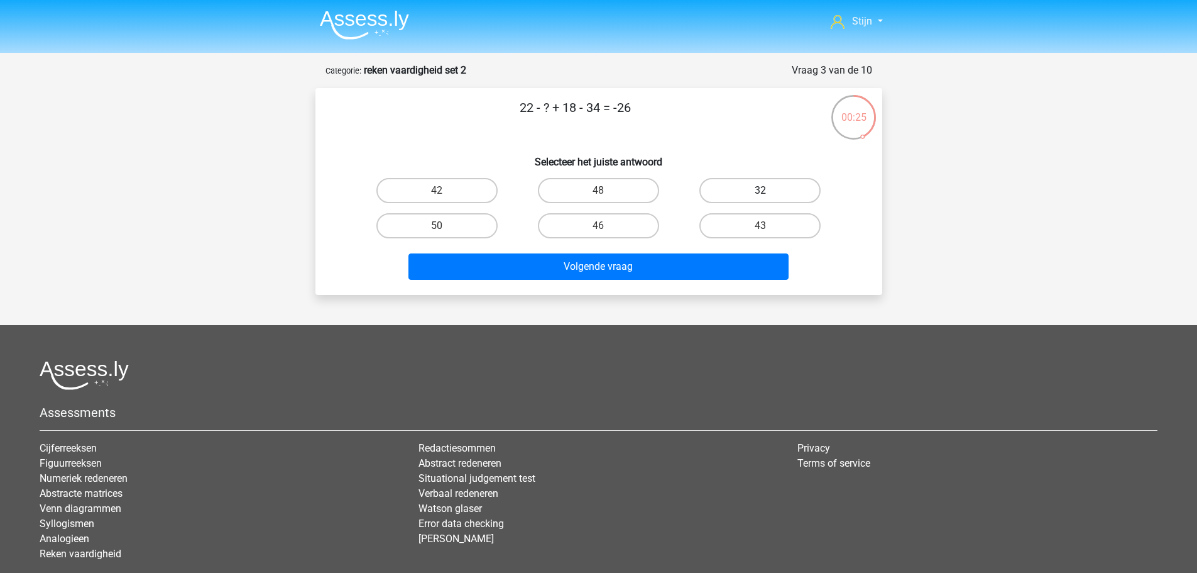
radio input "true"
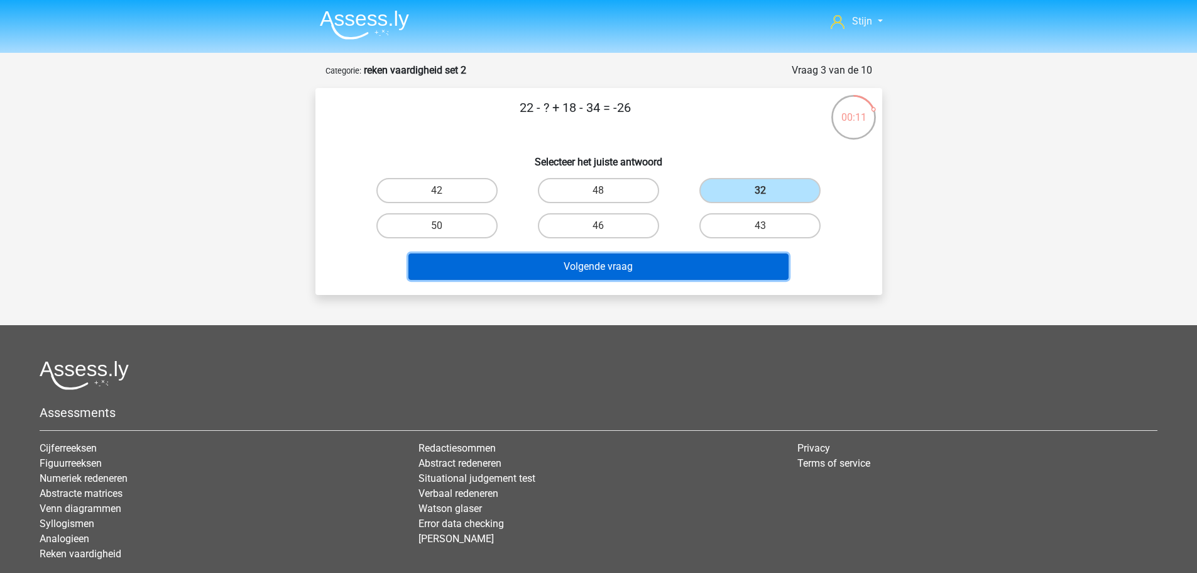
click at [584, 263] on button "Volgende vraag" at bounding box center [599, 266] width 380 height 26
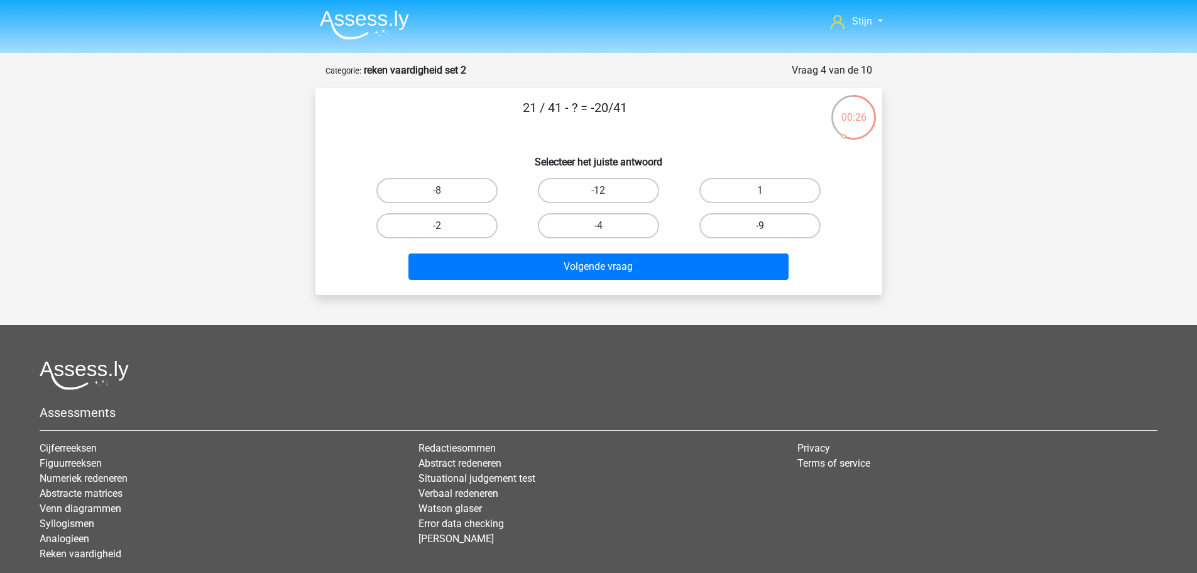
drag, startPoint x: 757, startPoint y: 192, endPoint x: 772, endPoint y: 215, distance: 27.7
click at [772, 214] on div "-8 -12 1 -2 -4" at bounding box center [598, 208] width 485 height 70
click at [765, 191] on input "1" at bounding box center [765, 194] width 8 height 8
radio input "true"
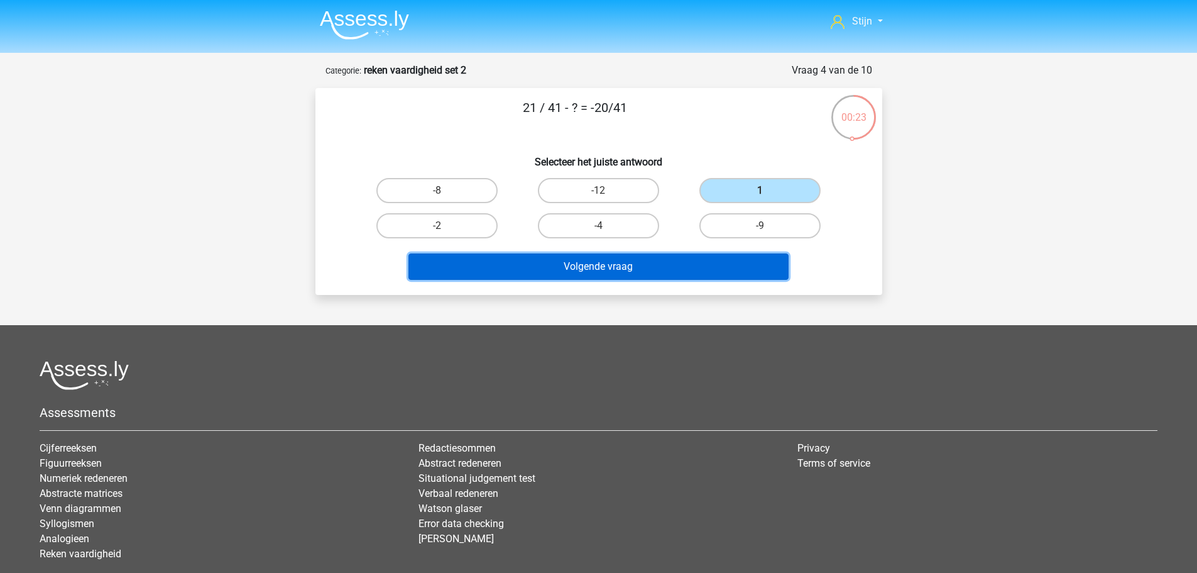
drag, startPoint x: 529, startPoint y: 258, endPoint x: 569, endPoint y: 107, distance: 155.5
click at [569, 107] on div "21 / 41 - ? = -20/41 Selecteer het juiste antwoord -8 -12 1 -2" at bounding box center [599, 191] width 557 height 187
drag, startPoint x: 563, startPoint y: 263, endPoint x: 590, endPoint y: 275, distance: 28.7
click at [590, 275] on button "Volgende vraag" at bounding box center [599, 266] width 380 height 26
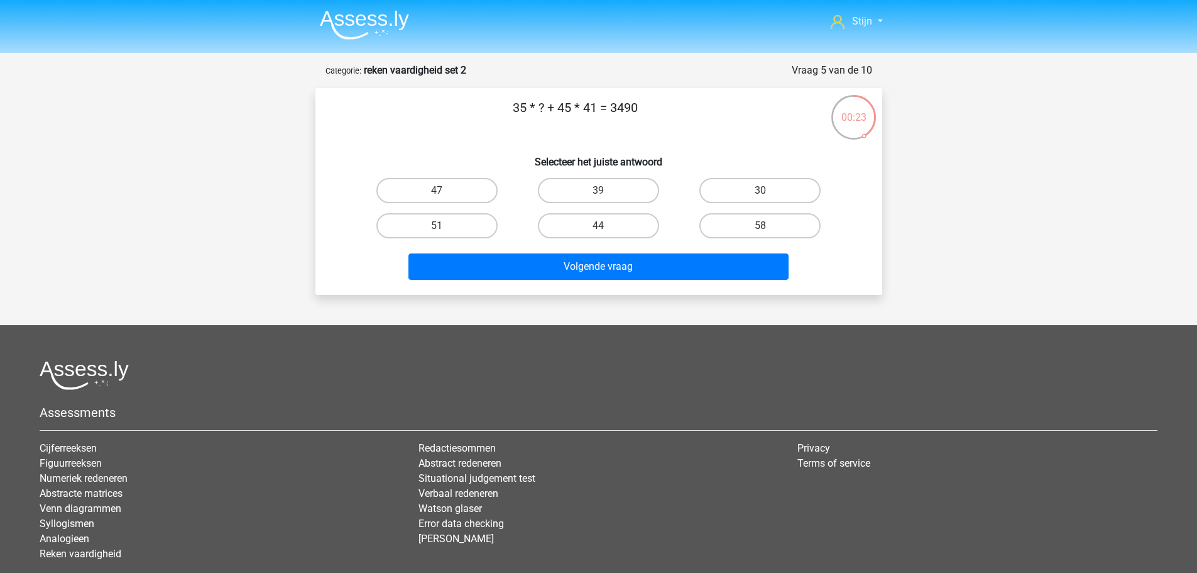
click at [466, 212] on div "51" at bounding box center [437, 225] width 162 height 35
click at [464, 224] on label "51" at bounding box center [436, 225] width 121 height 25
click at [445, 226] on input "51" at bounding box center [441, 230] width 8 height 8
radio input "true"
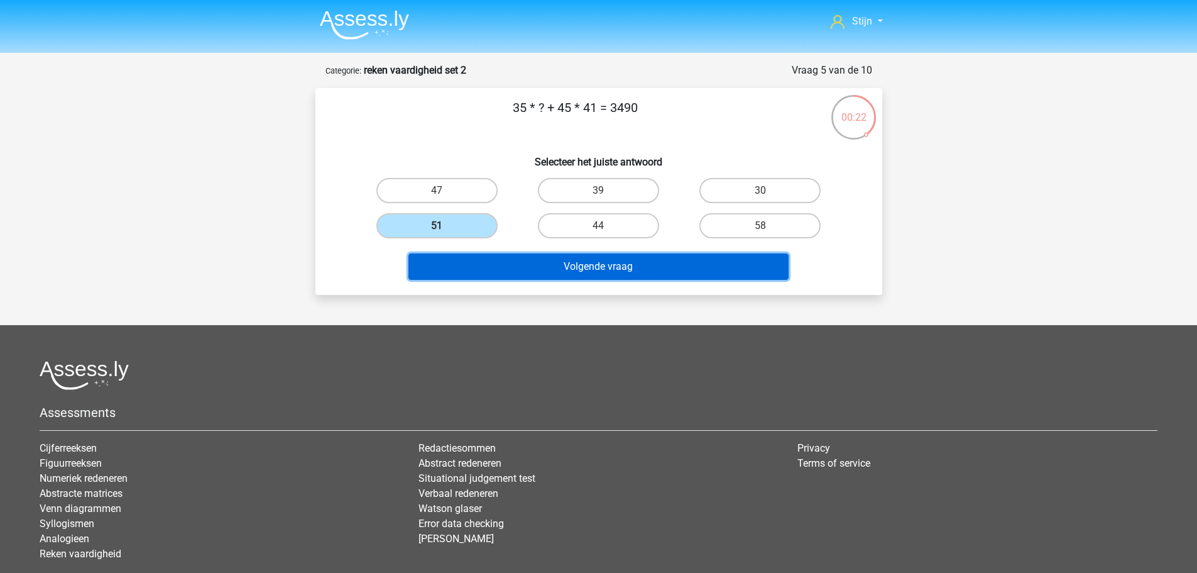
click at [515, 260] on button "Volgende vraag" at bounding box center [599, 266] width 380 height 26
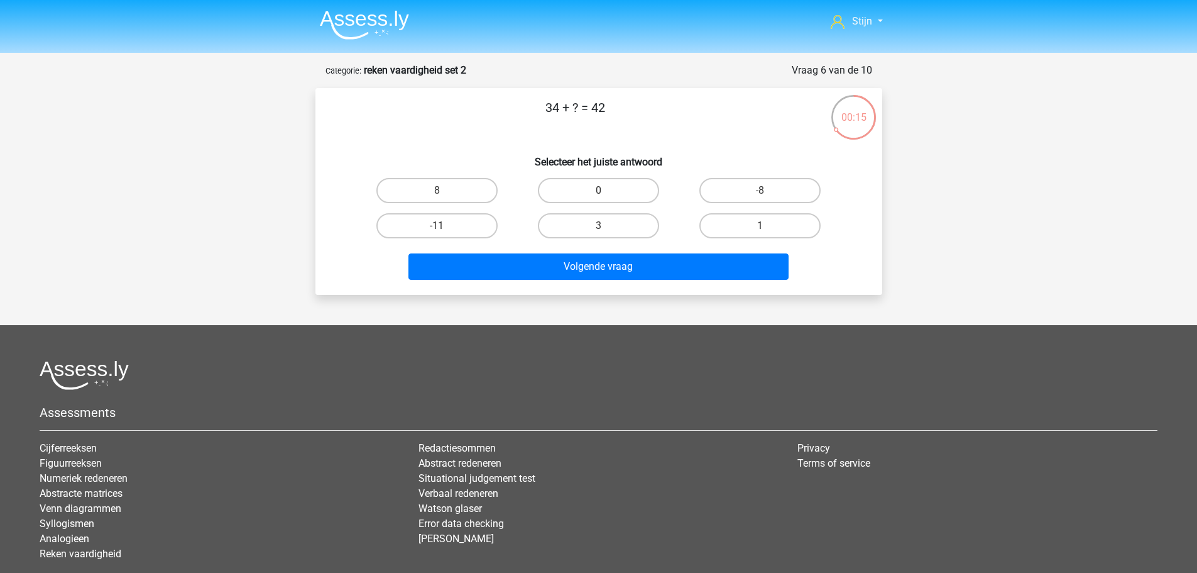
click at [493, 179] on div "8" at bounding box center [436, 190] width 151 height 25
click at [454, 196] on label "8" at bounding box center [436, 190] width 121 height 25
click at [445, 196] on input "8" at bounding box center [441, 194] width 8 height 8
radio input "true"
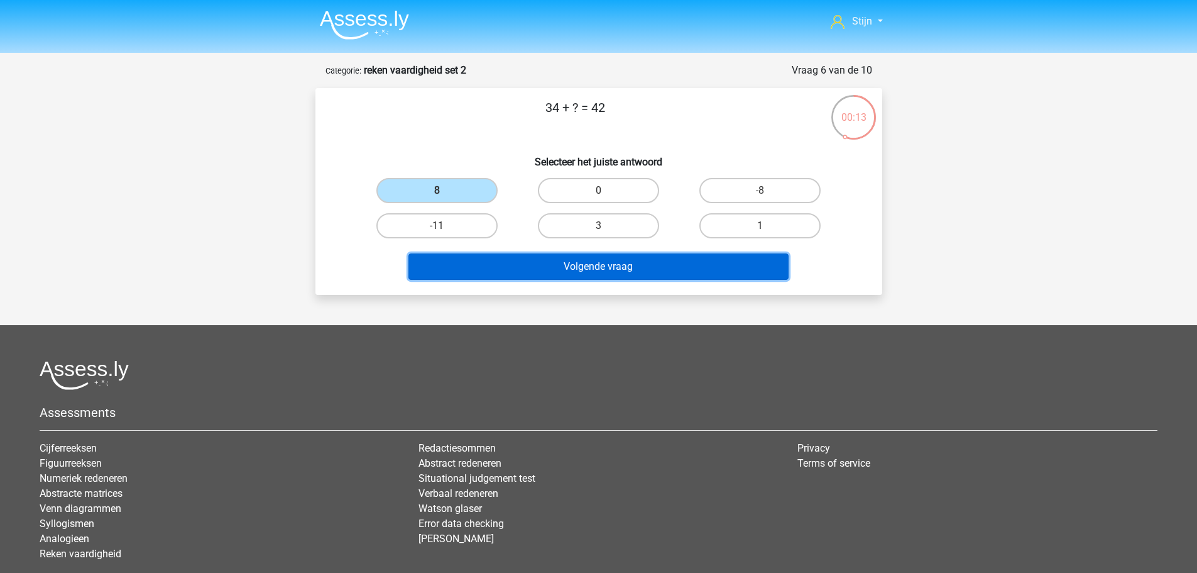
click at [561, 273] on button "Volgende vraag" at bounding box center [599, 266] width 380 height 26
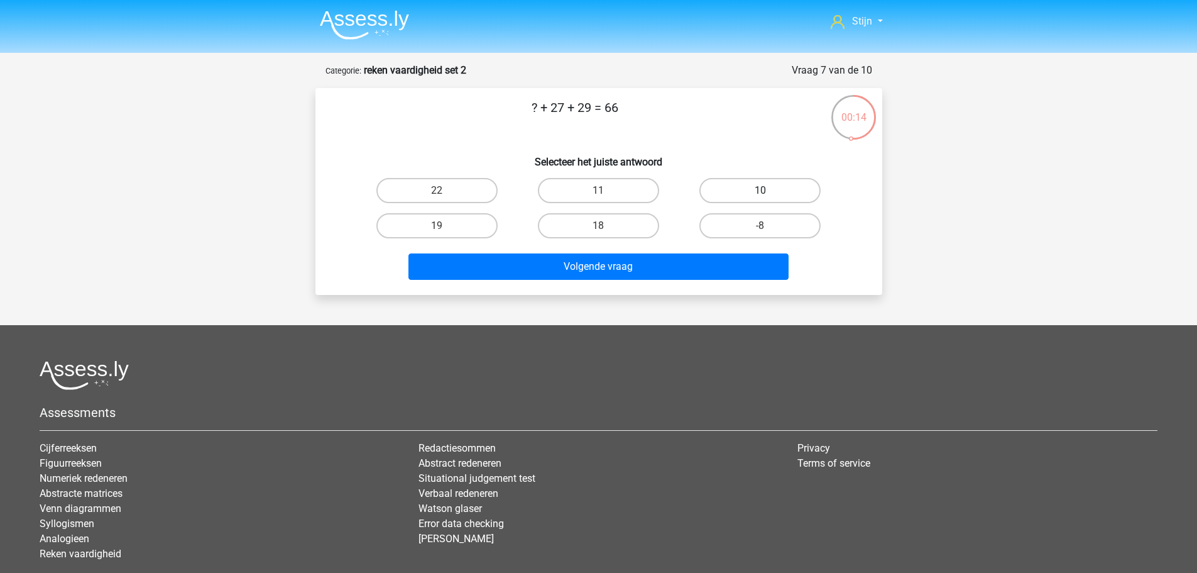
click at [767, 181] on label "10" at bounding box center [760, 190] width 121 height 25
click at [767, 190] on input "10" at bounding box center [765, 194] width 8 height 8
radio input "true"
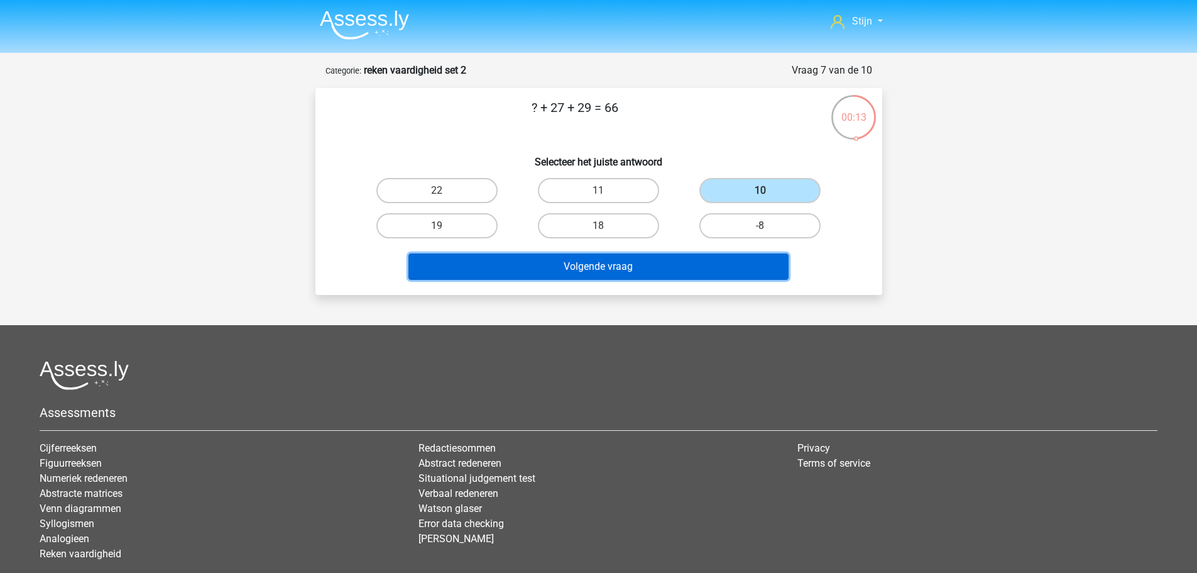
click at [662, 262] on button "Volgende vraag" at bounding box center [599, 266] width 380 height 26
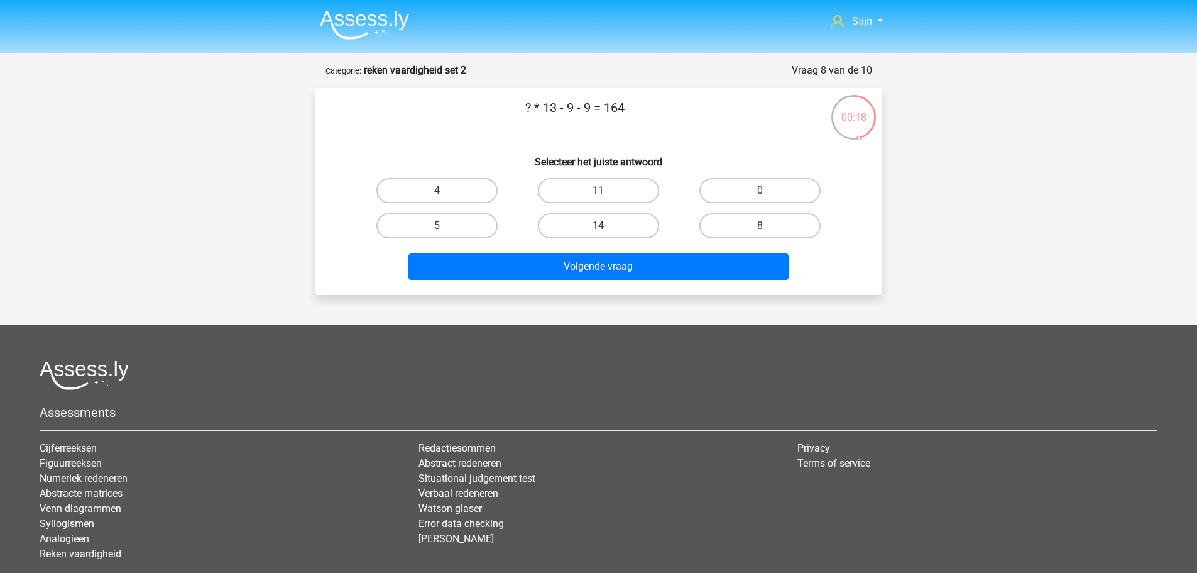
drag, startPoint x: 587, startPoint y: 112, endPoint x: 568, endPoint y: 113, distance: 19.5
click at [568, 113] on p "? * 13 - 9 - 9 = 164" at bounding box center [576, 117] width 480 height 38
click at [642, 209] on div "14" at bounding box center [599, 225] width 162 height 35
click at [621, 237] on label "14" at bounding box center [598, 225] width 121 height 25
click at [607, 234] on input "14" at bounding box center [602, 230] width 8 height 8
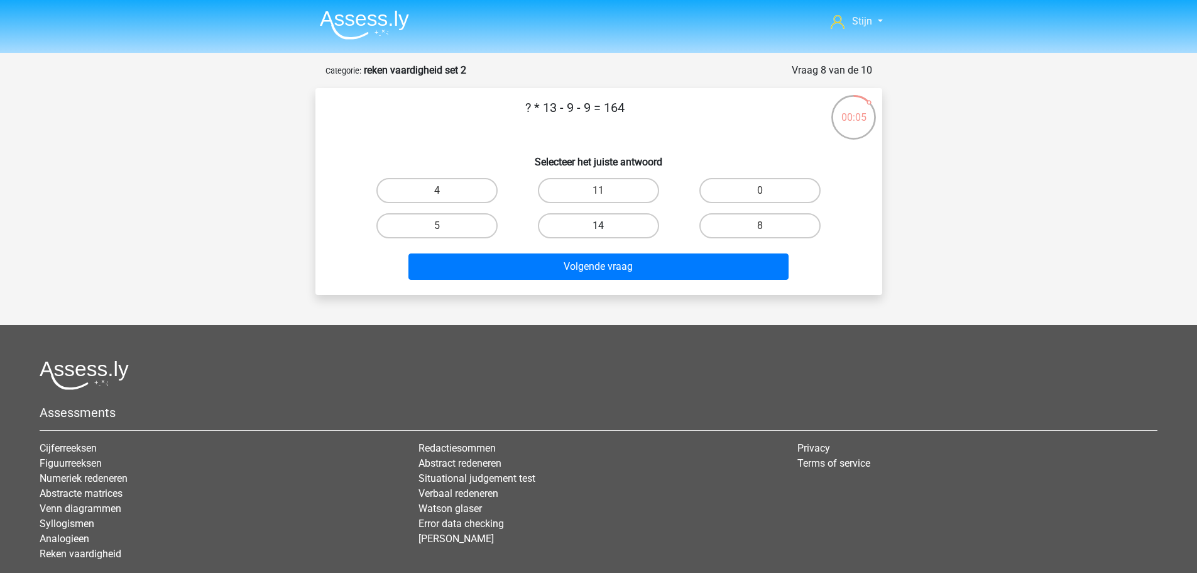
radio input "true"
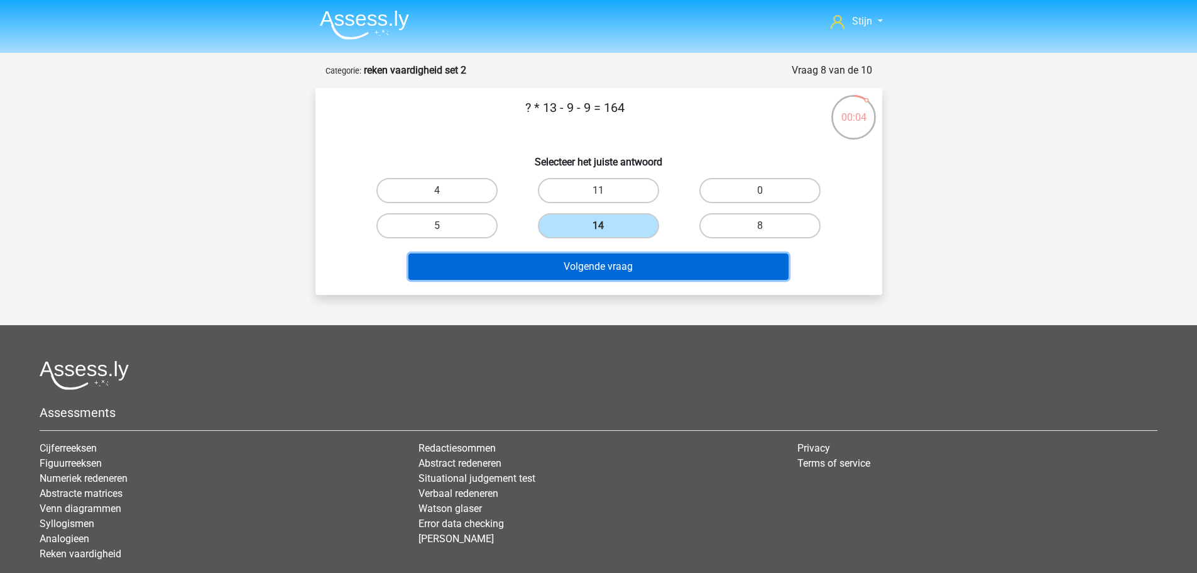
click at [620, 258] on button "Volgende vraag" at bounding box center [599, 266] width 380 height 26
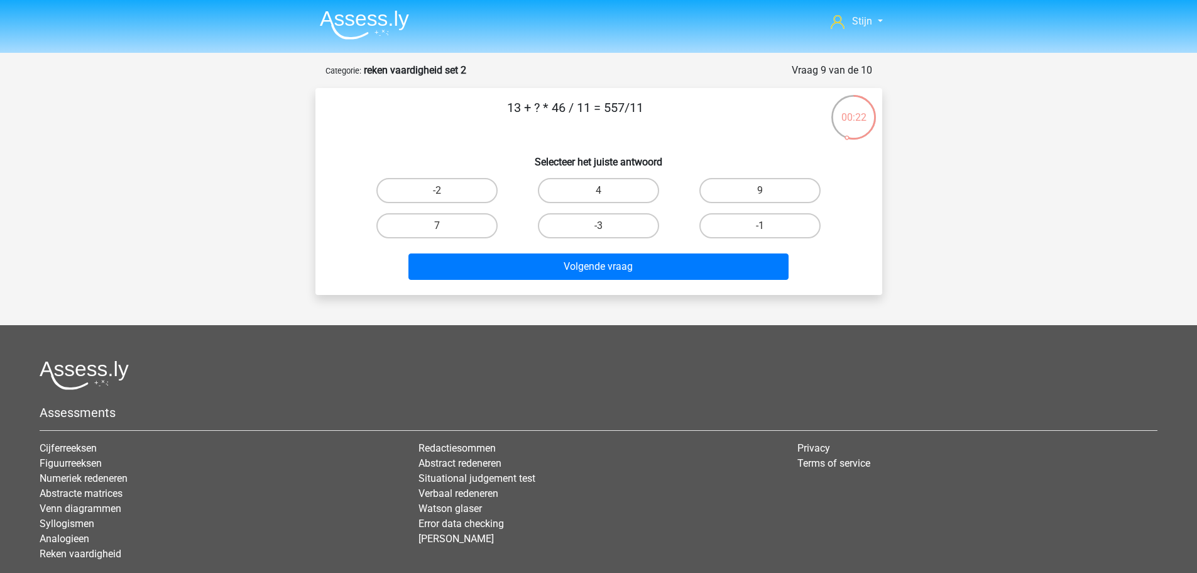
drag, startPoint x: 556, startPoint y: 106, endPoint x: 564, endPoint y: 106, distance: 8.2
click at [564, 106] on p "13 + ? * 46 / 11 = 557/11" at bounding box center [576, 117] width 480 height 38
click at [566, 106] on p "13 + ? * 46 / 11 = 557/11" at bounding box center [576, 117] width 480 height 38
click at [558, 104] on p "13 + ? * 46 / 11 = 557/11" at bounding box center [576, 117] width 480 height 38
drag, startPoint x: 563, startPoint y: 106, endPoint x: 554, endPoint y: 108, distance: 8.4
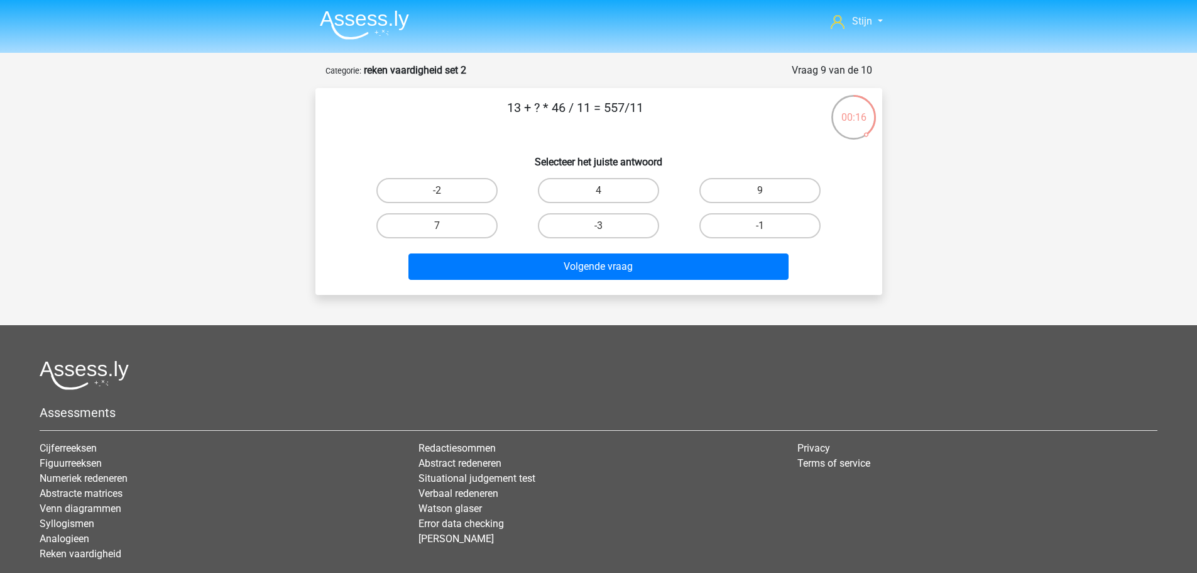
click at [554, 108] on p "13 + ? * 46 / 11 = 557/11" at bounding box center [576, 117] width 480 height 38
click at [571, 120] on p "13 + ? * 46 / 11 = 557/11" at bounding box center [576, 117] width 480 height 38
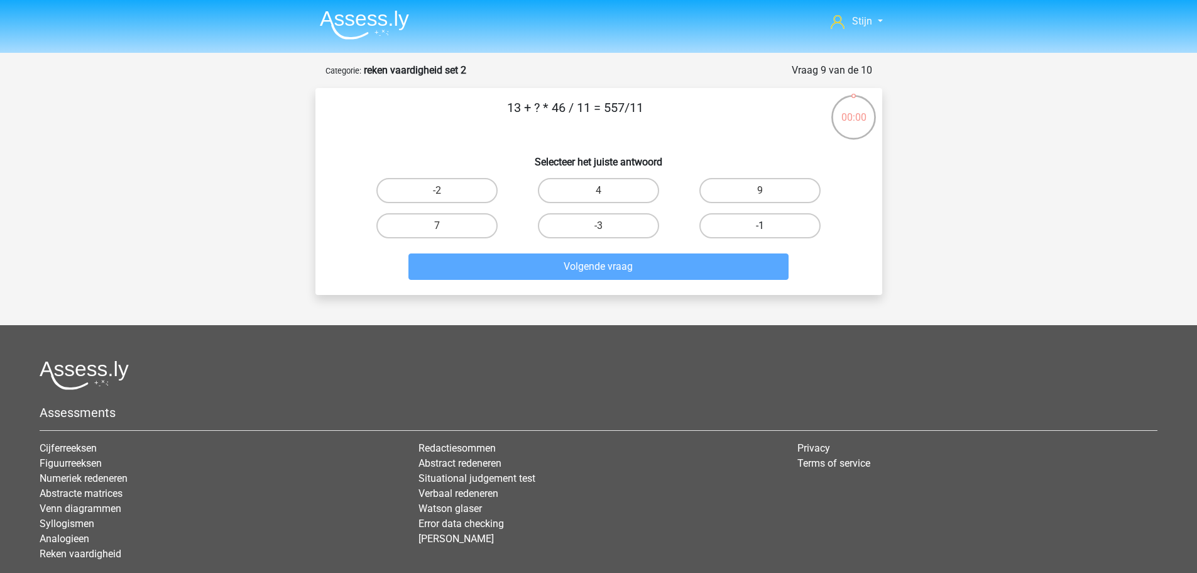
click at [717, 231] on label "-1" at bounding box center [760, 225] width 121 height 25
click at [761, 231] on input "-1" at bounding box center [765, 230] width 8 height 8
radio input "true"
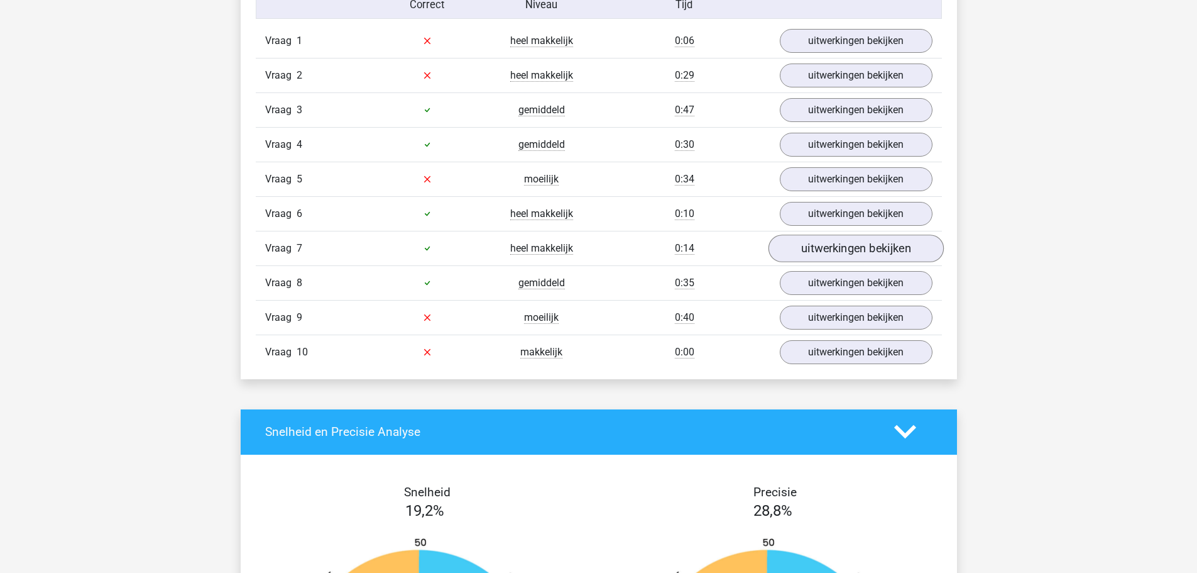
scroll to position [880, 0]
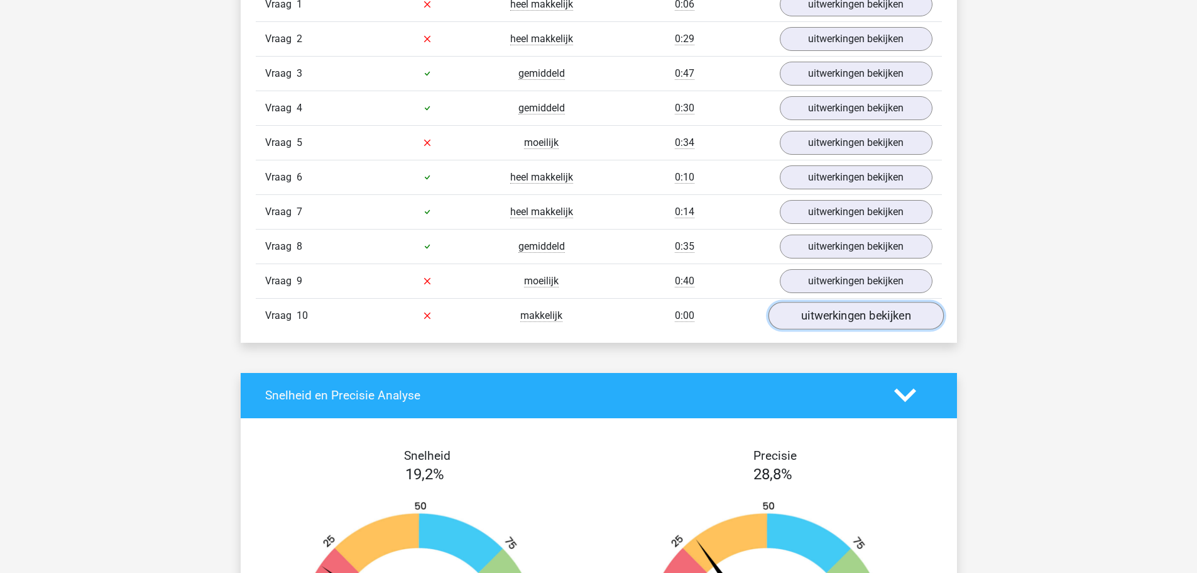
click at [822, 312] on link "uitwerkingen bekijken" at bounding box center [855, 316] width 175 height 28
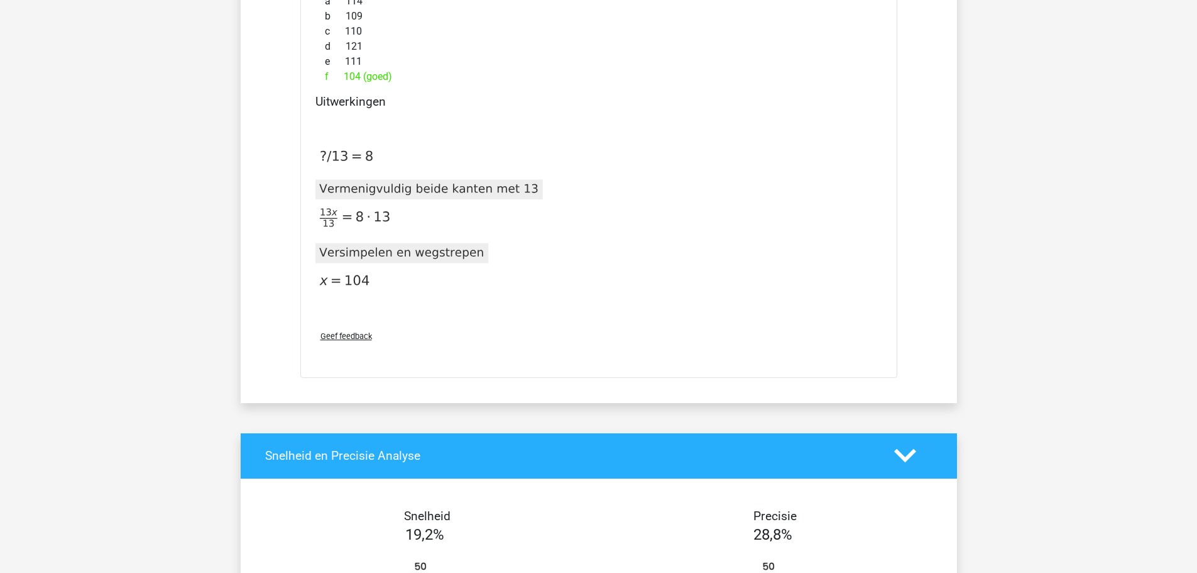
scroll to position [1006, 0]
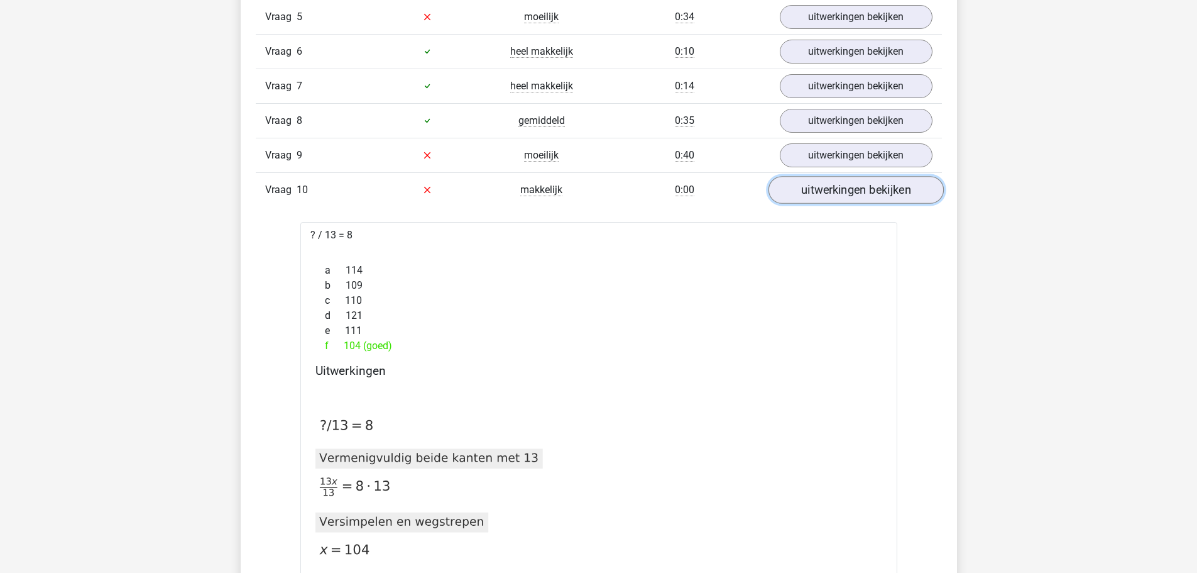
click at [825, 189] on link "uitwerkingen bekijken" at bounding box center [855, 190] width 175 height 28
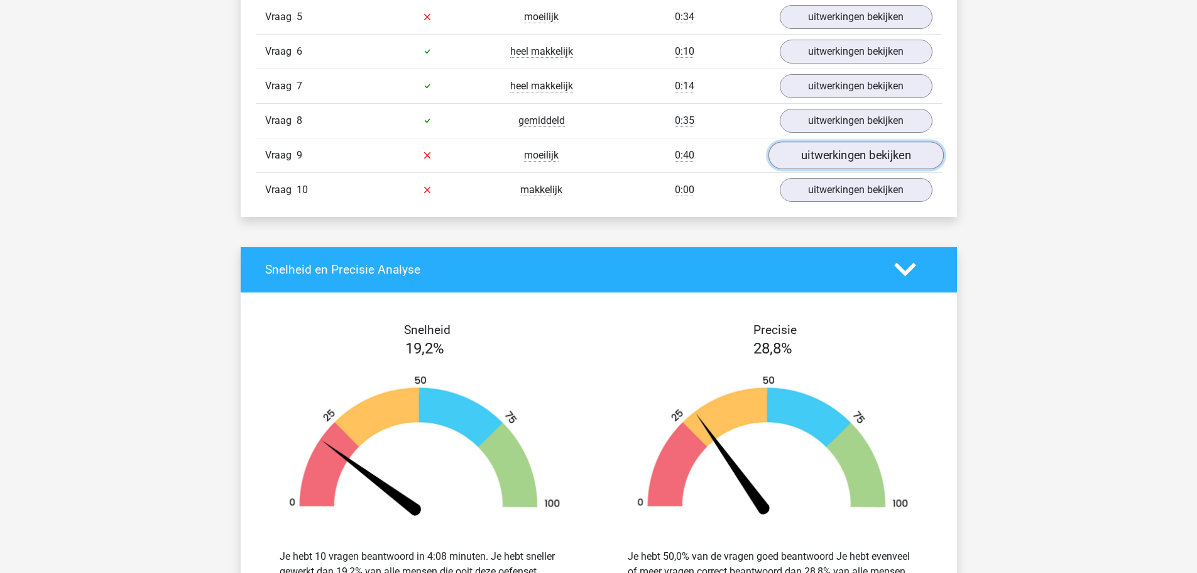
click at [822, 158] on link "uitwerkingen bekijken" at bounding box center [855, 155] width 175 height 28
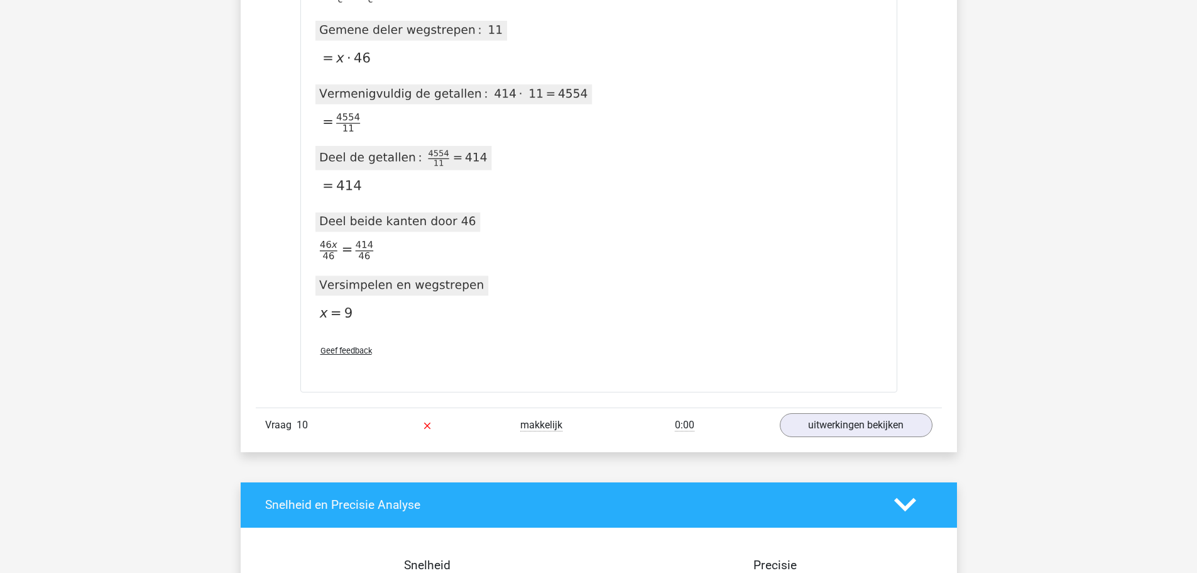
scroll to position [1886, 0]
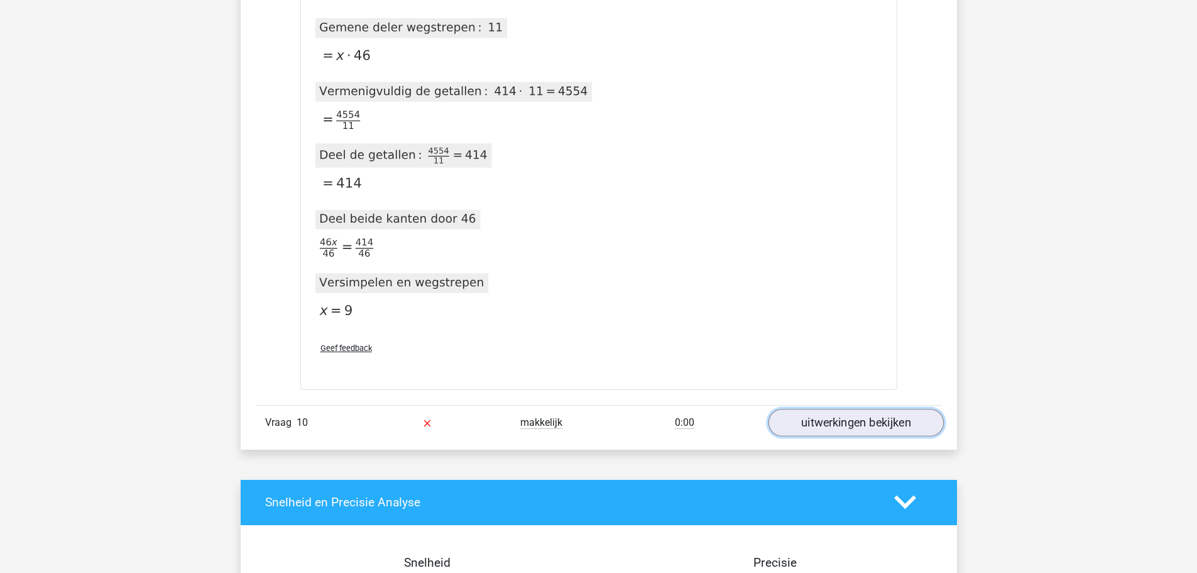
click at [860, 431] on link "uitwerkingen bekijken" at bounding box center [855, 423] width 175 height 28
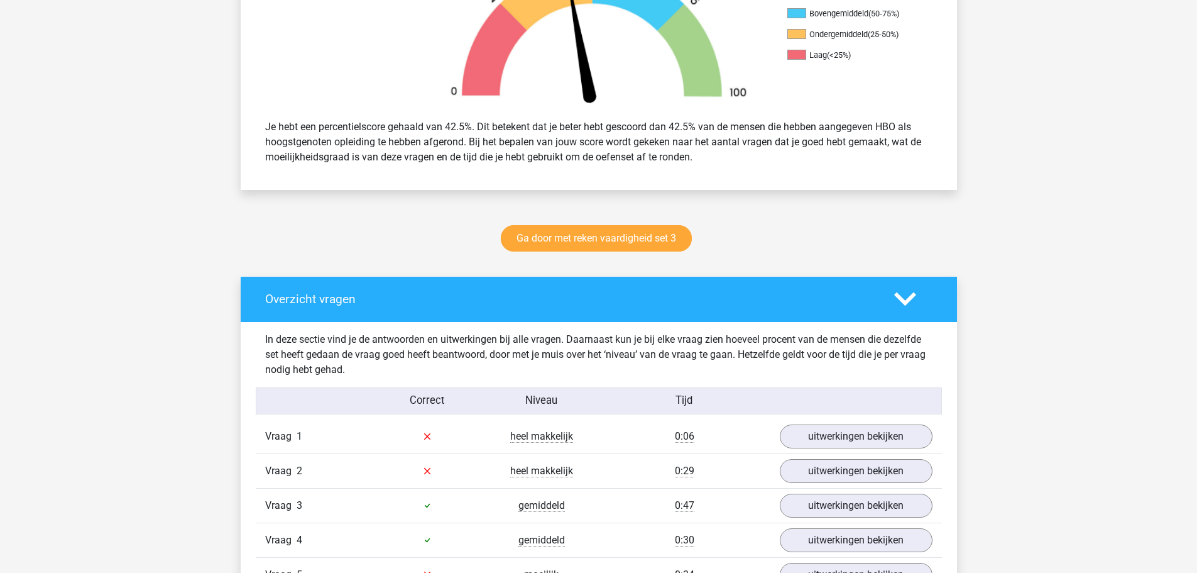
scroll to position [566, 0]
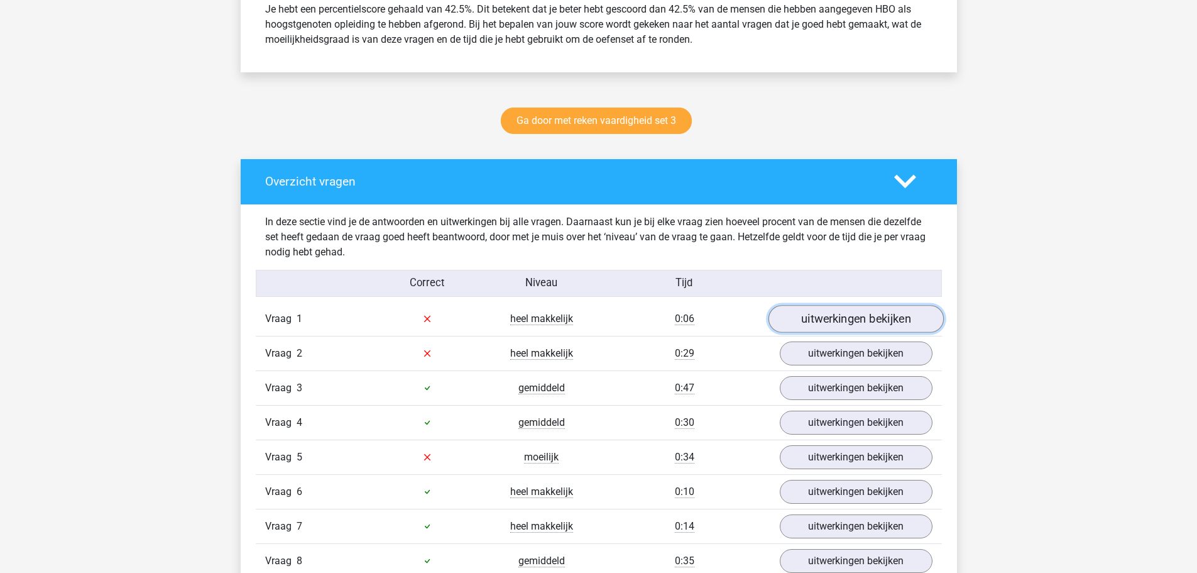
click at [835, 320] on link "uitwerkingen bekijken" at bounding box center [855, 319] width 175 height 28
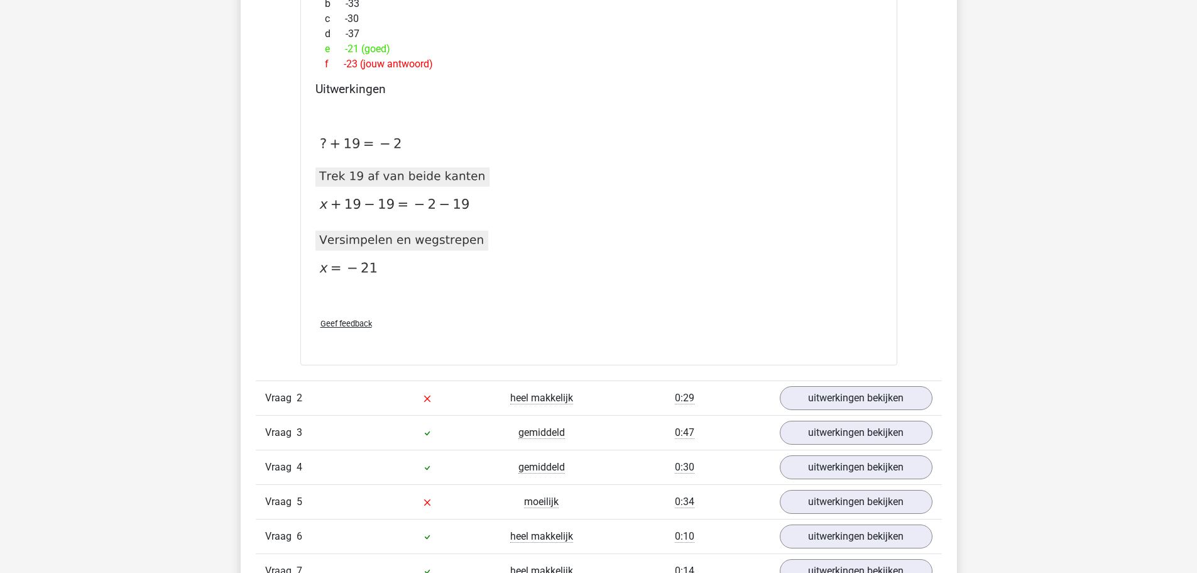
scroll to position [1006, 0]
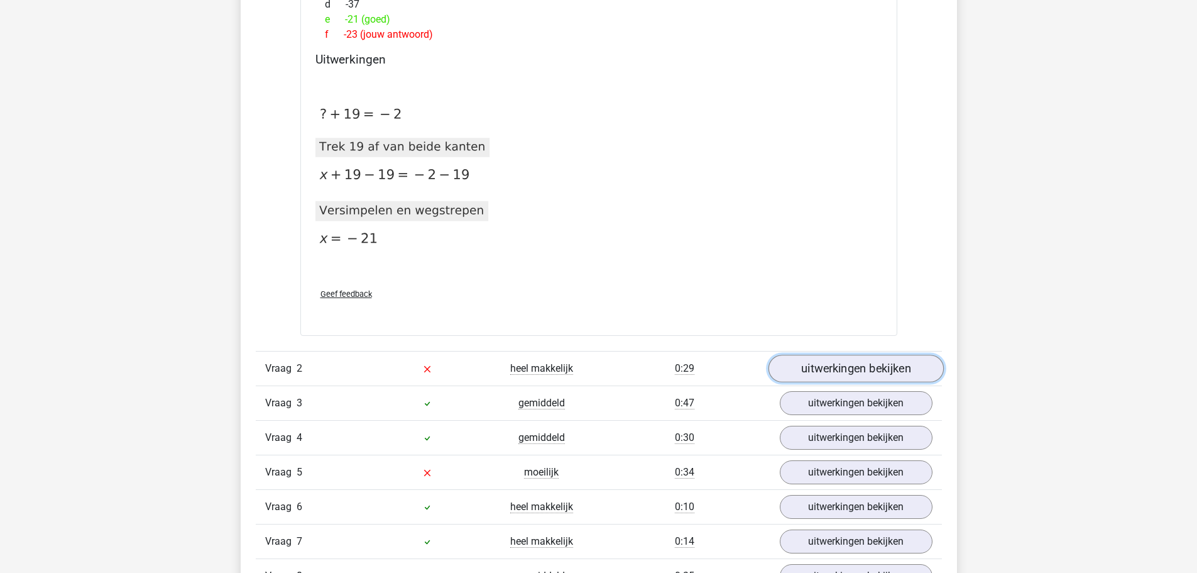
click at [828, 370] on link "uitwerkingen bekijken" at bounding box center [855, 368] width 175 height 28
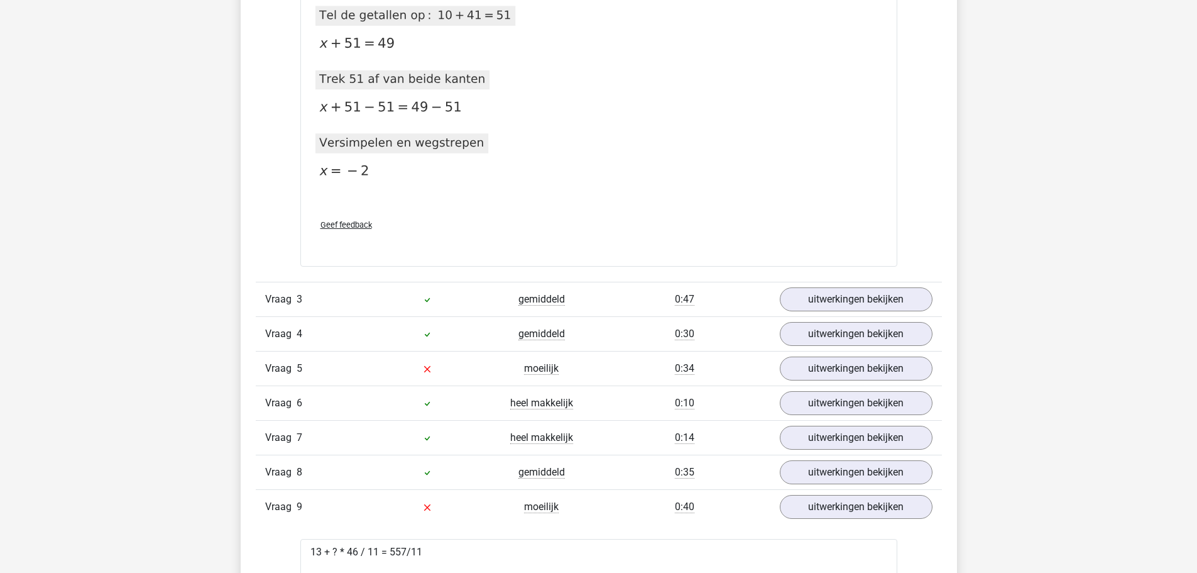
scroll to position [1634, 0]
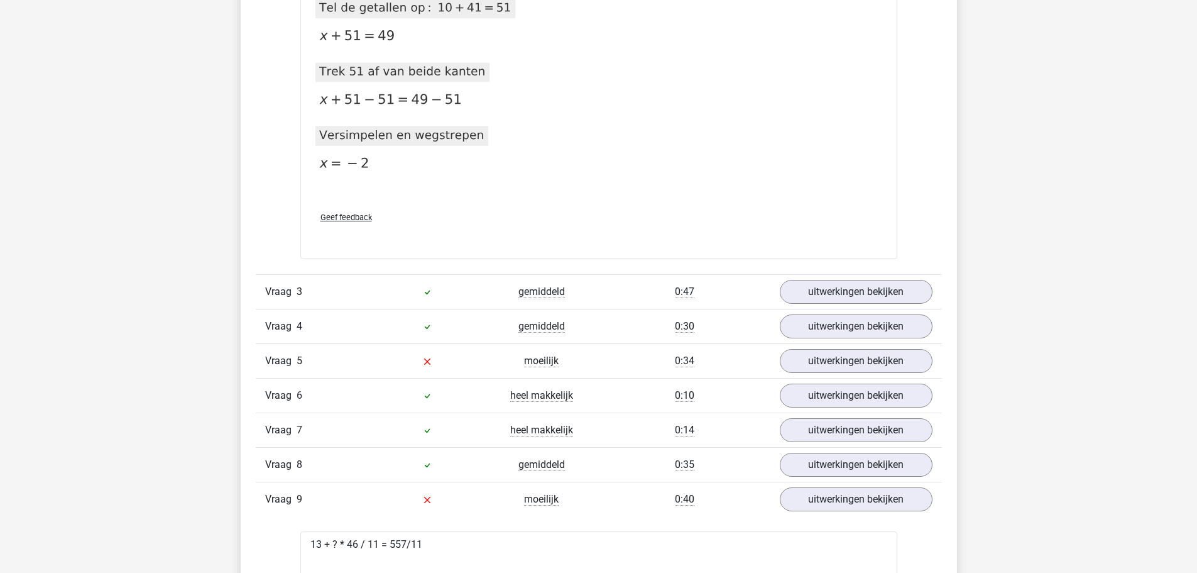
click at [844, 304] on div "Vraag 3 gemiddeld 0:47 uitwerkingen bekijken" at bounding box center [599, 291] width 686 height 35
click at [817, 289] on link "uitwerkingen bekijken" at bounding box center [855, 292] width 175 height 28
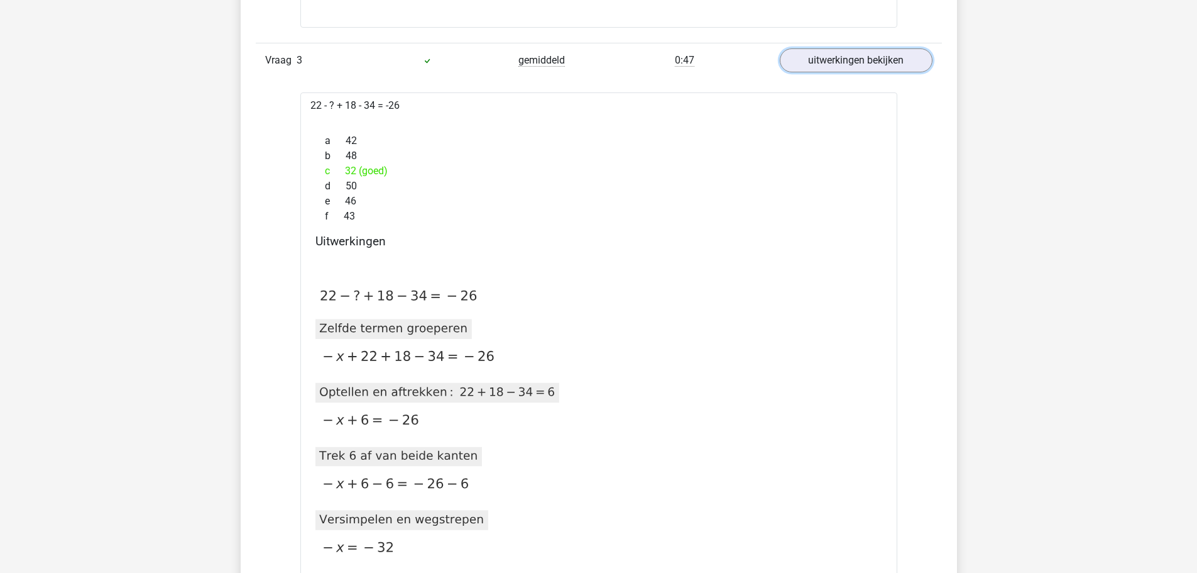
scroll to position [1886, 0]
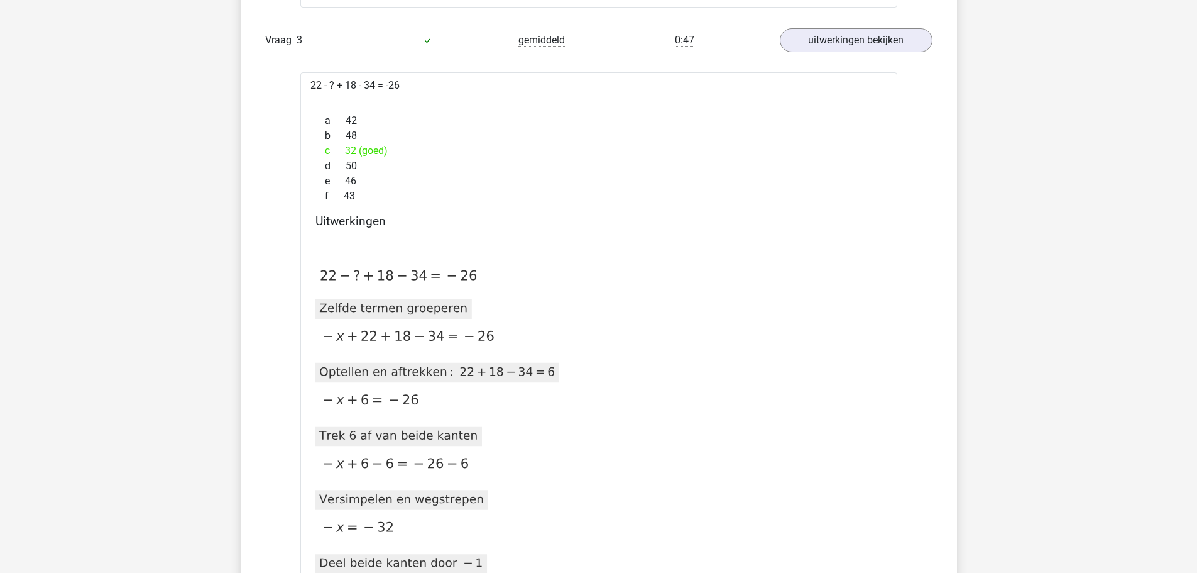
drag, startPoint x: 346, startPoint y: 83, endPoint x: 363, endPoint y: 80, distance: 17.9
click at [363, 80] on div "22 - ? + 18 - 34 = -26 a 42 b 48 c 32 (goed) d 50 e 46 f 43 Uitwerkingen 2020-1…" at bounding box center [598, 408] width 597 height 673
click at [369, 101] on div at bounding box center [599, 98] width 577 height 10
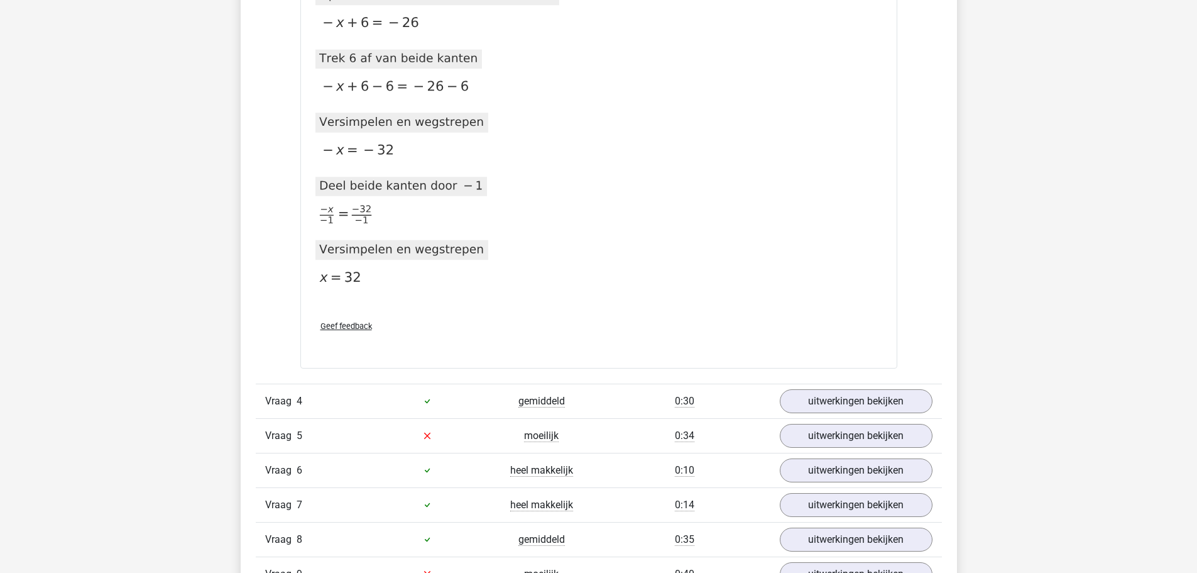
scroll to position [2388, 0]
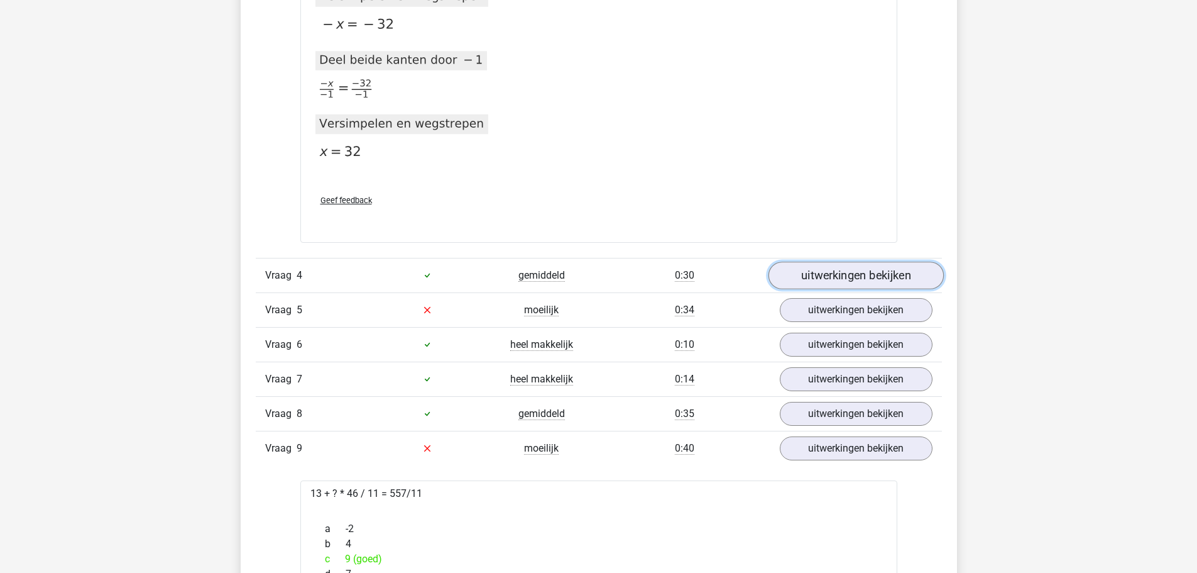
click at [811, 271] on link "uitwerkingen bekijken" at bounding box center [855, 275] width 175 height 28
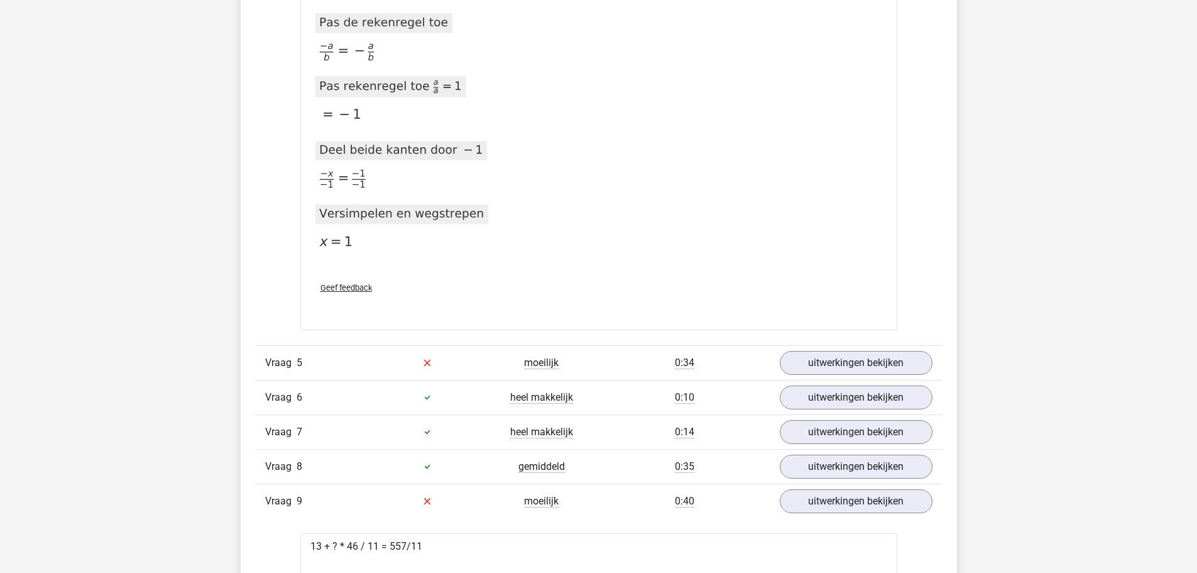
scroll to position [3143, 0]
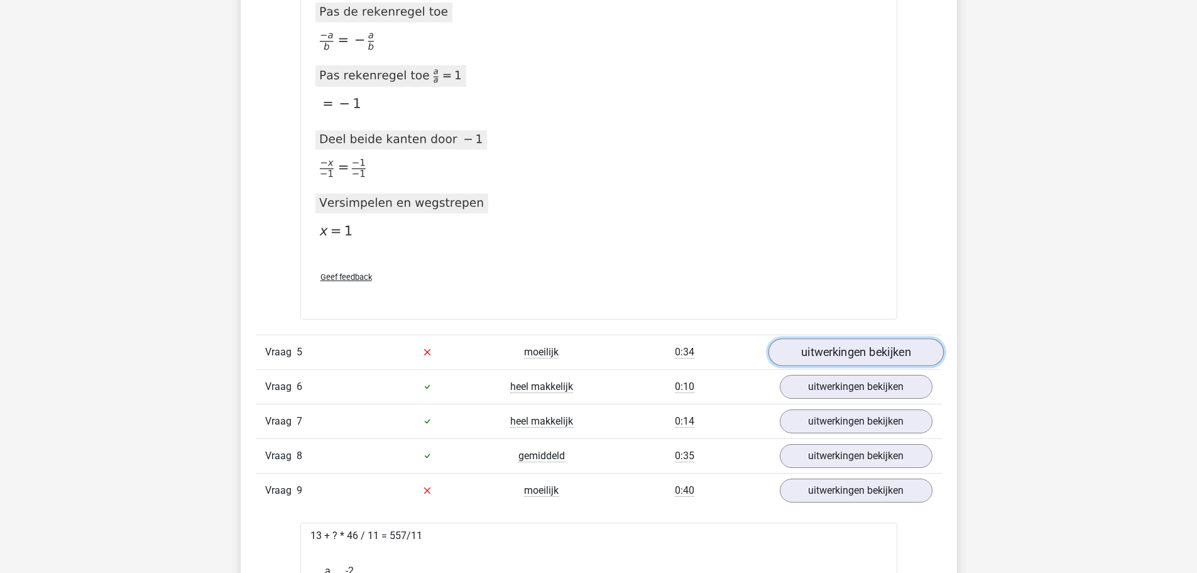
click at [821, 347] on link "uitwerkingen bekijken" at bounding box center [855, 352] width 175 height 28
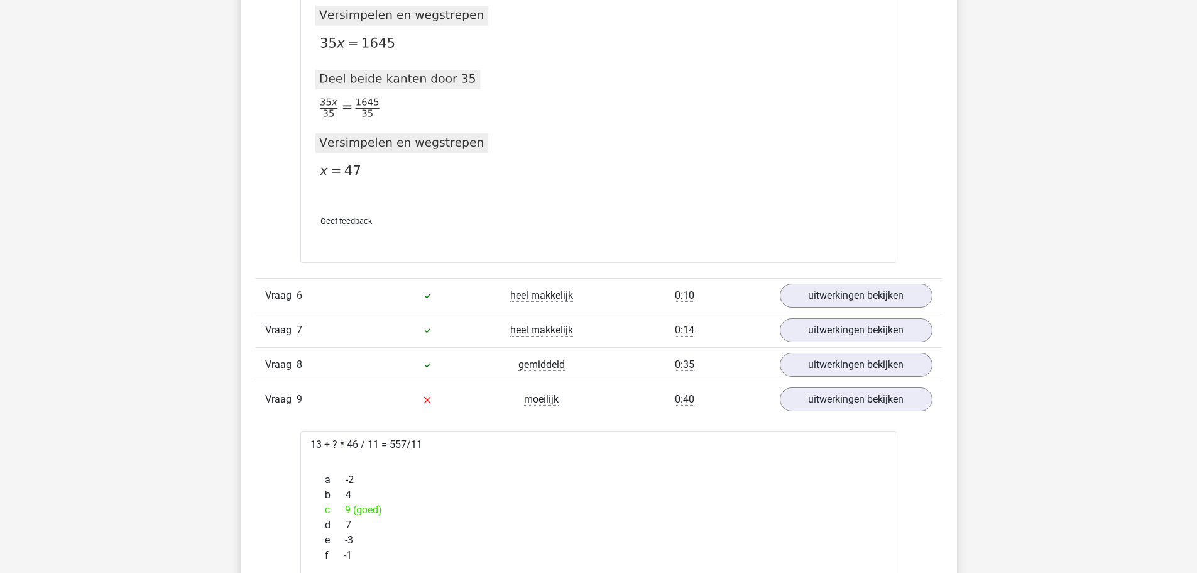
scroll to position [3897, 0]
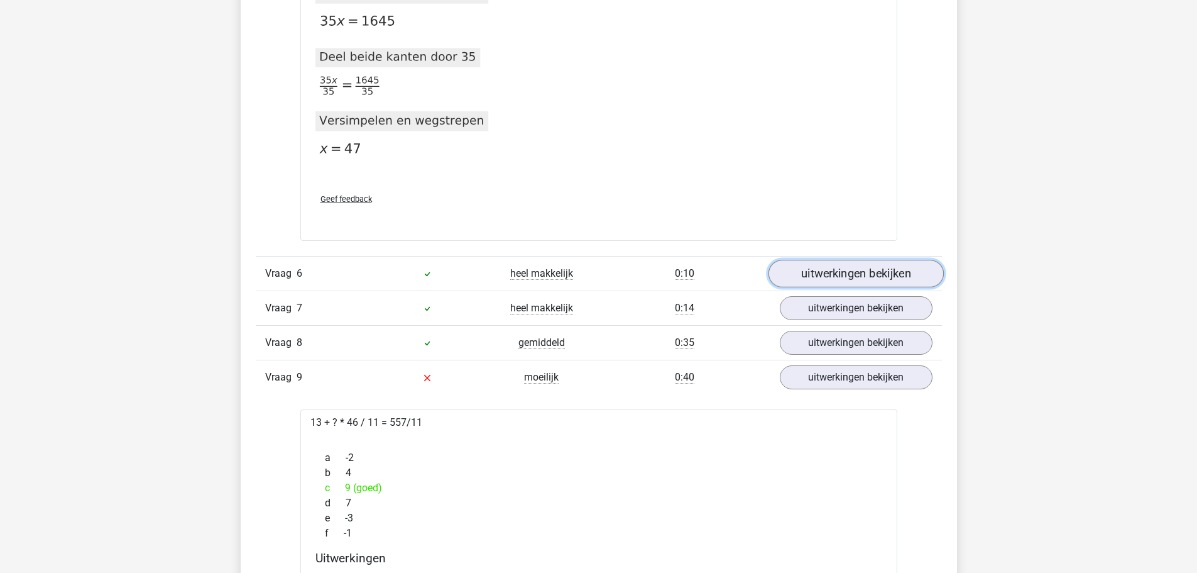
click at [824, 263] on link "uitwerkingen bekijken" at bounding box center [855, 274] width 175 height 28
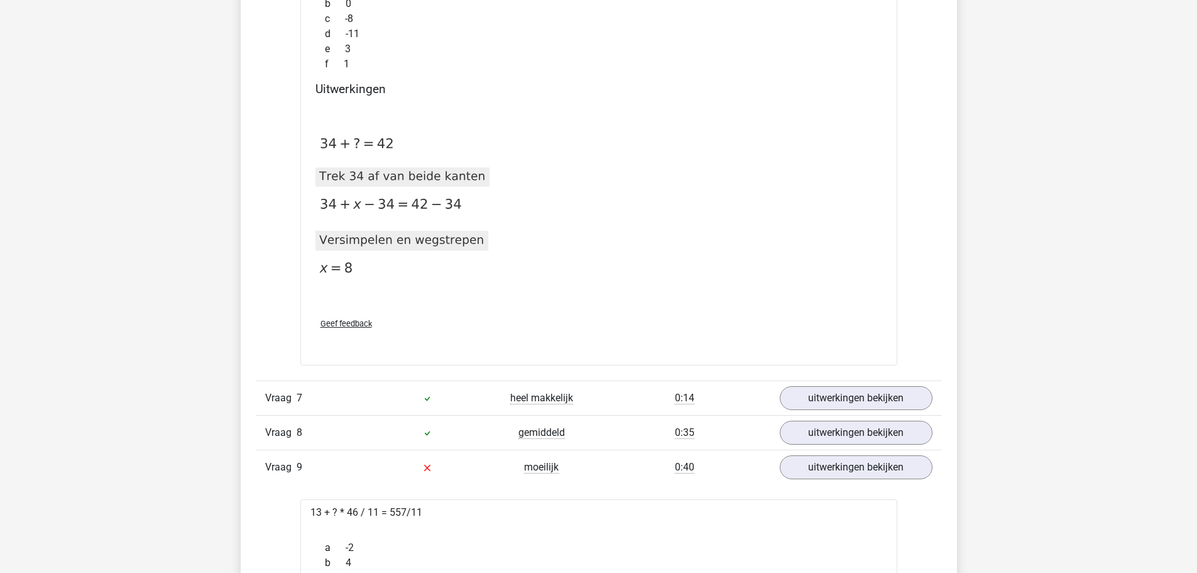
scroll to position [4274, 0]
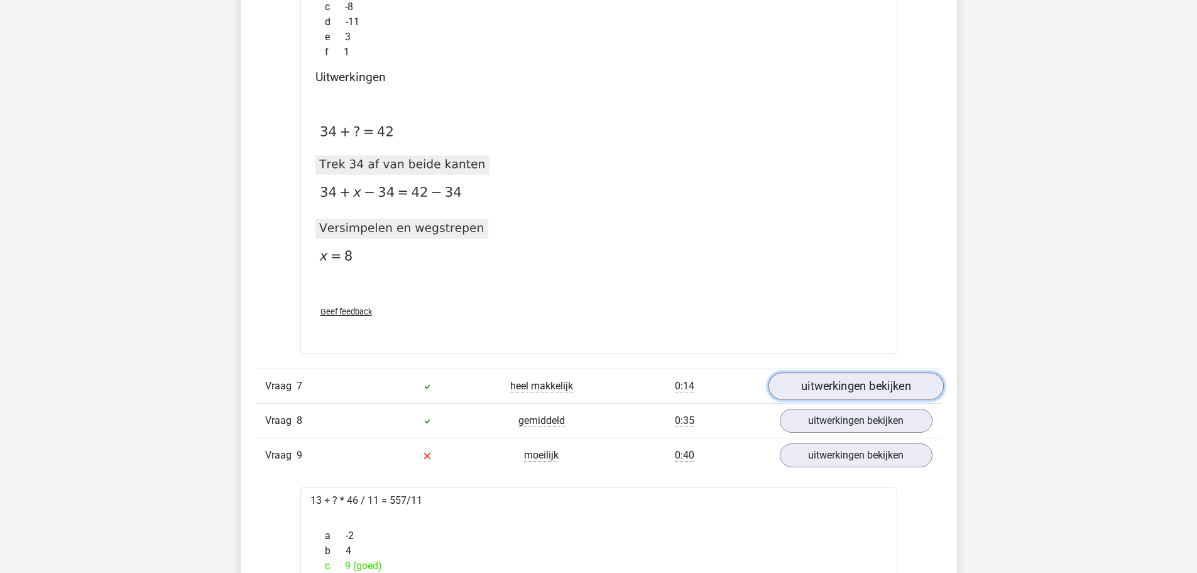
click at [811, 393] on link "uitwerkingen bekijken" at bounding box center [855, 386] width 175 height 28
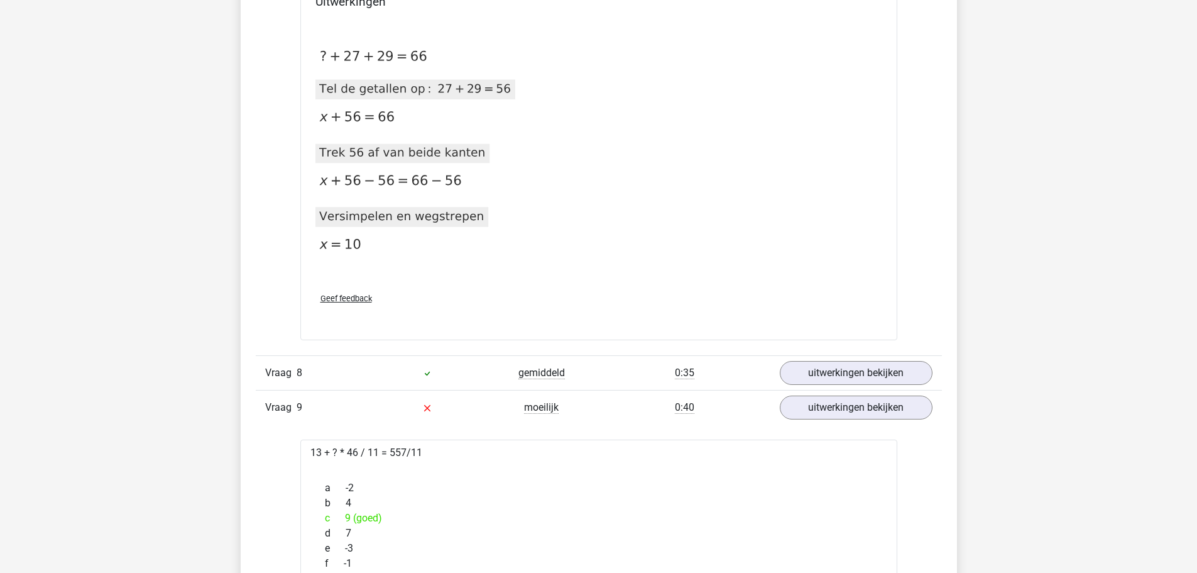
scroll to position [4840, 0]
click at [811, 373] on link "uitwerkingen bekijken" at bounding box center [855, 372] width 175 height 28
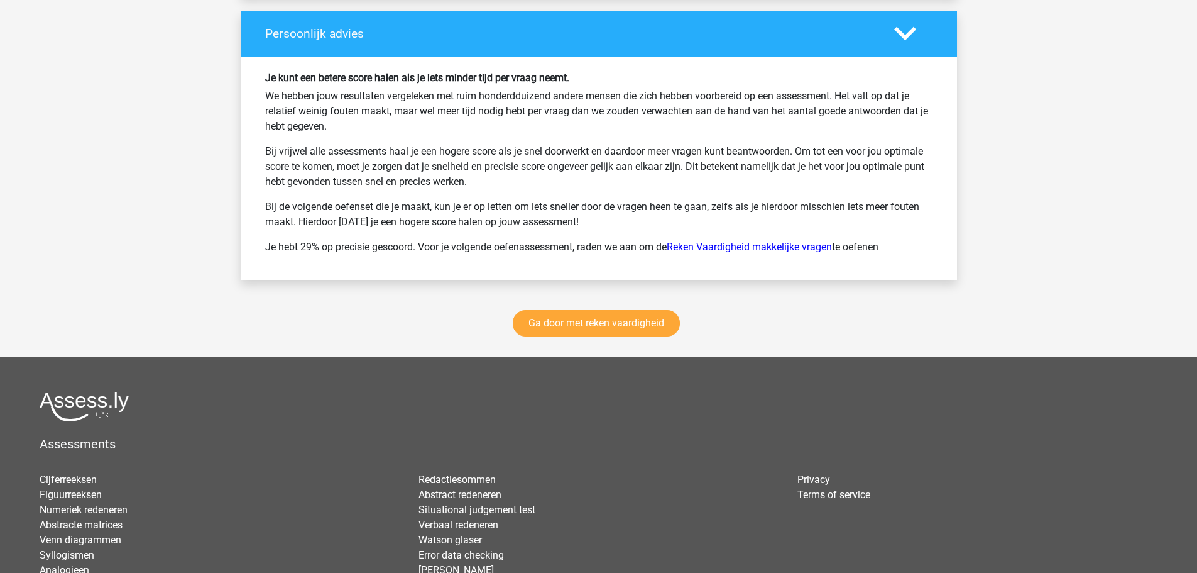
scroll to position [7983, 0]
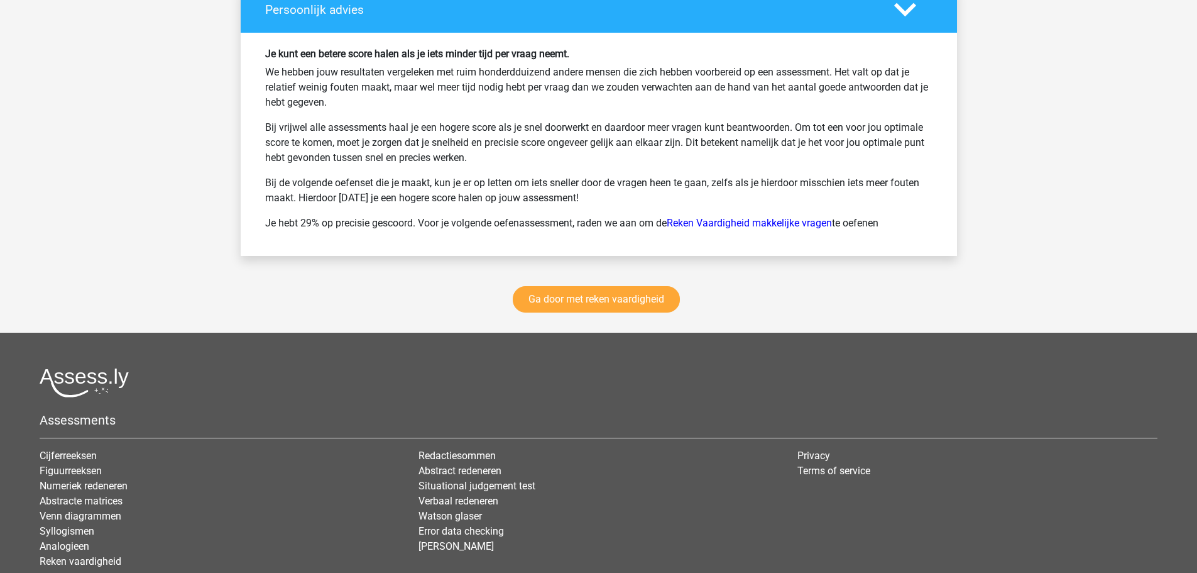
click at [591, 314] on div "Ga door met reken vaardigheid" at bounding box center [599, 302] width 717 height 62
click at [597, 301] on link "Ga door met reken vaardigheid" at bounding box center [596, 299] width 167 height 26
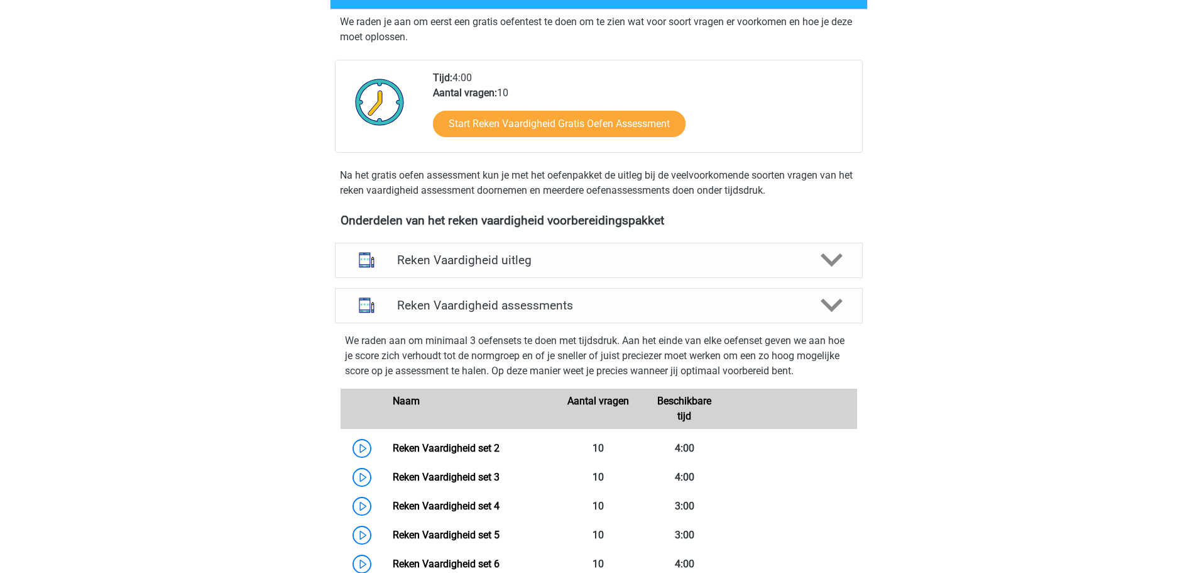
scroll to position [154, 0]
